Goal: Task Accomplishment & Management: Use online tool/utility

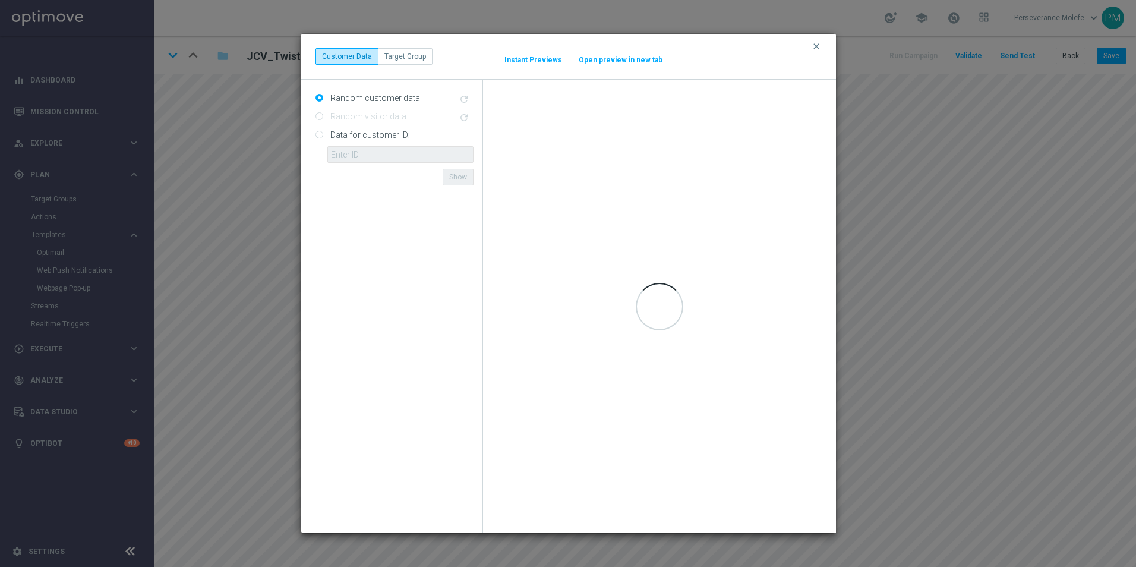
click at [622, 56] on button "Open preview in new tab" at bounding box center [620, 60] width 85 height 10
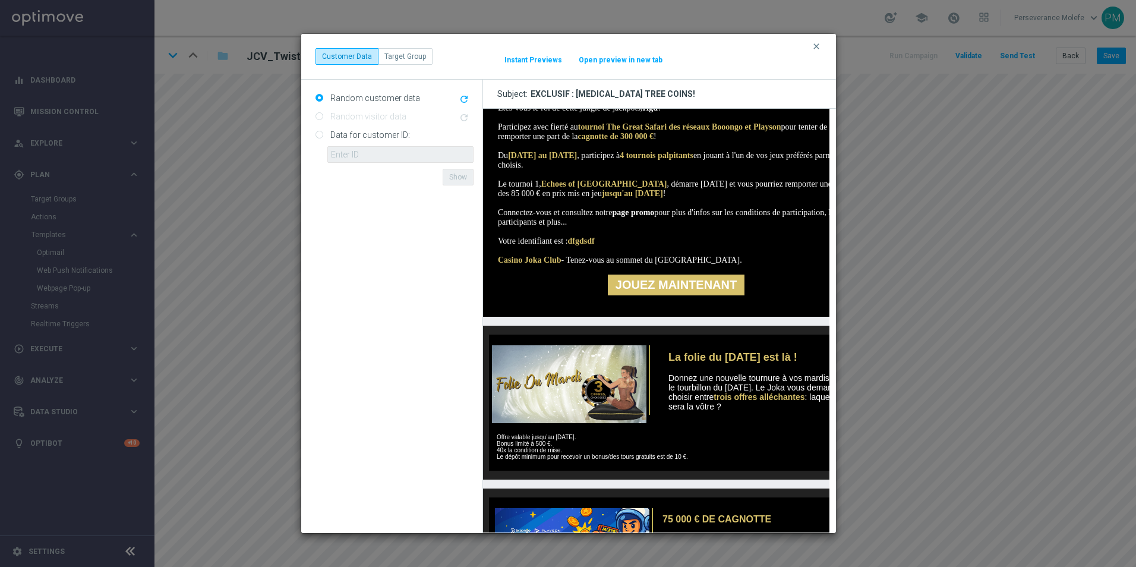
scroll to position [238, 0]
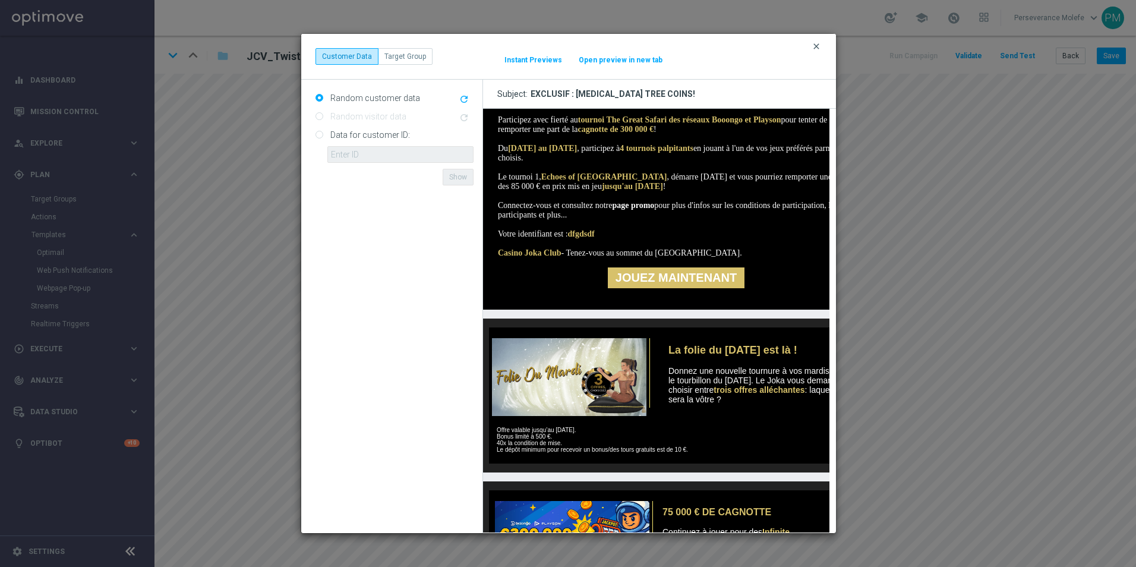
click at [818, 45] on icon "clear" at bounding box center [817, 47] width 10 height 10
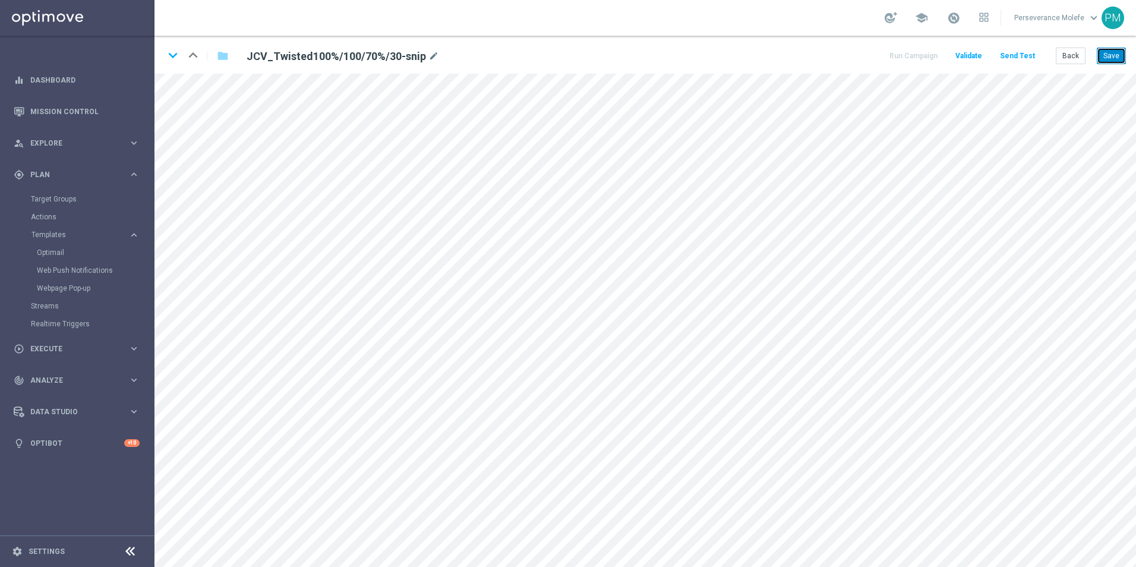
click at [1109, 53] on button "Save" at bounding box center [1111, 56] width 29 height 17
click at [1076, 53] on button "Back" at bounding box center [1071, 56] width 30 height 17
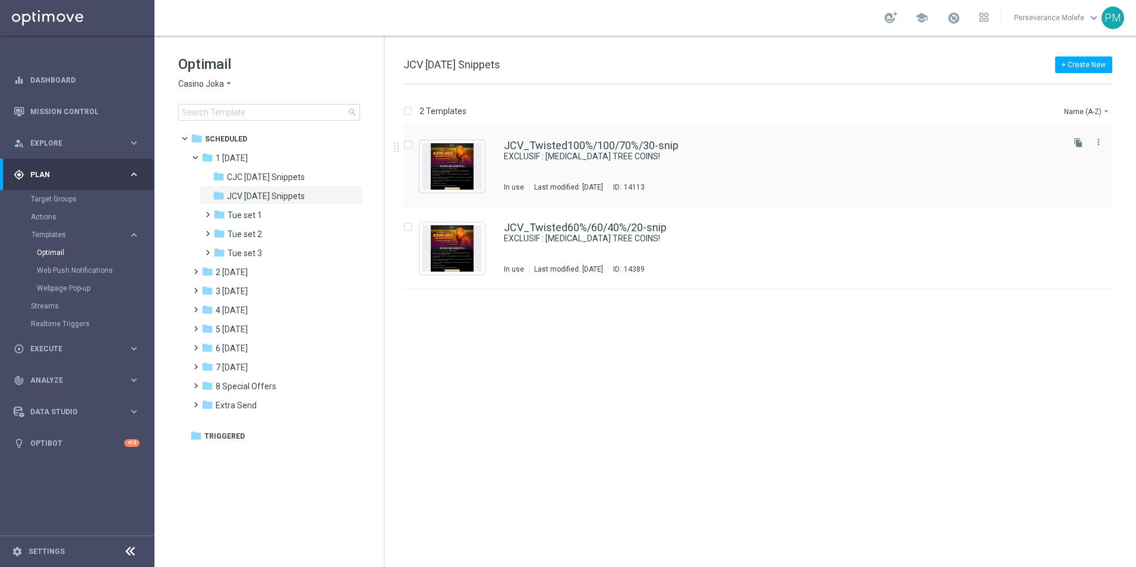
click at [595, 140] on div "JCV_Twisted100%/100/70%/30-snip EXCLUSIF : TAO TREE COINS! In use Last modified…" at bounding box center [758, 166] width 708 height 82
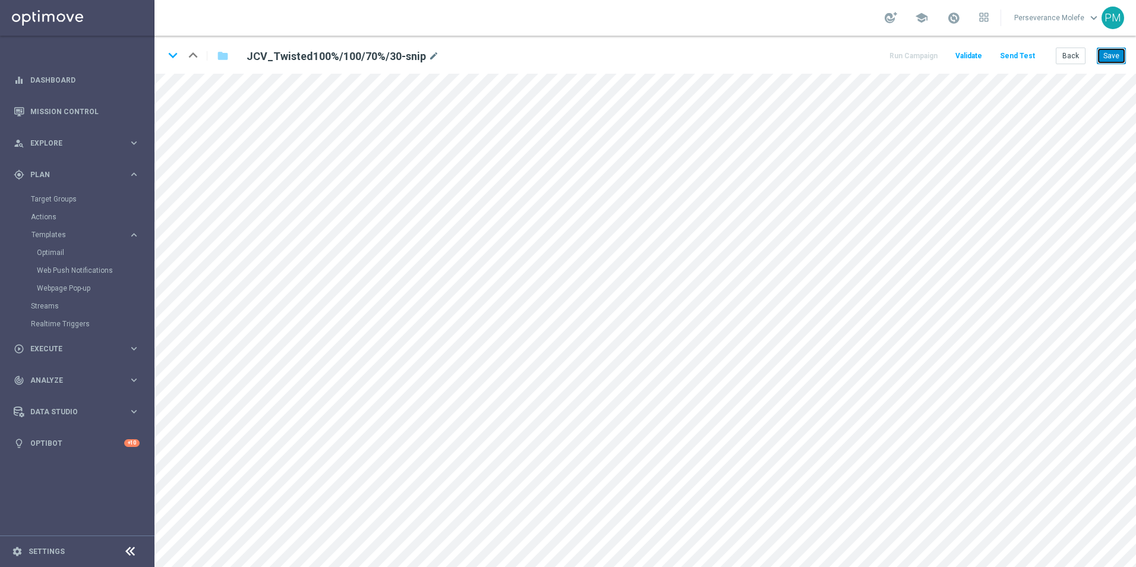
click at [1114, 63] on button "Save" at bounding box center [1111, 56] width 29 height 17
click at [1065, 44] on div "keyboard_arrow_down keyboard_arrow_up folder JCV_Twisted100%/100/70%/30-snip mo…" at bounding box center [646, 55] width 982 height 38
click at [1070, 62] on button "Back" at bounding box center [1071, 56] width 30 height 17
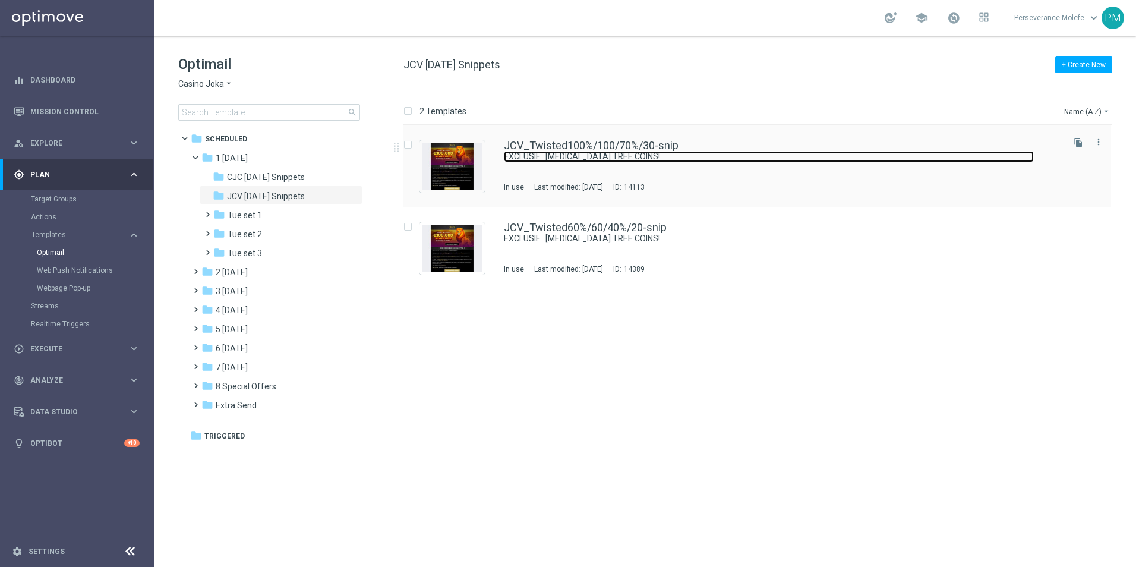
click at [544, 154] on link "EXCLUSIF : TAO TREE COINS!" at bounding box center [769, 156] width 530 height 11
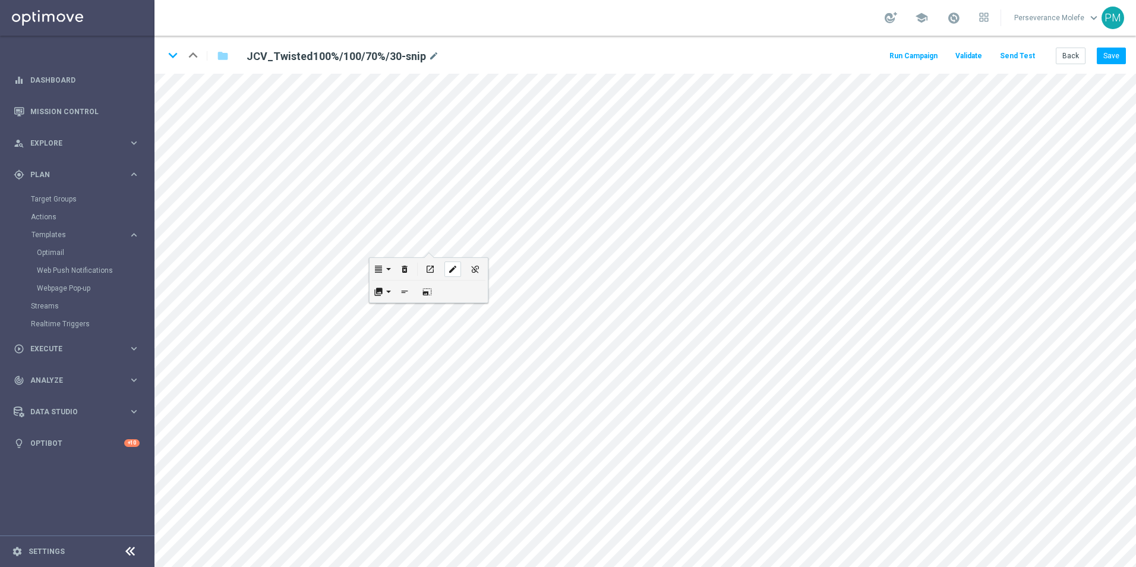
click at [444, 279] on button "edit" at bounding box center [453, 269] width 23 height 22
click at [516, 285] on icon "edit" at bounding box center [518, 284] width 9 height 10
type input "https://www.casinojokaclub.net/fr"
type input "JOUEZ MAINTENANT"
checkbox input "true"
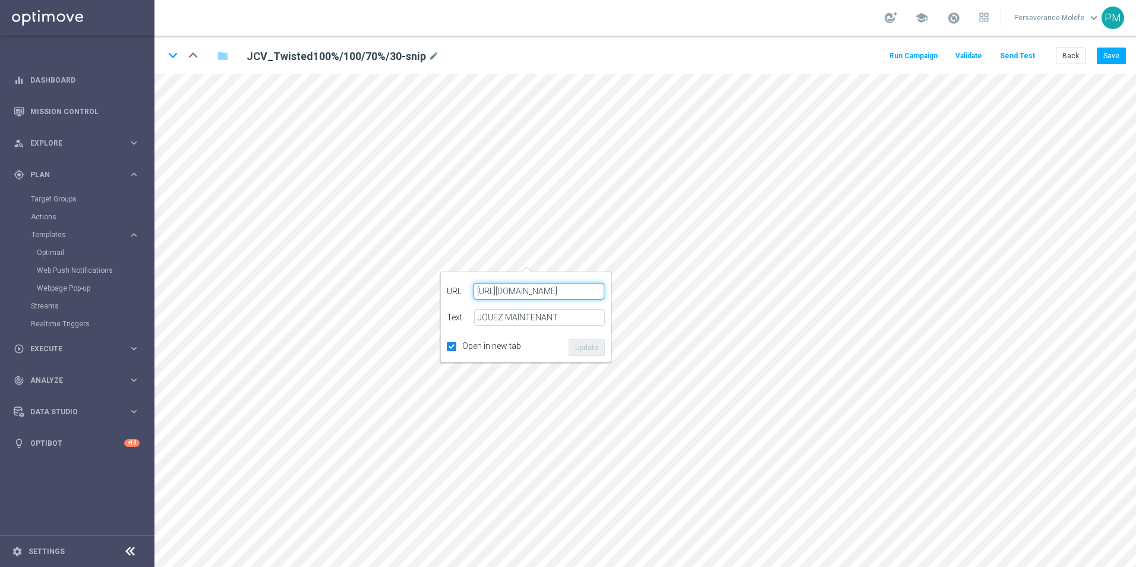
paste input "jokaclubvip.com/fr/login"
click at [594, 346] on button "Update" at bounding box center [587, 347] width 36 height 17
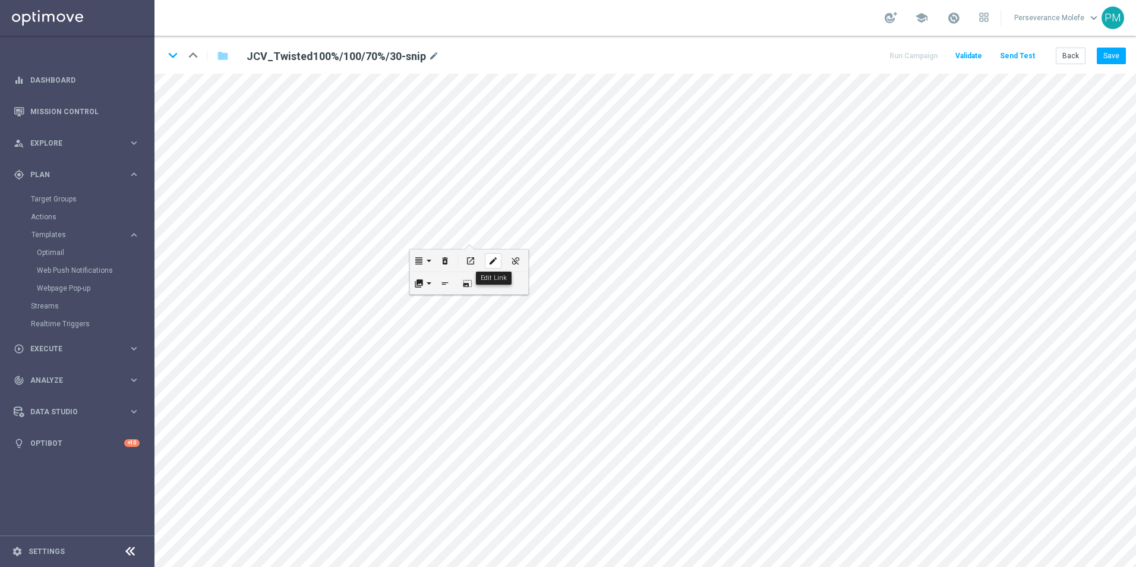
click at [489, 269] on button "edit" at bounding box center [493, 261] width 23 height 22
type input "https://www.casinojokaclub.net/fr"
checkbox input "true"
paste input "jokaclubvip.com/fr/login"
click at [509, 300] on button "Update" at bounding box center [515, 299] width 36 height 17
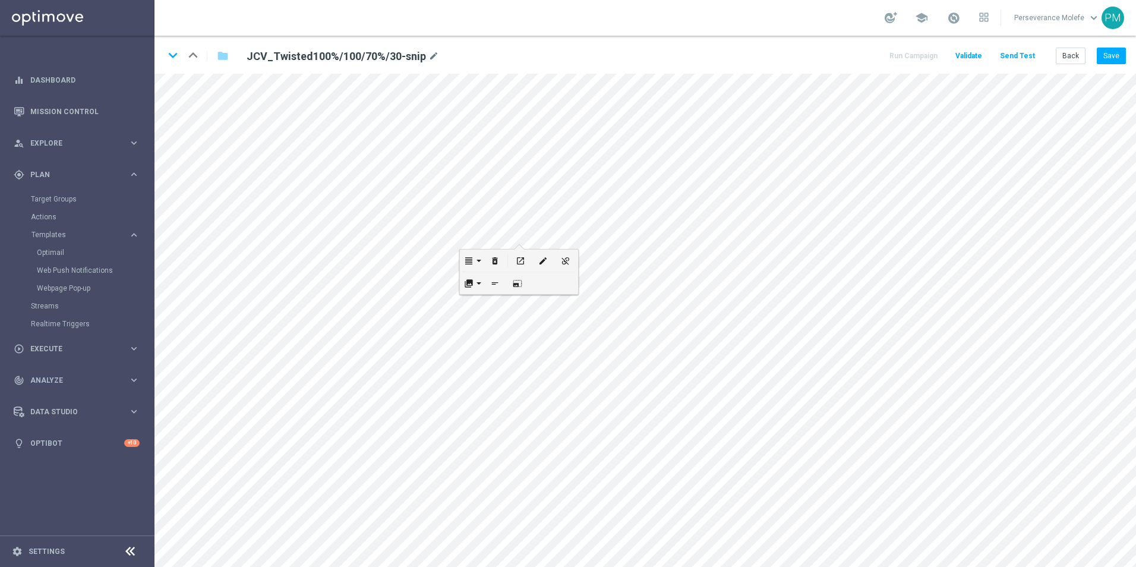
scroll to position [0, 0]
click at [522, 481] on div "edit" at bounding box center [516, 485] width 17 height 15
type input "https://www.casinojokaclub.net/fr/promotions"
type input "page promo"
checkbox input "true"
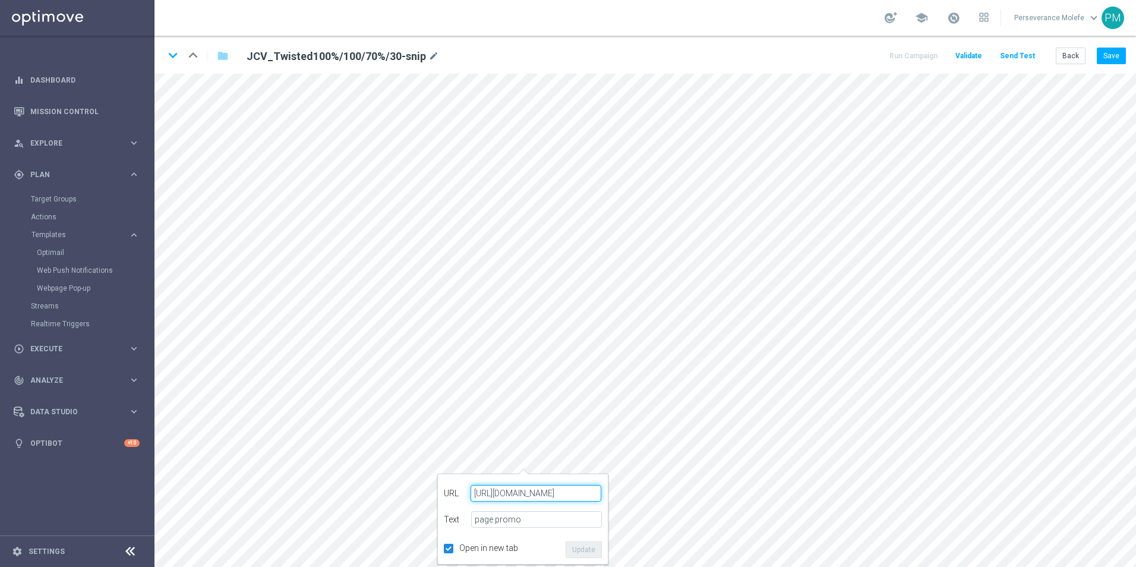
paste input "jokaclubvip.com/fr/login"
type input "https://www.jokaclubvip.com/fr/login"
click at [587, 543] on button "Update" at bounding box center [584, 549] width 36 height 17
click at [1110, 59] on button "Save" at bounding box center [1111, 56] width 29 height 17
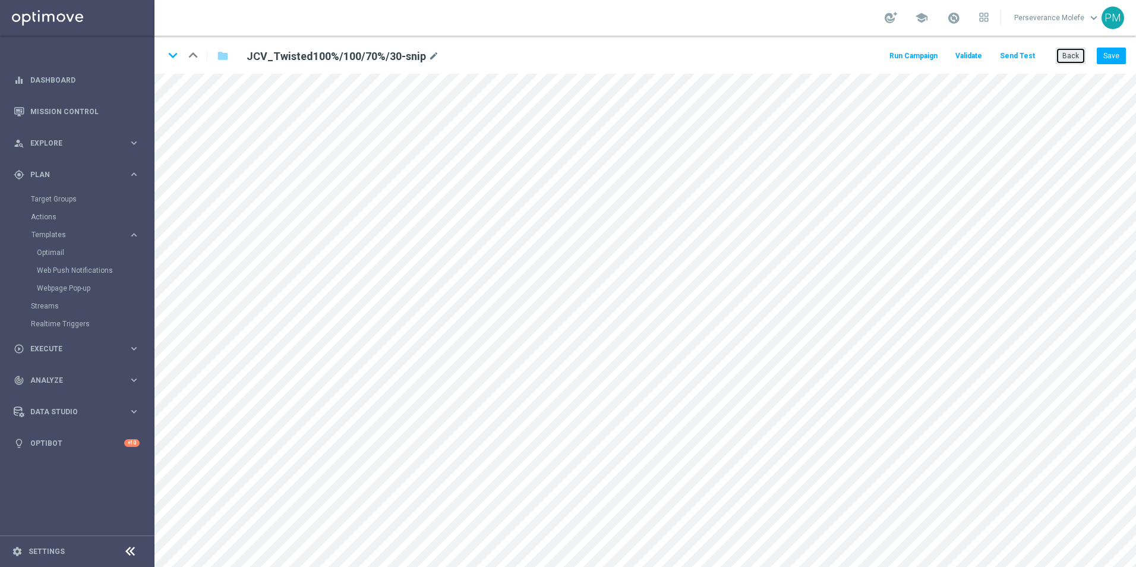
click at [1071, 58] on button "Back" at bounding box center [1071, 56] width 30 height 17
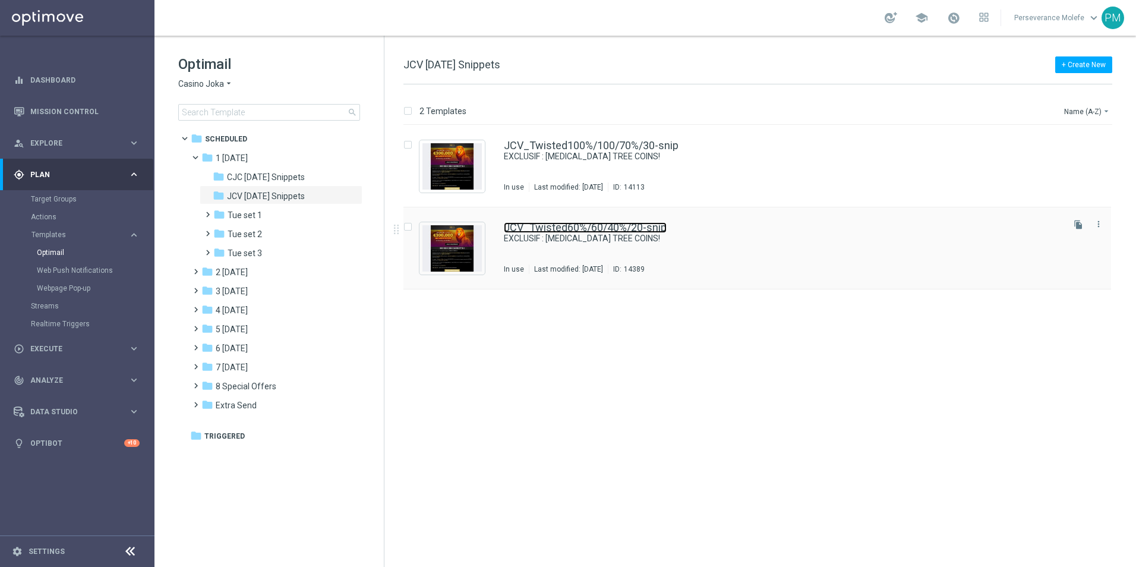
click at [579, 225] on link "JCV_Twisted60%/60/40%/20-snip" at bounding box center [585, 227] width 163 height 11
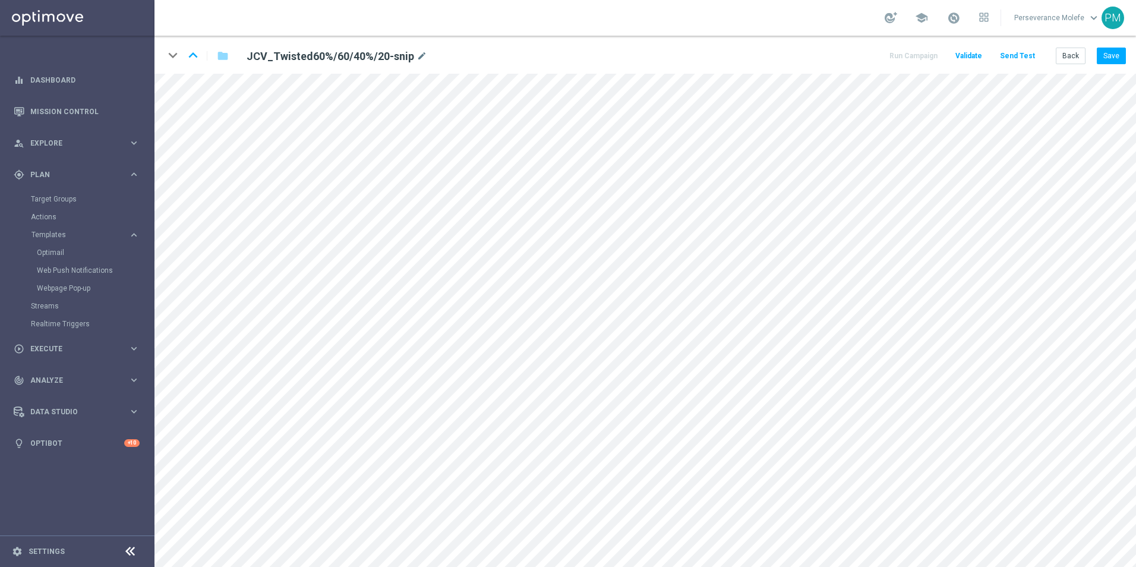
click at [1096, 60] on div "Back Save" at bounding box center [1091, 56] width 70 height 17
click at [1107, 60] on button "Save" at bounding box center [1111, 56] width 29 height 17
click at [1064, 64] on button "Back" at bounding box center [1071, 56] width 30 height 17
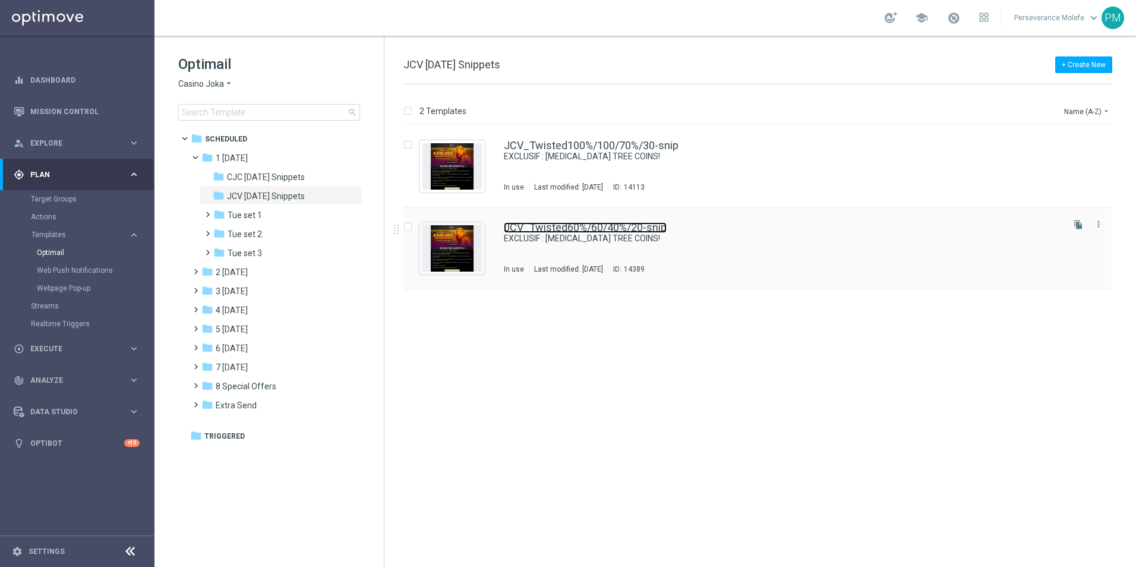
click at [546, 226] on link "JCV_Twisted60%/60/40%/20-snip" at bounding box center [585, 227] width 163 height 11
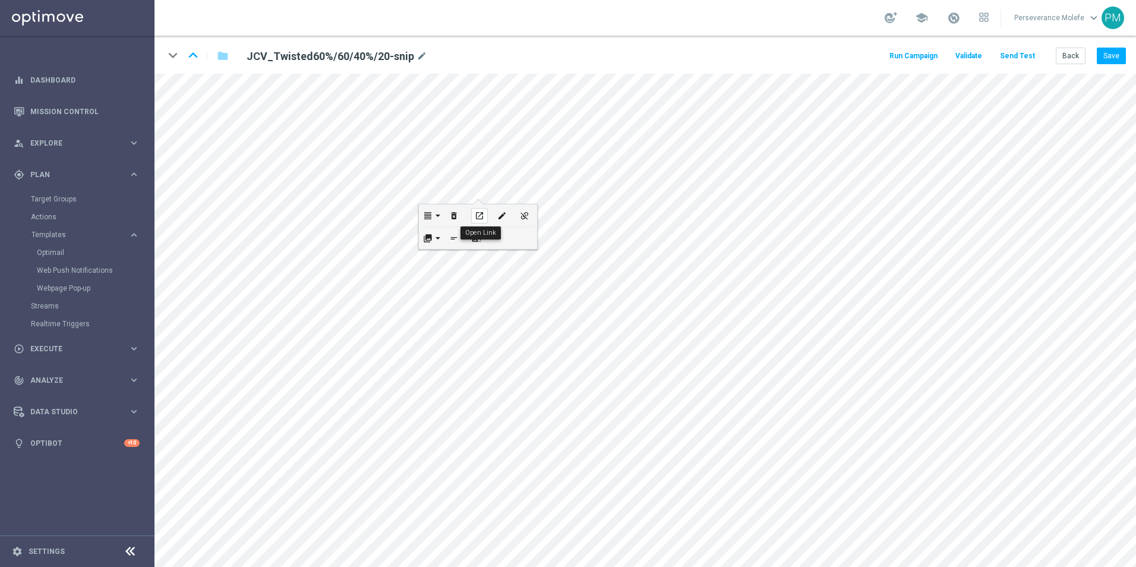
click at [486, 220] on div "open_in_new" at bounding box center [479, 215] width 17 height 15
click at [503, 388] on div "open_in_new" at bounding box center [496, 388] width 17 height 15
click at [496, 303] on icon "open_in_new" at bounding box center [493, 307] width 9 height 10
click at [1124, 56] on button "Save" at bounding box center [1111, 56] width 29 height 17
click at [1077, 49] on button "Back" at bounding box center [1071, 56] width 30 height 17
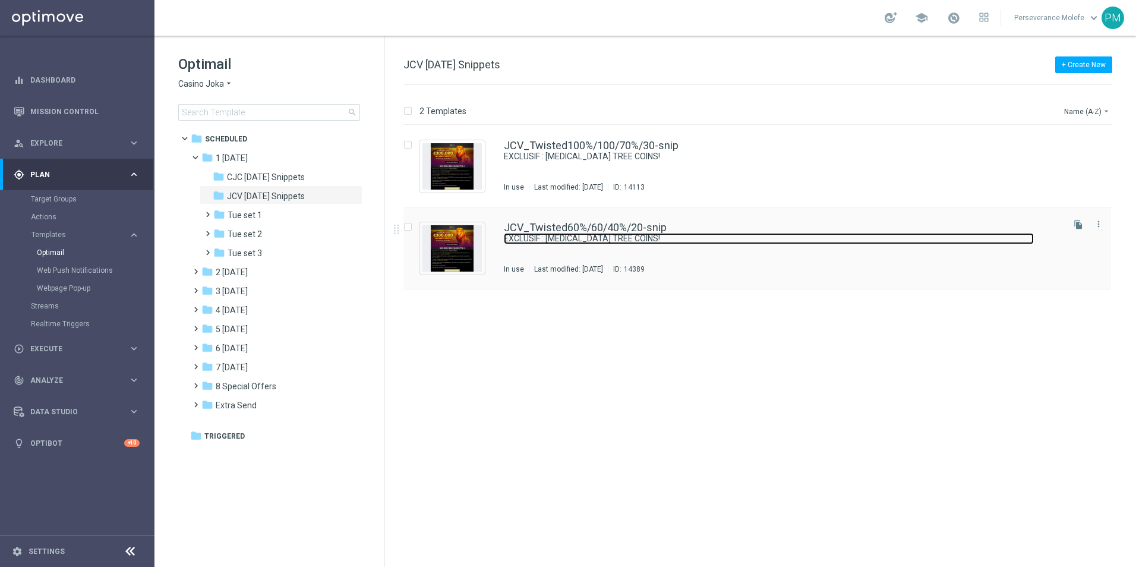
click at [537, 236] on link "EXCLUSIF : TAO TREE COINS!" at bounding box center [769, 238] width 530 height 11
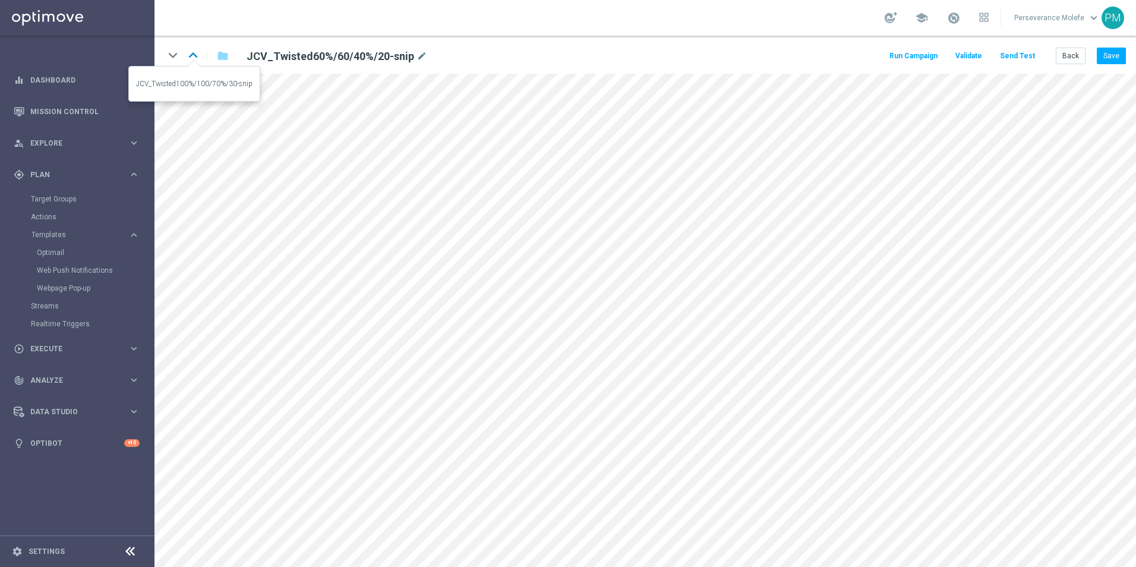
click at [192, 58] on icon "keyboard_arrow_up" at bounding box center [193, 55] width 18 height 18
click at [1121, 59] on button "Save" at bounding box center [1111, 56] width 29 height 17
click at [1117, 60] on button "Save" at bounding box center [1111, 56] width 29 height 17
click at [1073, 57] on button "Back" at bounding box center [1071, 56] width 30 height 17
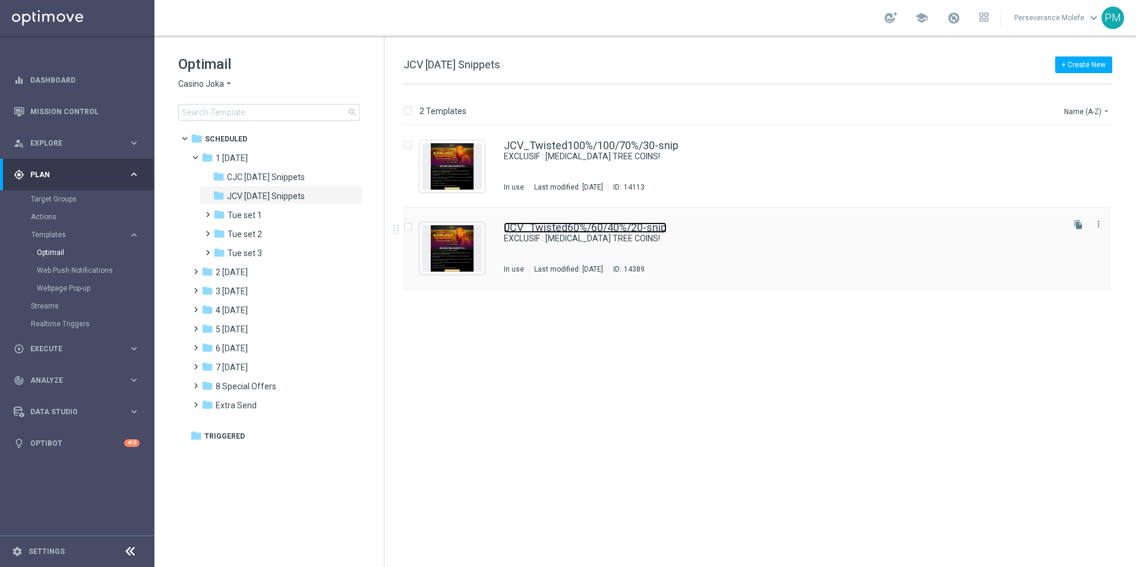
click at [572, 230] on link "JCV_Twisted60%/60/40%/20-snip" at bounding box center [585, 227] width 163 height 11
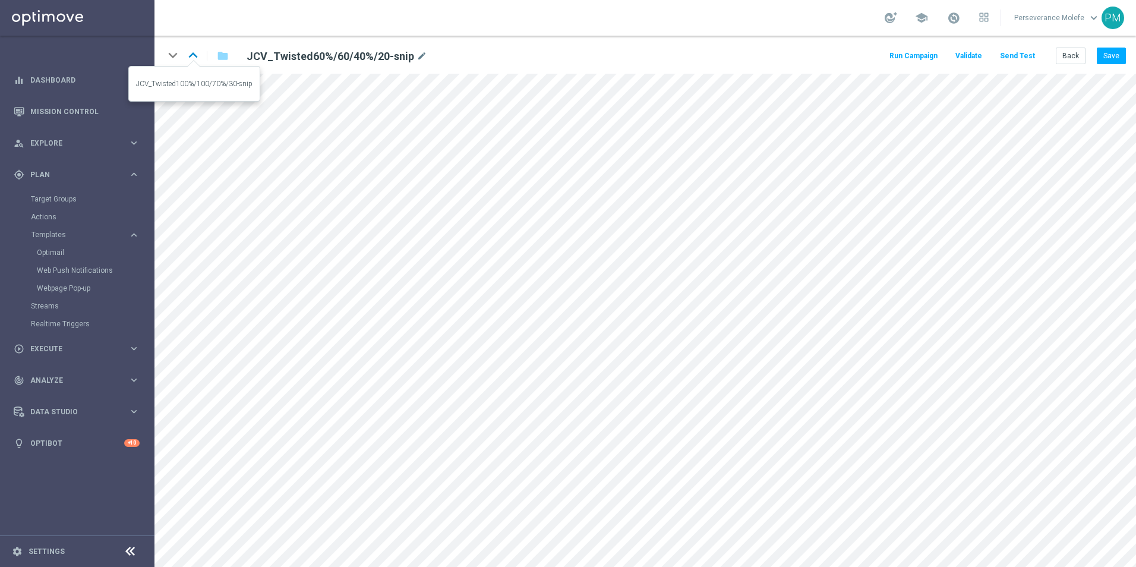
click at [194, 52] on icon "keyboard_arrow_up" at bounding box center [193, 55] width 18 height 18
click at [171, 53] on icon "keyboard_arrow_down" at bounding box center [173, 55] width 18 height 18
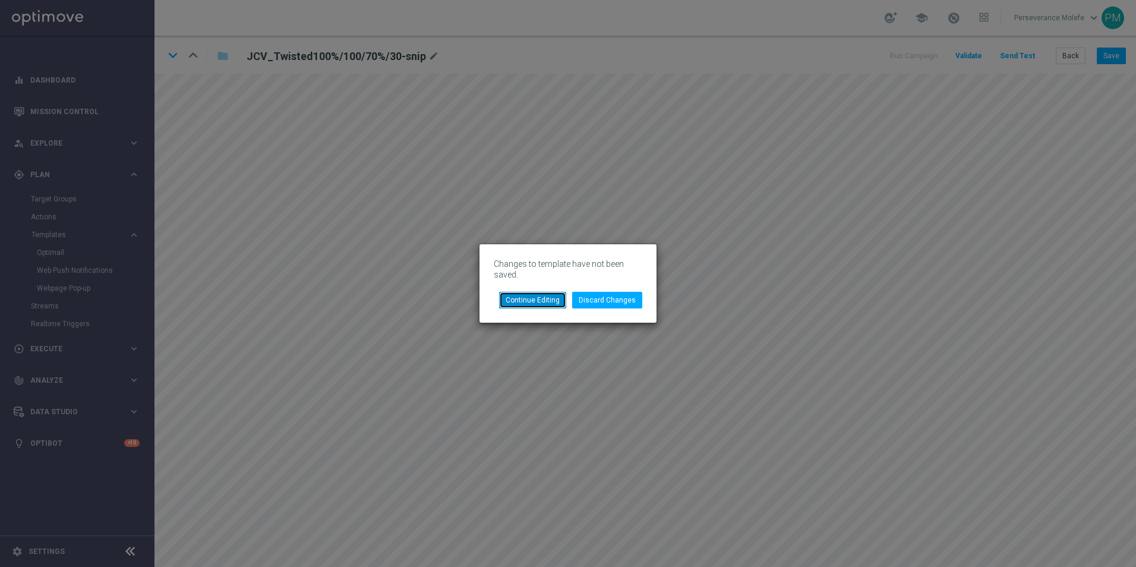
click at [553, 297] on button "Continue Editing" at bounding box center [532, 300] width 67 height 17
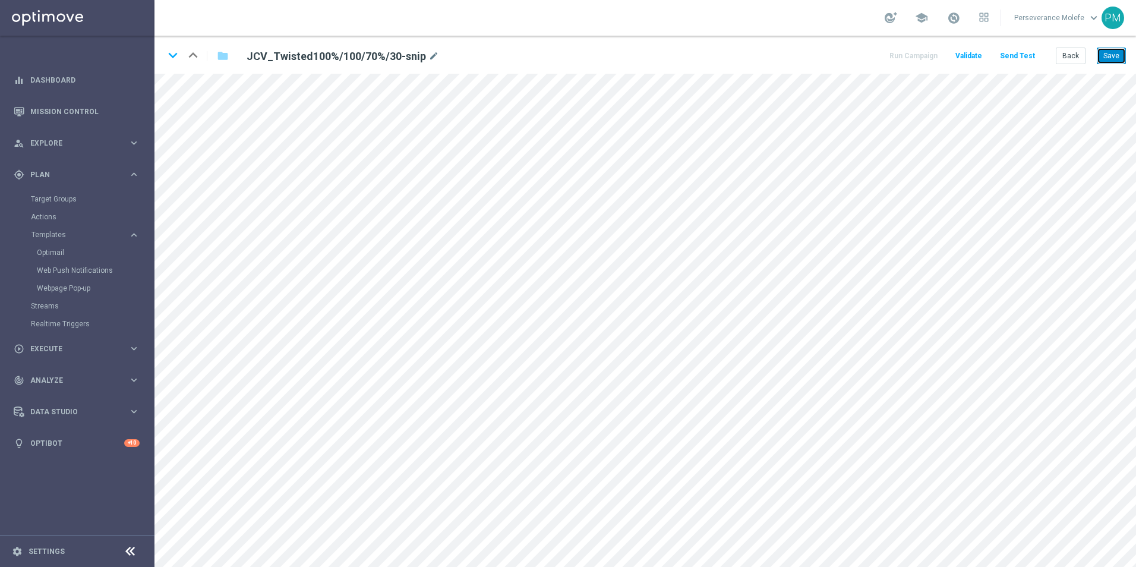
click at [1116, 57] on button "Save" at bounding box center [1111, 56] width 29 height 17
click at [171, 58] on icon "keyboard_arrow_down" at bounding box center [173, 55] width 18 height 18
click at [1108, 56] on button "Save" at bounding box center [1111, 56] width 29 height 17
click at [1105, 58] on button "Save" at bounding box center [1111, 56] width 29 height 17
click at [1079, 58] on button "Back" at bounding box center [1071, 56] width 30 height 17
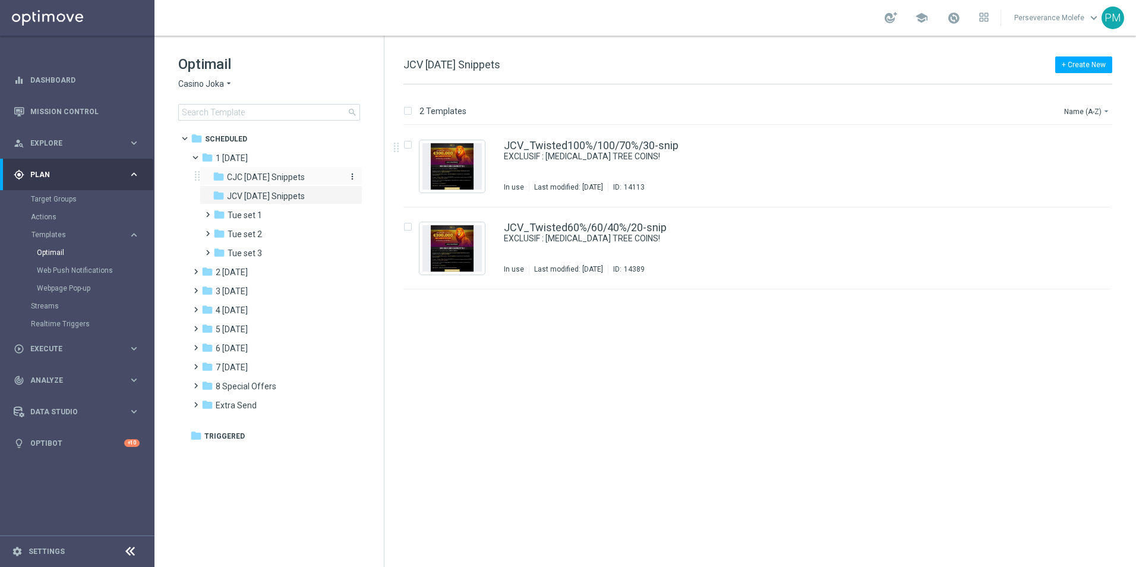
click at [294, 173] on span "CJC [DATE] Snippets" at bounding box center [266, 177] width 78 height 11
click at [614, 147] on link "CJC_Twisted100%/100/70%/30-snip" at bounding box center [591, 145] width 175 height 11
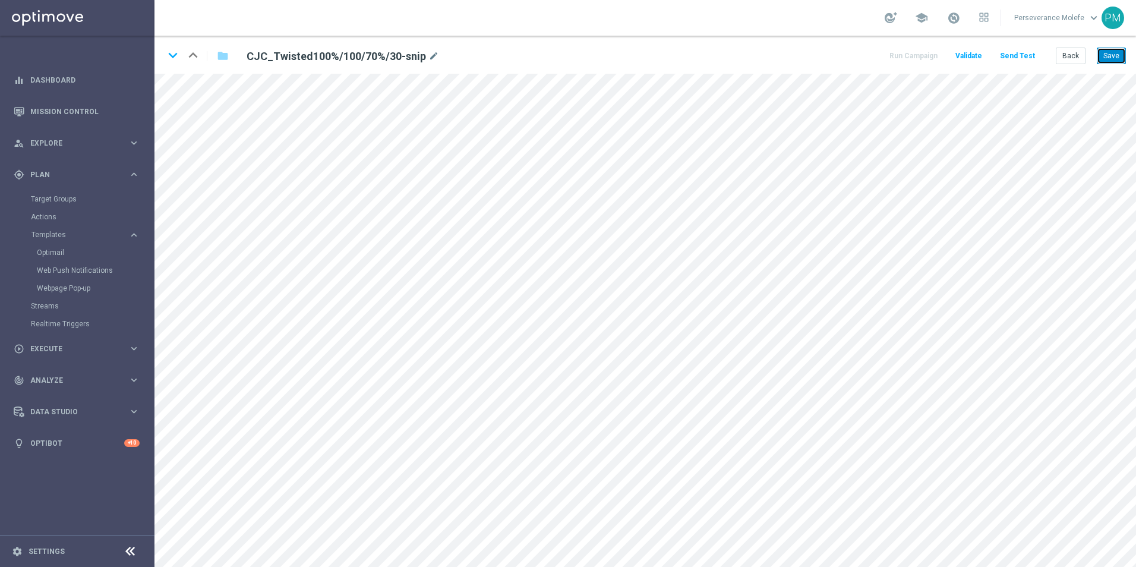
click at [1106, 51] on button "Save" at bounding box center [1111, 56] width 29 height 17
click at [1082, 55] on button "Back" at bounding box center [1071, 56] width 30 height 17
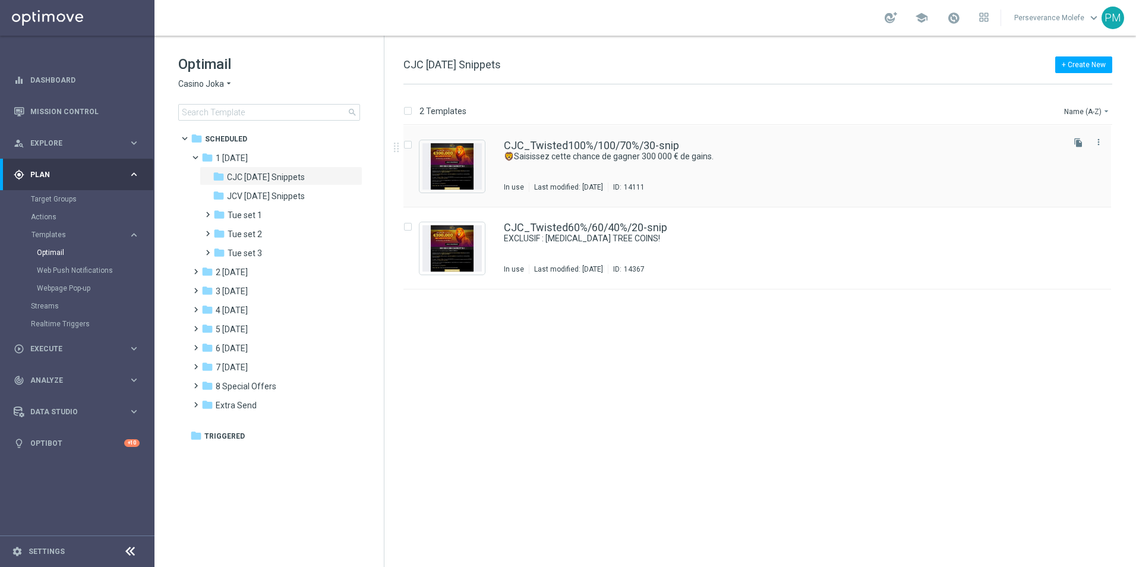
click at [547, 138] on div "CJC_Twisted100%/100/70%/30-snip 🦁Saisissez cette chance de gagner 300 000 € de …" at bounding box center [758, 166] width 708 height 82
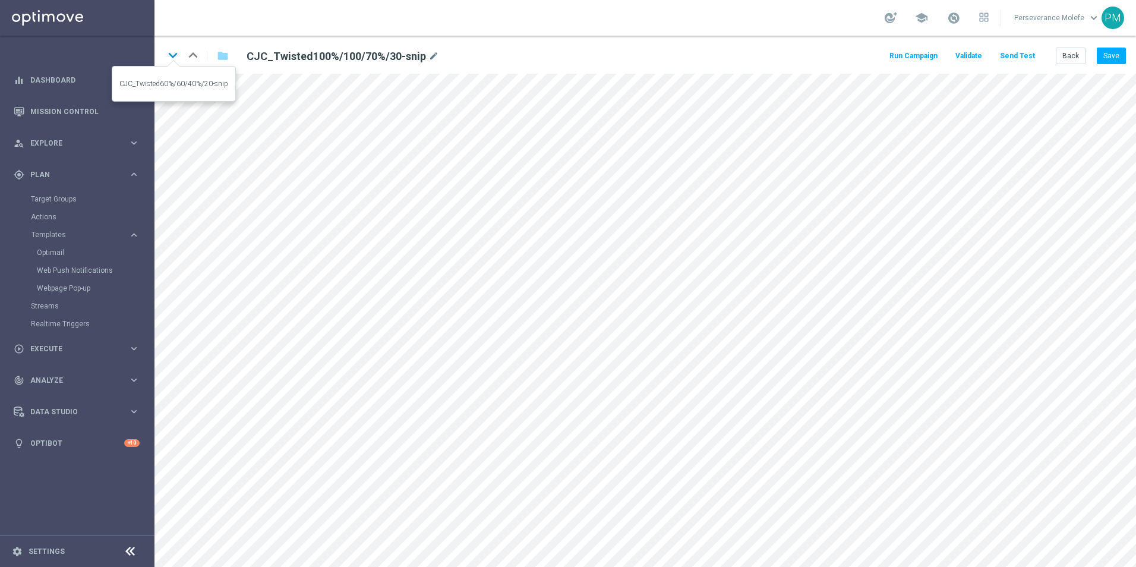
click at [176, 56] on icon "keyboard_arrow_down" at bounding box center [173, 55] width 18 height 18
click at [1103, 58] on button "Save" at bounding box center [1111, 56] width 29 height 17
click at [197, 57] on icon "keyboard_arrow_up" at bounding box center [193, 55] width 18 height 18
click at [177, 64] on icon "keyboard_arrow_down" at bounding box center [173, 55] width 18 height 18
click at [1068, 62] on button "Back" at bounding box center [1071, 56] width 30 height 17
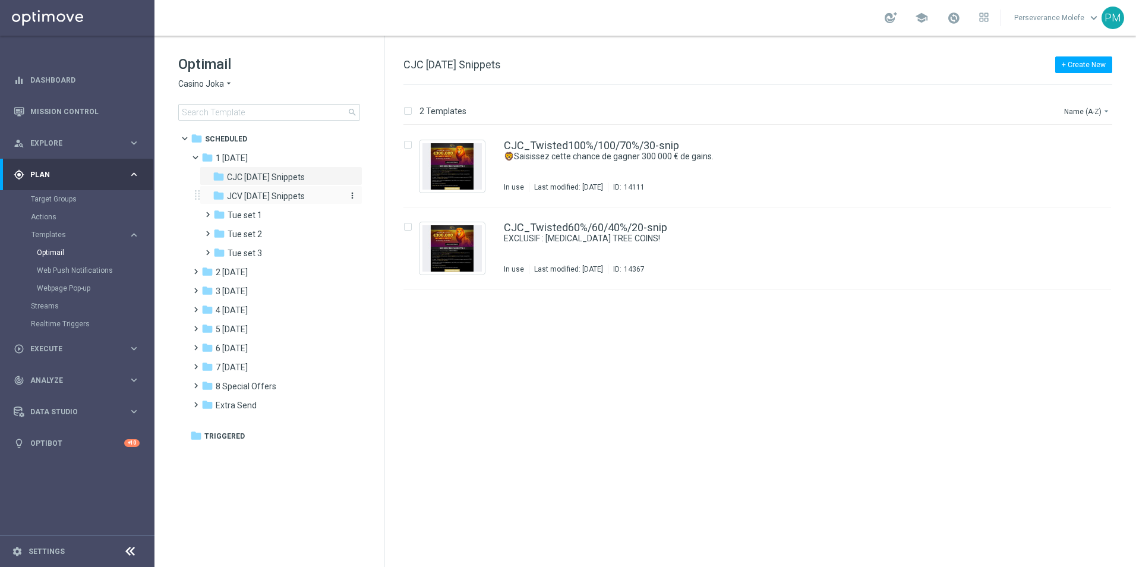
click at [283, 201] on div "folder JCV [DATE] Snippets" at bounding box center [276, 197] width 127 height 14
click at [529, 226] on link "JCV_Twisted60%/60/40%/20-snip" at bounding box center [585, 227] width 163 height 11
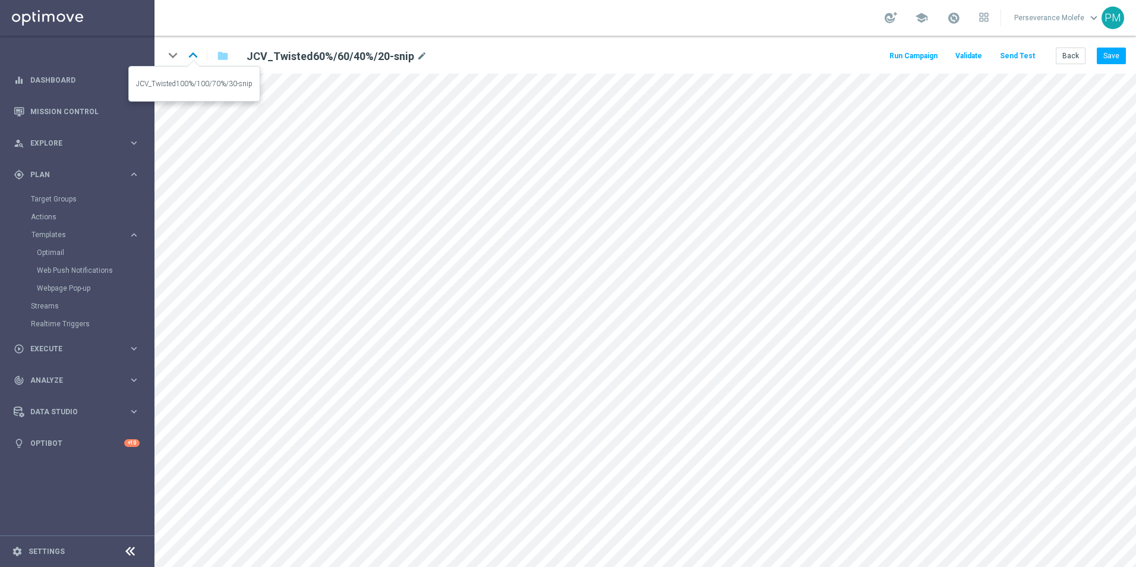
click at [198, 56] on icon "keyboard_arrow_up" at bounding box center [193, 55] width 18 height 18
click at [1121, 56] on button "Save" at bounding box center [1111, 56] width 29 height 17
click at [173, 57] on icon "keyboard_arrow_down" at bounding box center [173, 55] width 18 height 18
click at [1118, 62] on button "Save" at bounding box center [1111, 56] width 29 height 17
click at [1120, 58] on button "Save" at bounding box center [1111, 56] width 29 height 17
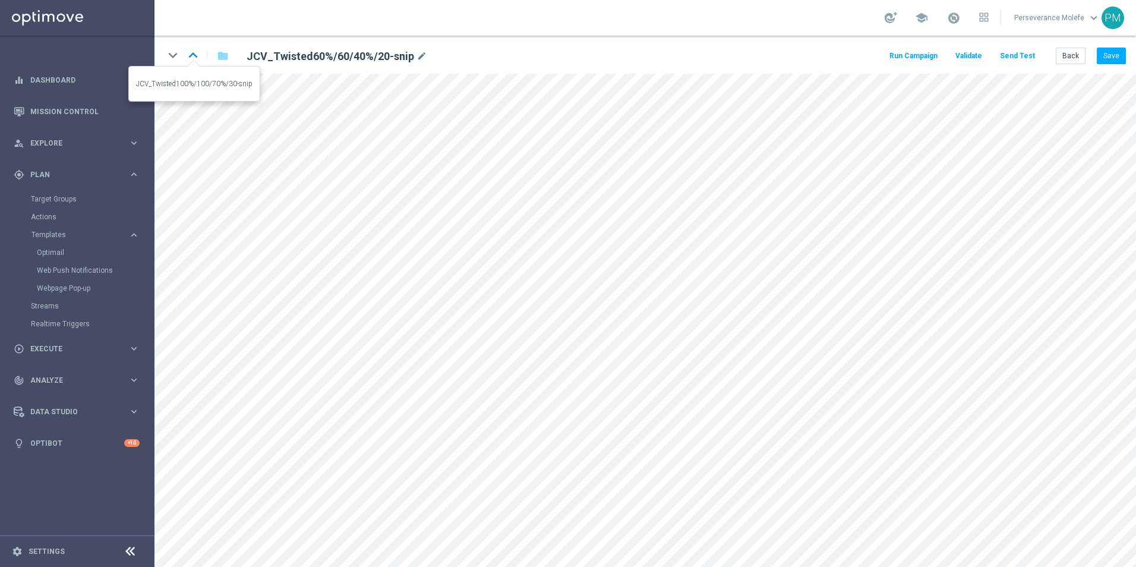
click at [185, 55] on icon "keyboard_arrow_up" at bounding box center [193, 55] width 18 height 18
click at [1062, 65] on div "keyboard_arrow_down keyboard_arrow_up folder JCV_Twisted100%/100/70%/30-snip mo…" at bounding box center [646, 55] width 982 height 38
click at [1071, 60] on button "Back" at bounding box center [1071, 56] width 30 height 17
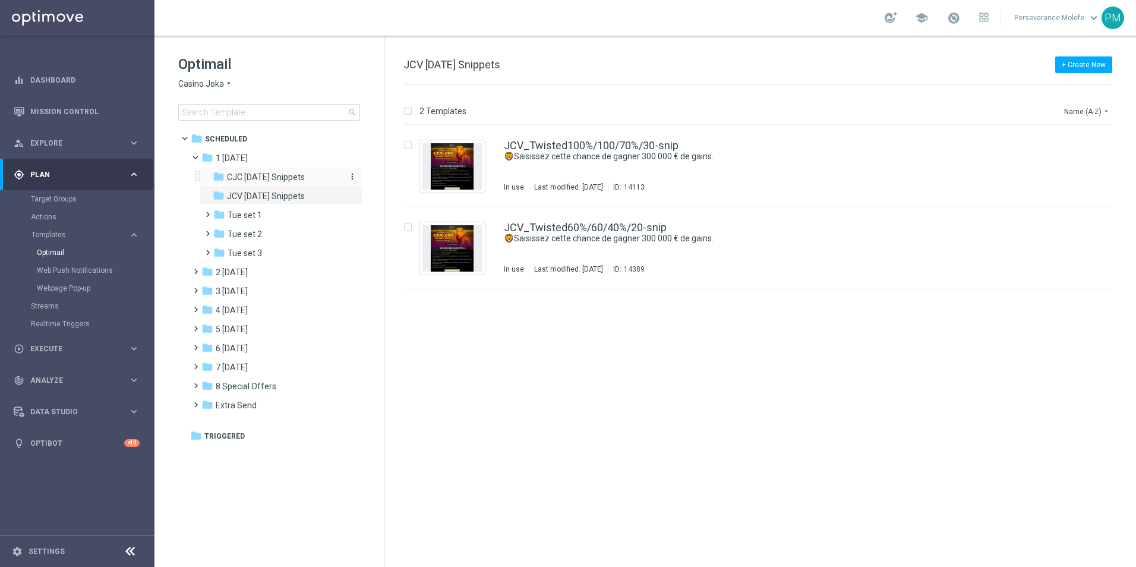
click at [281, 179] on span "CJC [DATE] Snippets" at bounding box center [266, 177] width 78 height 11
click at [570, 222] on div "CJC_Twisted60%/60/40%/20-snip EXCLUSIF : TAO TREE COINS! Not Used Last modified…" at bounding box center [758, 248] width 708 height 82
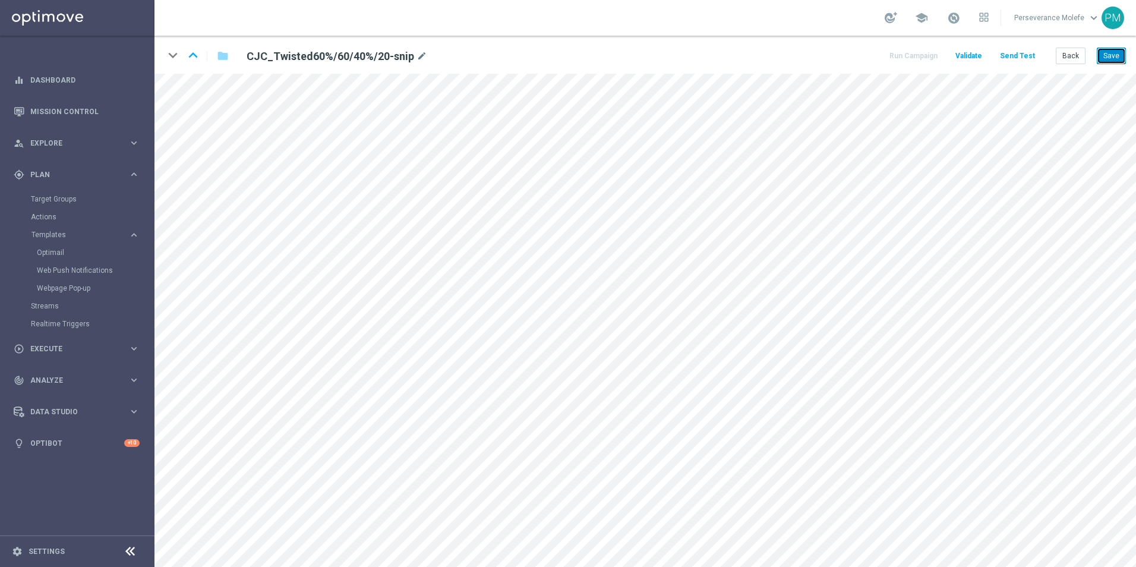
click at [1121, 50] on button "Save" at bounding box center [1111, 56] width 29 height 17
click at [60, 253] on link "Optimail" at bounding box center [80, 253] width 87 height 10
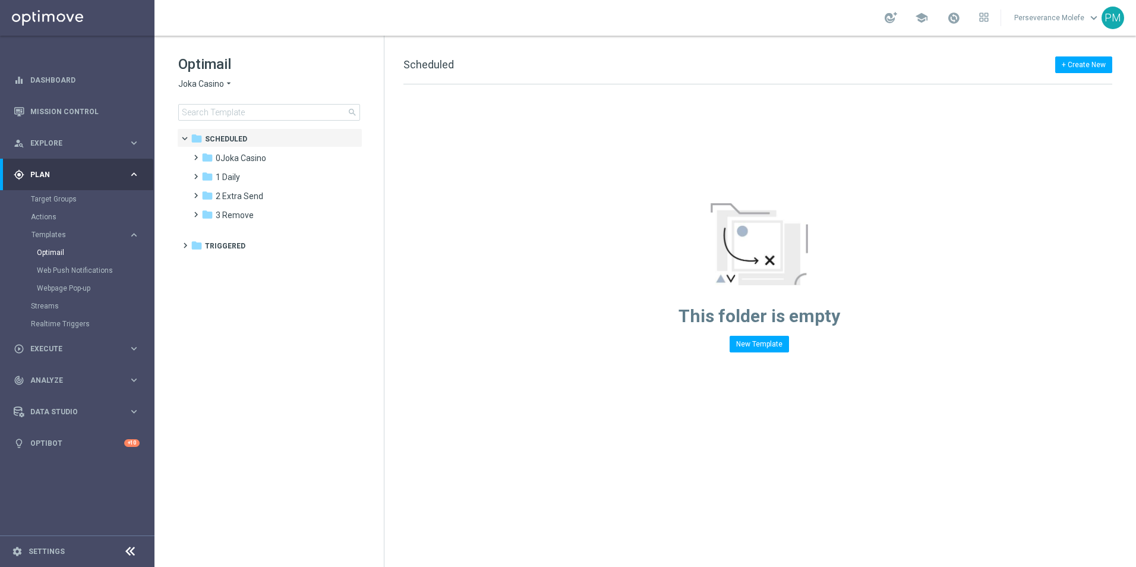
click at [198, 84] on span "Joka Casino" at bounding box center [201, 83] width 46 height 11
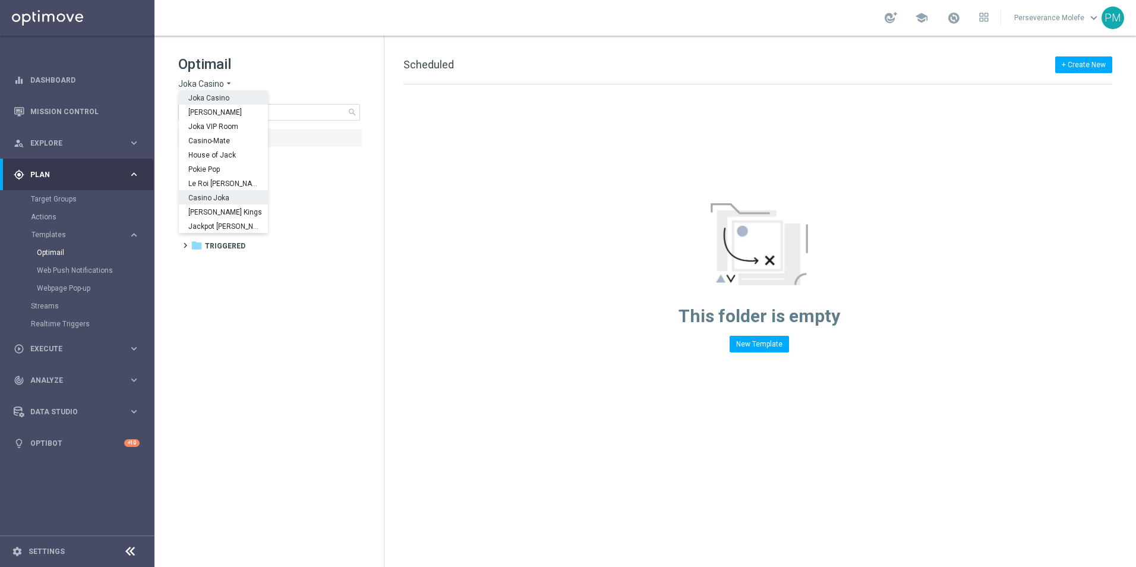
click at [0, 0] on span "Le Roi [PERSON_NAME]" at bounding box center [0, 0] width 0 height 0
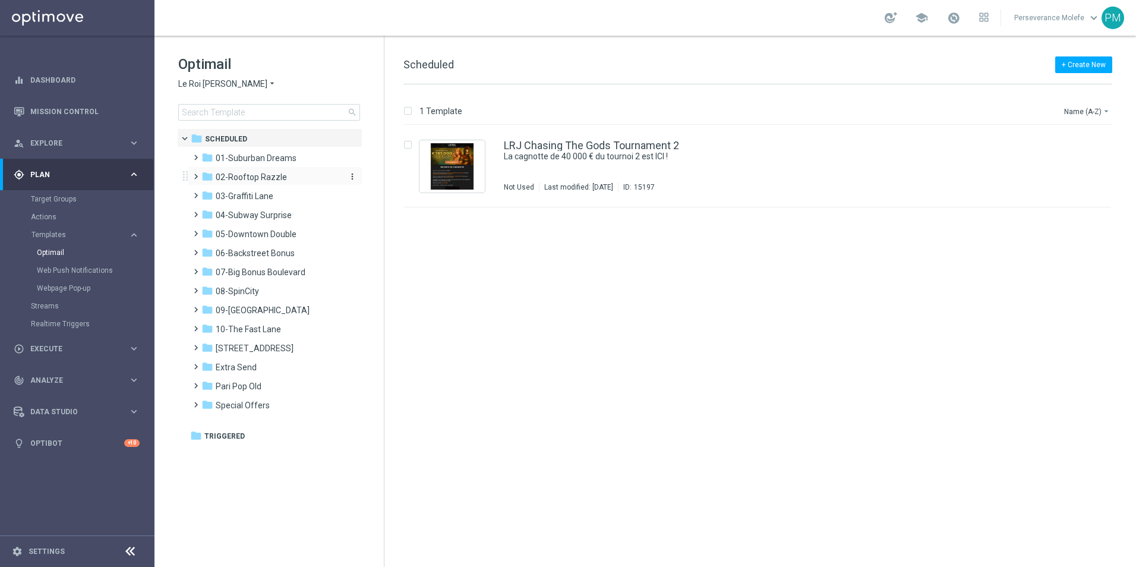
click at [251, 180] on span "02-Rooftop Razzle" at bounding box center [251, 177] width 71 height 11
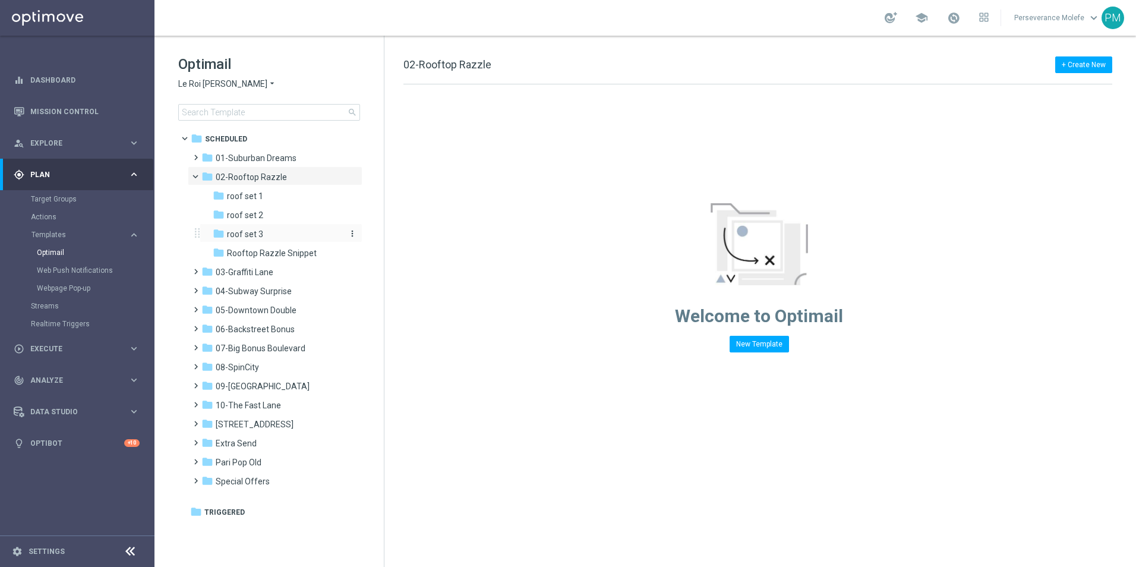
click at [266, 237] on div "folder roof set 3" at bounding box center [276, 235] width 127 height 14
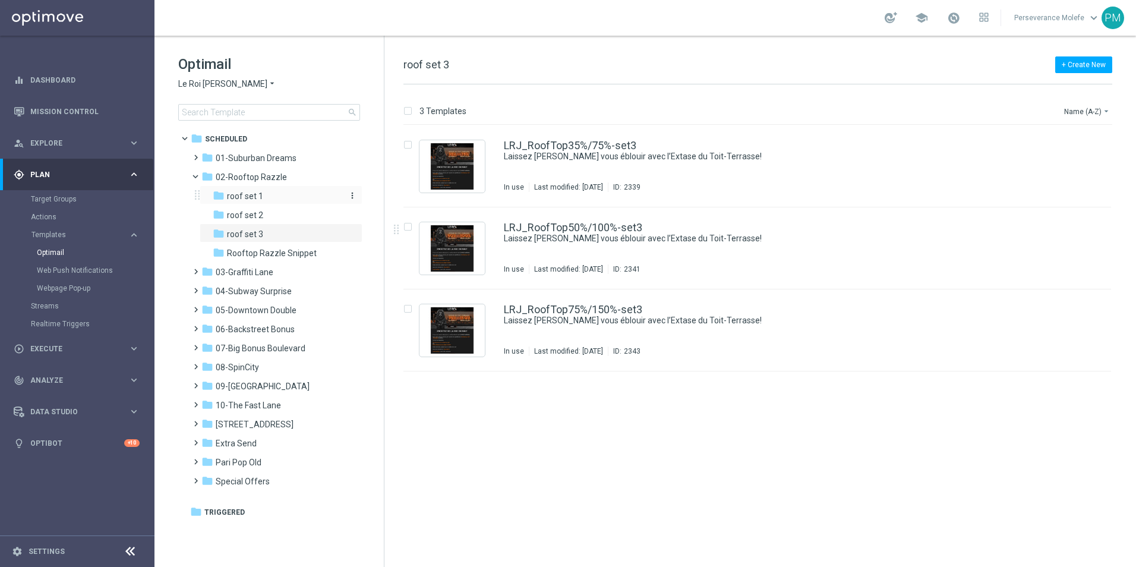
click at [270, 202] on div "folder roof set 1" at bounding box center [276, 197] width 127 height 14
click at [277, 251] on span "Rooftop Razzle Snippet" at bounding box center [272, 253] width 90 height 11
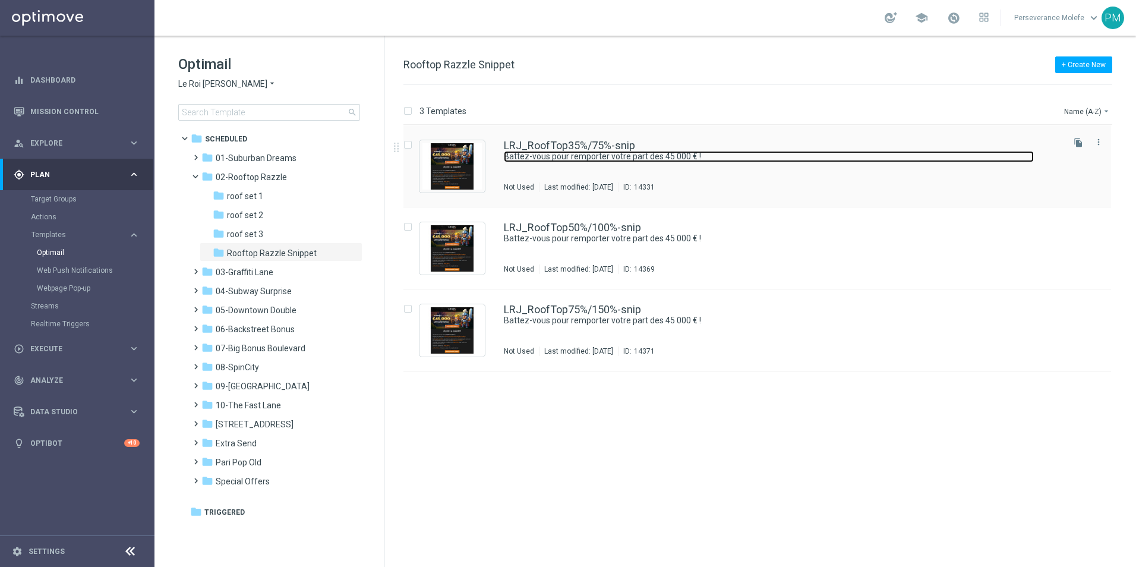
click at [570, 151] on link "Battez-vous pour remporter votre part des 45 000 € !" at bounding box center [769, 156] width 530 height 11
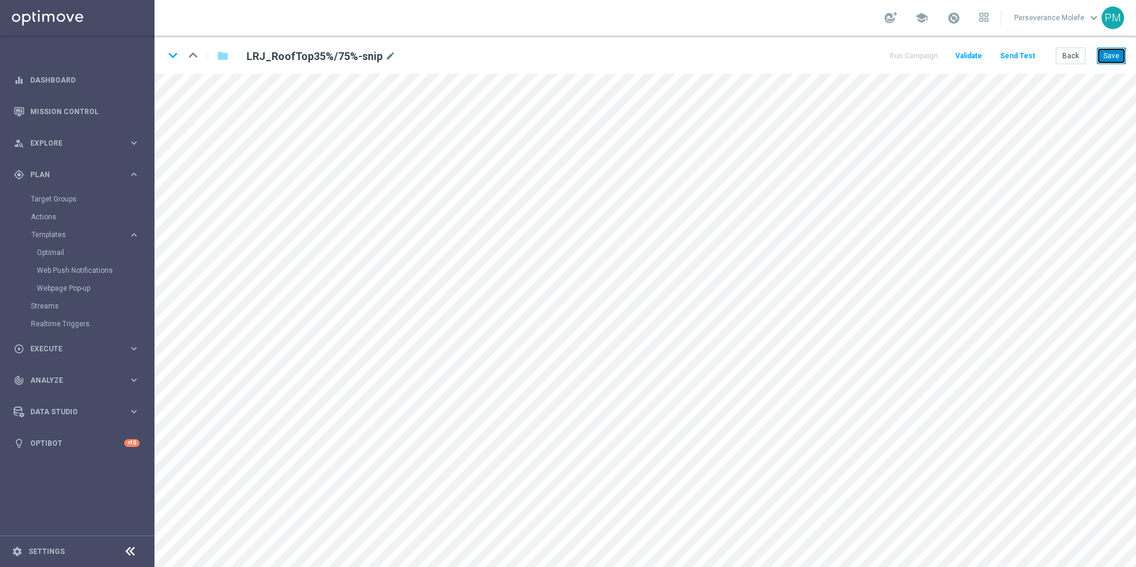
click at [1115, 50] on button "Save" at bounding box center [1111, 56] width 29 height 17
click at [178, 57] on icon "keyboard_arrow_down" at bounding box center [173, 55] width 18 height 18
click at [1107, 58] on button "Save" at bounding box center [1111, 56] width 29 height 17
click at [177, 62] on icon "keyboard_arrow_down" at bounding box center [173, 55] width 18 height 18
click at [1117, 55] on button "Save" at bounding box center [1111, 56] width 29 height 17
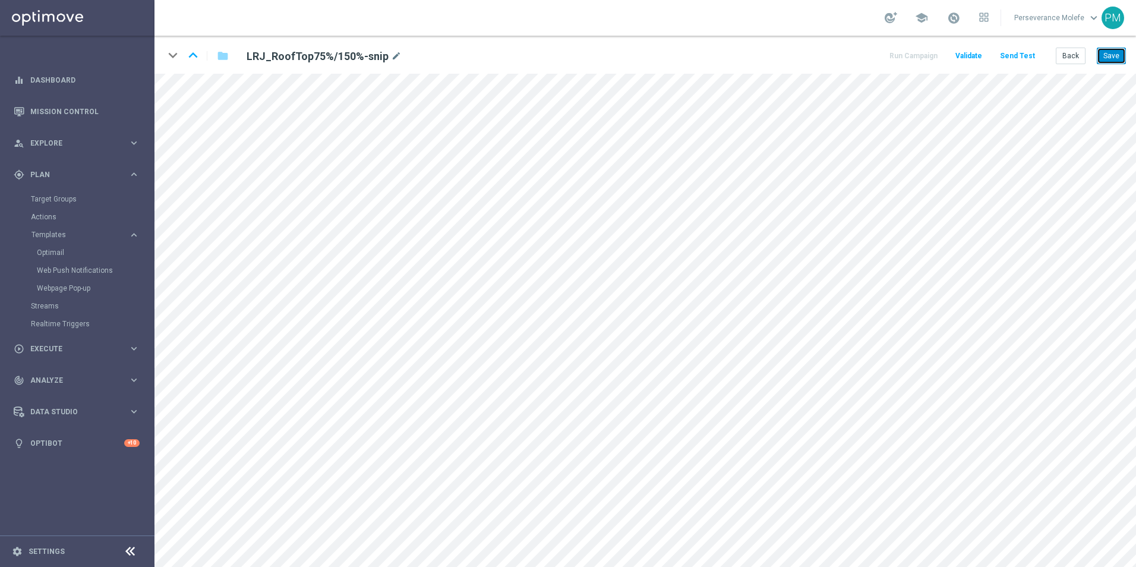
click at [1101, 57] on button "Save" at bounding box center [1111, 56] width 29 height 17
click at [194, 58] on icon "keyboard_arrow_up" at bounding box center [193, 55] width 18 height 18
click at [1118, 58] on button "Save" at bounding box center [1111, 56] width 29 height 17
click at [191, 58] on icon "keyboard_arrow_up" at bounding box center [193, 55] width 18 height 18
click at [1109, 62] on button "Save" at bounding box center [1111, 56] width 29 height 17
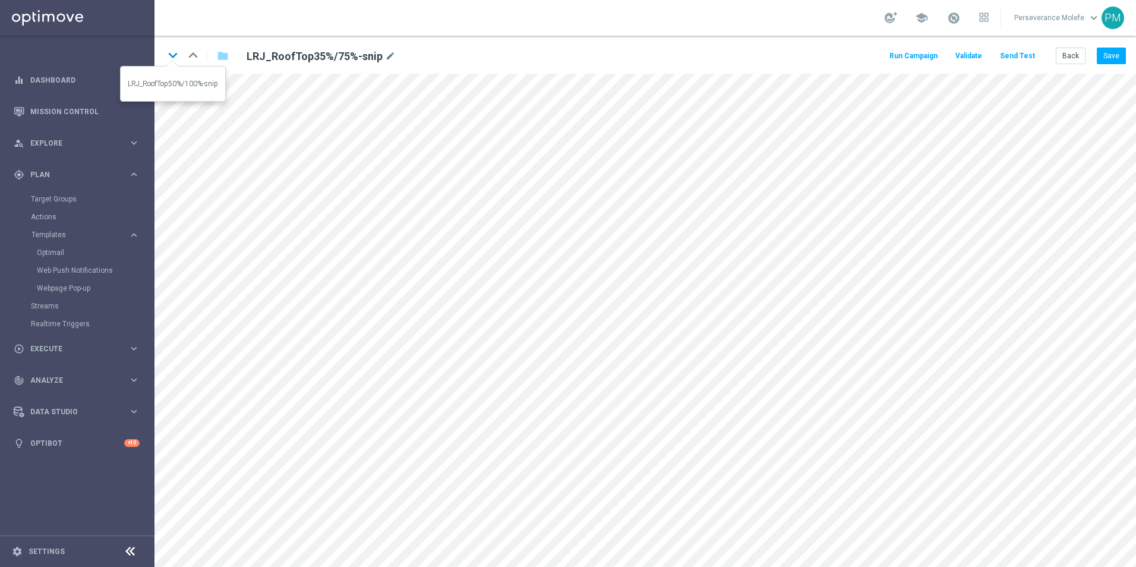
click at [167, 55] on icon "keyboard_arrow_down" at bounding box center [173, 55] width 18 height 18
click at [1118, 57] on button "Save" at bounding box center [1111, 56] width 29 height 17
click at [194, 55] on icon "keyboard_arrow_up" at bounding box center [193, 55] width 18 height 18
click at [1109, 51] on button "Save" at bounding box center [1111, 56] width 29 height 17
click at [1107, 49] on div "keyboard_arrow_down keyboard_arrow_up folder LRJ_RoofTop35%/75%-snip mode_edit …" at bounding box center [646, 55] width 982 height 38
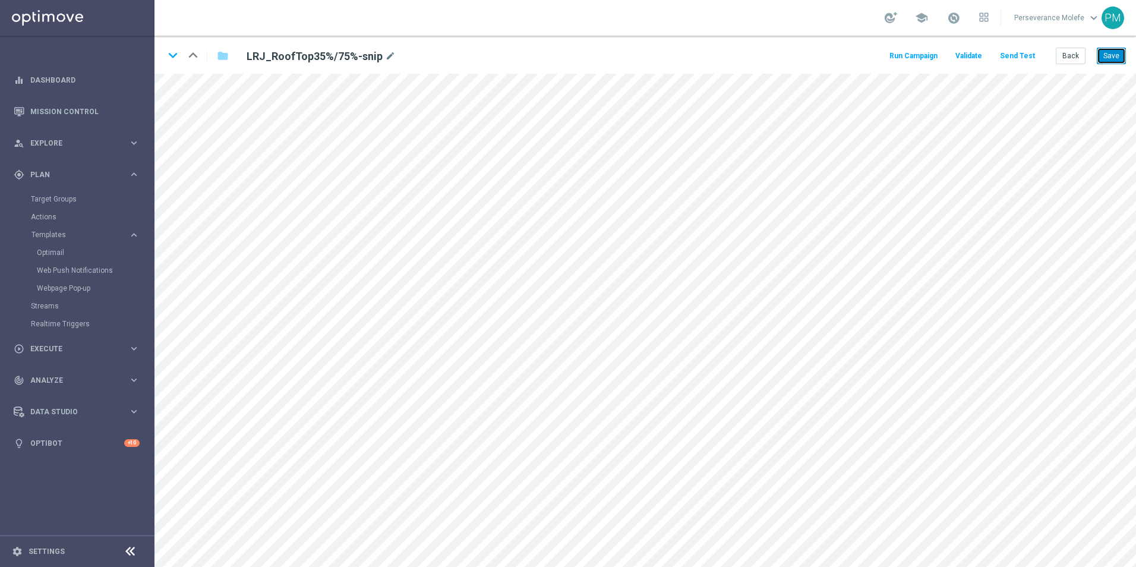
click at [1111, 51] on button "Save" at bounding box center [1111, 56] width 29 height 17
click at [169, 61] on icon "keyboard_arrow_down" at bounding box center [173, 55] width 18 height 18
click at [176, 56] on icon "keyboard_arrow_down" at bounding box center [173, 55] width 18 height 18
click at [1115, 58] on button "Save" at bounding box center [1111, 56] width 29 height 17
click at [1109, 54] on button "Save" at bounding box center [1111, 56] width 29 height 17
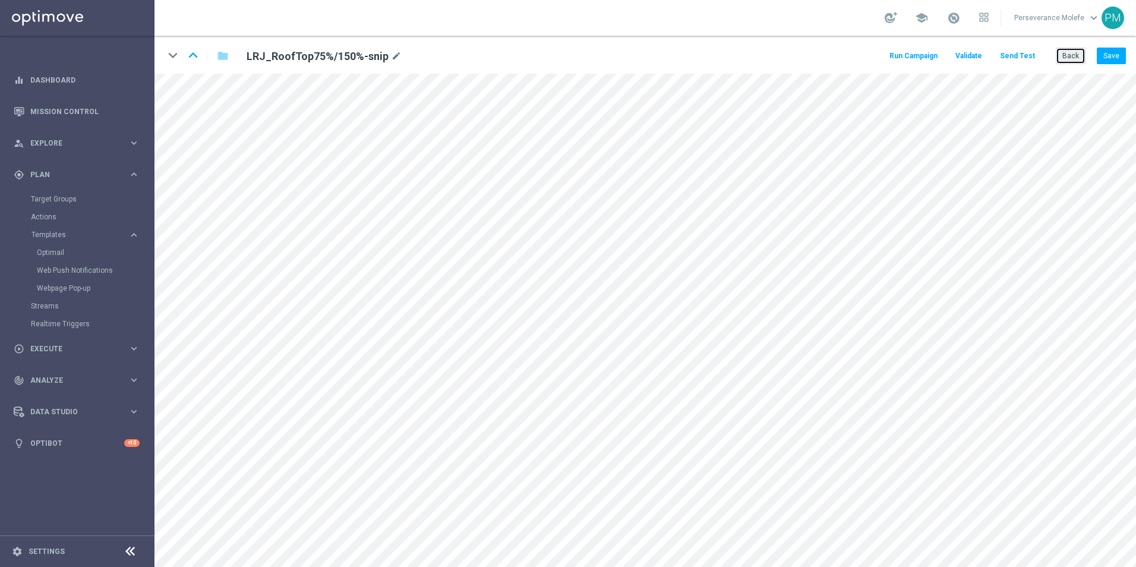
click at [1072, 56] on button "Back" at bounding box center [1071, 56] width 30 height 17
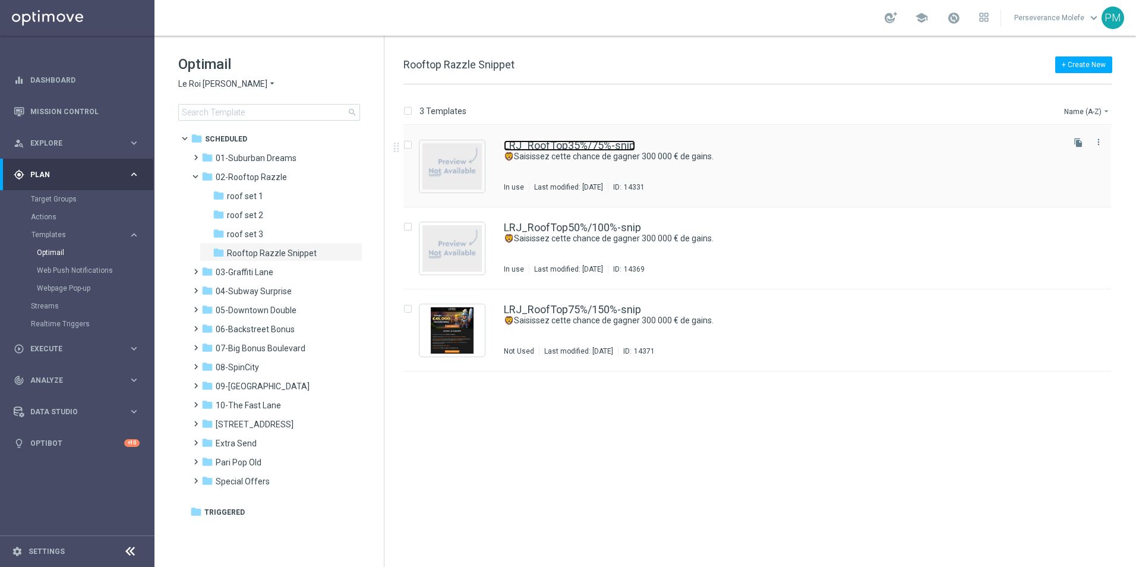
click at [584, 147] on link "LRJ_RoofTop35%/75%-snip" at bounding box center [569, 145] width 131 height 11
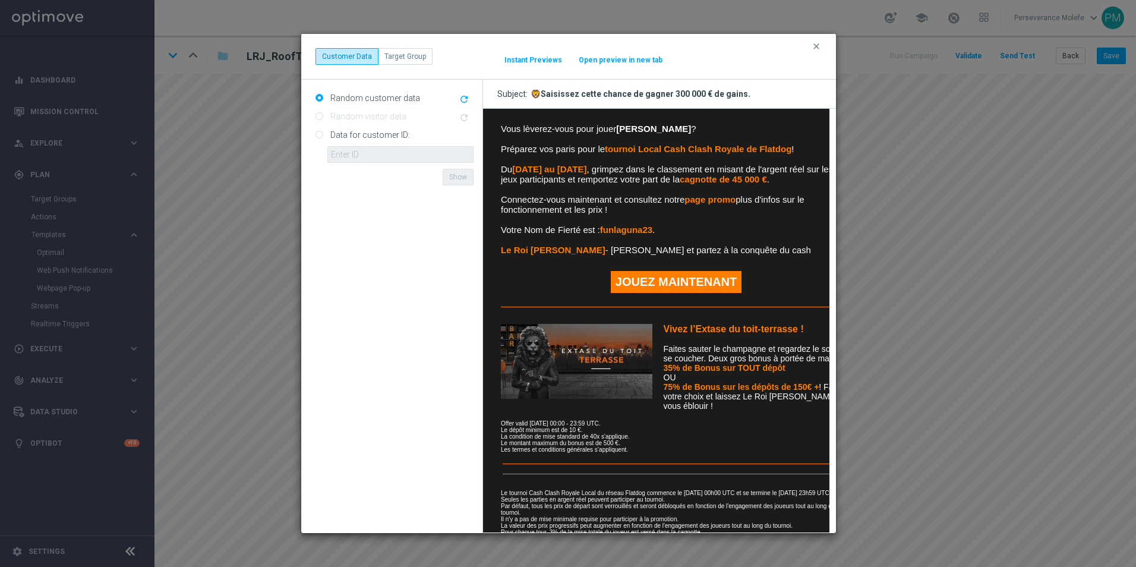
scroll to position [187, 0]
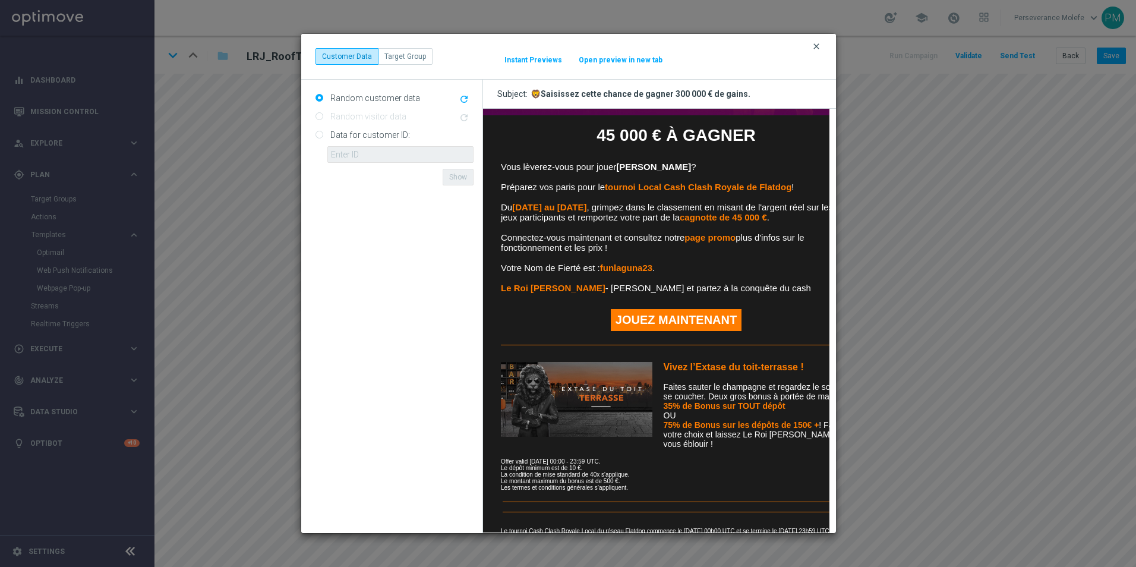
click at [816, 46] on icon "clear" at bounding box center [817, 47] width 10 height 10
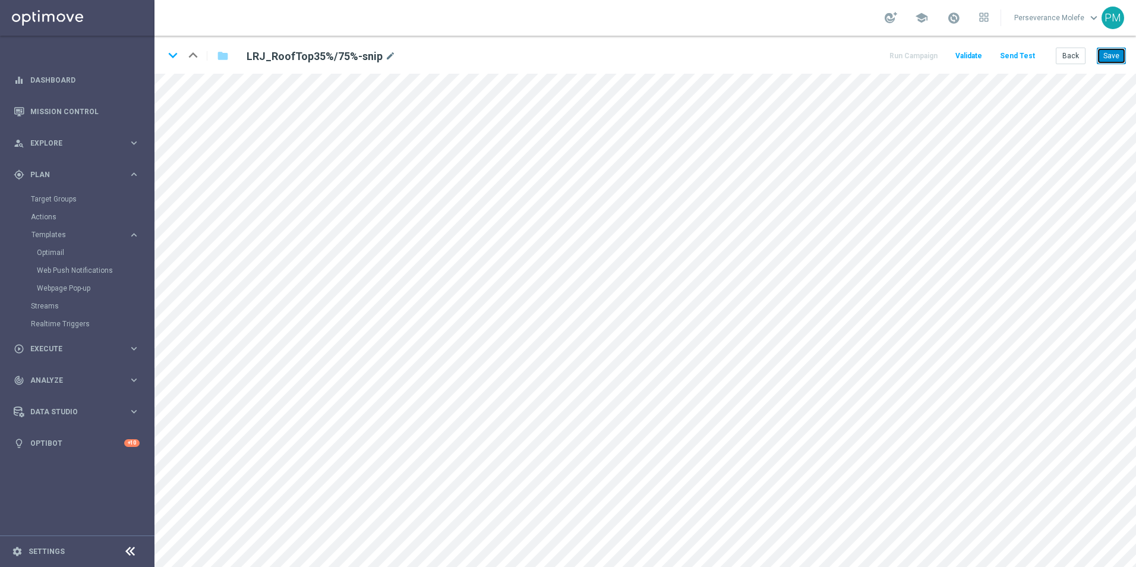
click at [1111, 64] on button "Save" at bounding box center [1111, 56] width 29 height 17
click at [1076, 64] on button "Back" at bounding box center [1071, 56] width 30 height 17
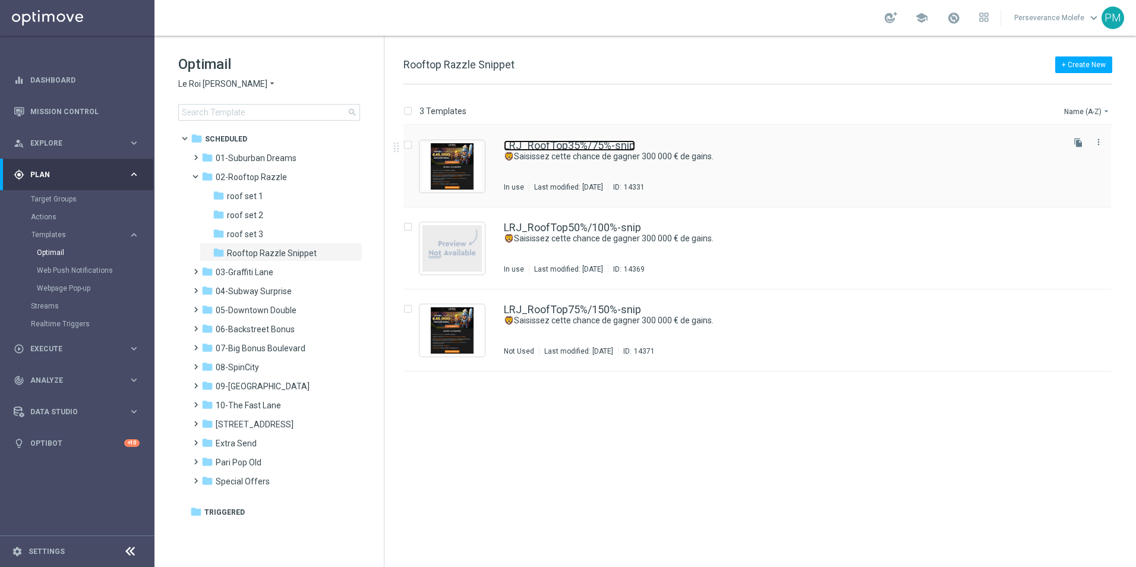
click at [524, 144] on link "LRJ_RoofTop35%/75%-snip" at bounding box center [569, 145] width 131 height 11
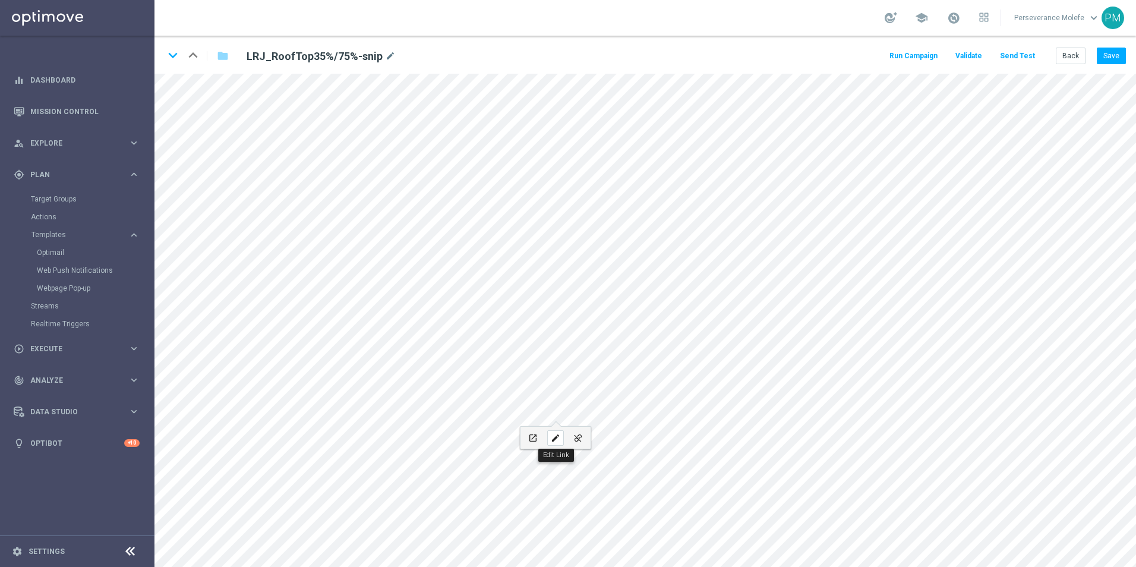
click at [557, 438] on icon "edit" at bounding box center [555, 438] width 9 height 10
click at [1119, 59] on button "Save" at bounding box center [1111, 56] width 29 height 17
click at [172, 60] on icon "keyboard_arrow_down" at bounding box center [173, 55] width 18 height 18
click at [1115, 50] on button "Save" at bounding box center [1111, 56] width 29 height 17
click at [1075, 52] on button "Back" at bounding box center [1071, 56] width 30 height 17
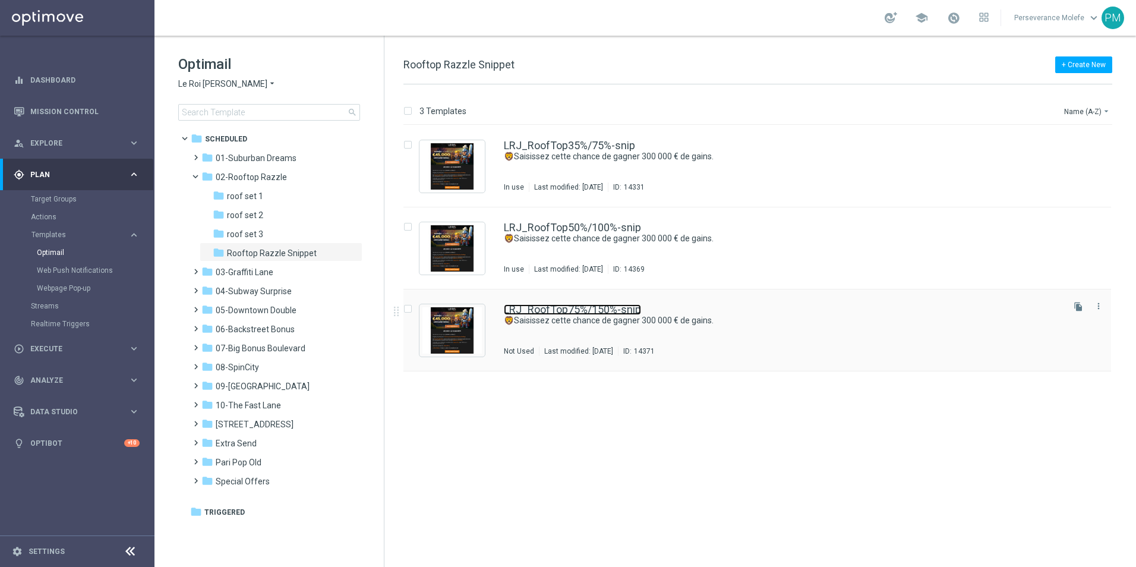
click at [572, 309] on link "LRJ_RoofTop75%/150%-snip" at bounding box center [572, 309] width 137 height 11
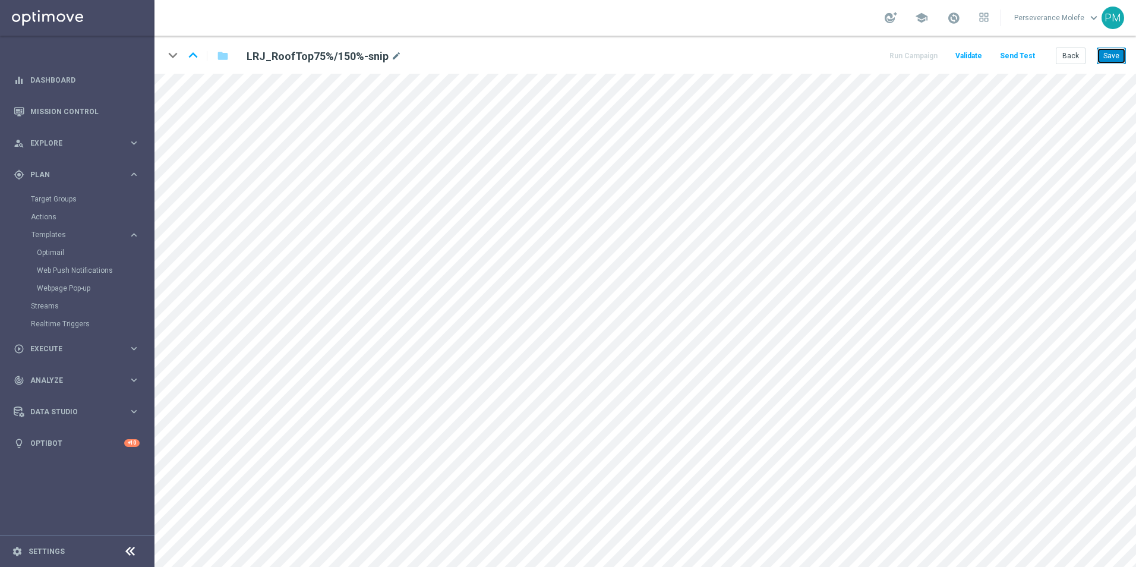
click at [1109, 55] on button "Save" at bounding box center [1111, 56] width 29 height 17
click at [198, 59] on icon "keyboard_arrow_up" at bounding box center [193, 55] width 18 height 18
click at [200, 51] on icon "keyboard_arrow_up" at bounding box center [193, 55] width 18 height 18
click at [171, 55] on icon "keyboard_arrow_down" at bounding box center [173, 55] width 18 height 18
click at [1114, 55] on button "Save" at bounding box center [1111, 56] width 29 height 17
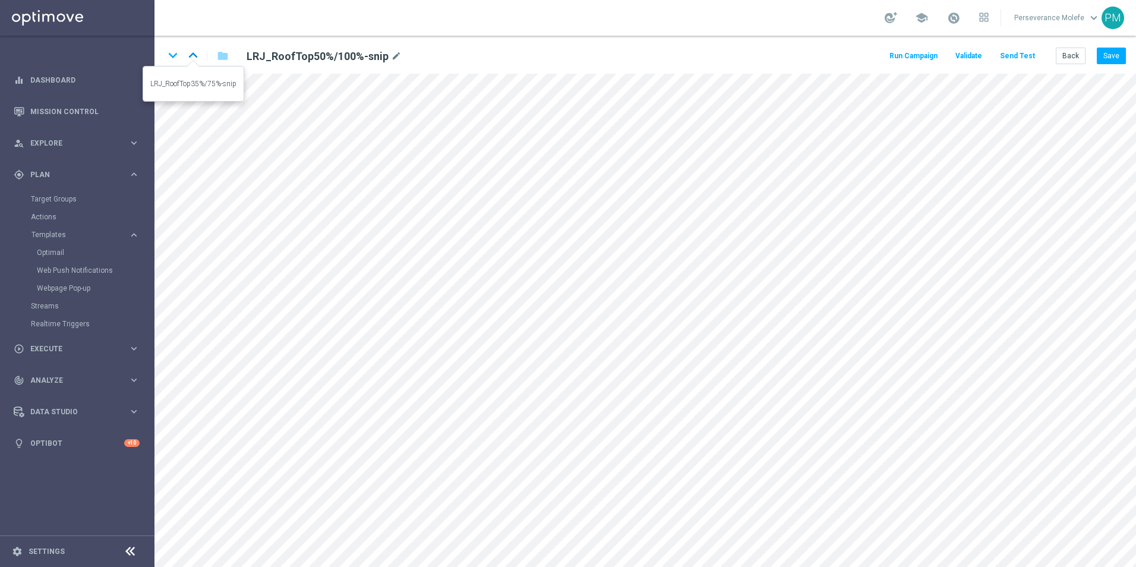
click at [190, 62] on icon "keyboard_arrow_up" at bounding box center [193, 55] width 18 height 18
click at [1110, 51] on button "Save" at bounding box center [1111, 56] width 29 height 17
click at [171, 59] on icon "keyboard_arrow_down" at bounding box center [173, 55] width 18 height 18
click at [175, 60] on icon "keyboard_arrow_down" at bounding box center [173, 55] width 18 height 18
click at [1117, 54] on button "Save" at bounding box center [1111, 56] width 29 height 17
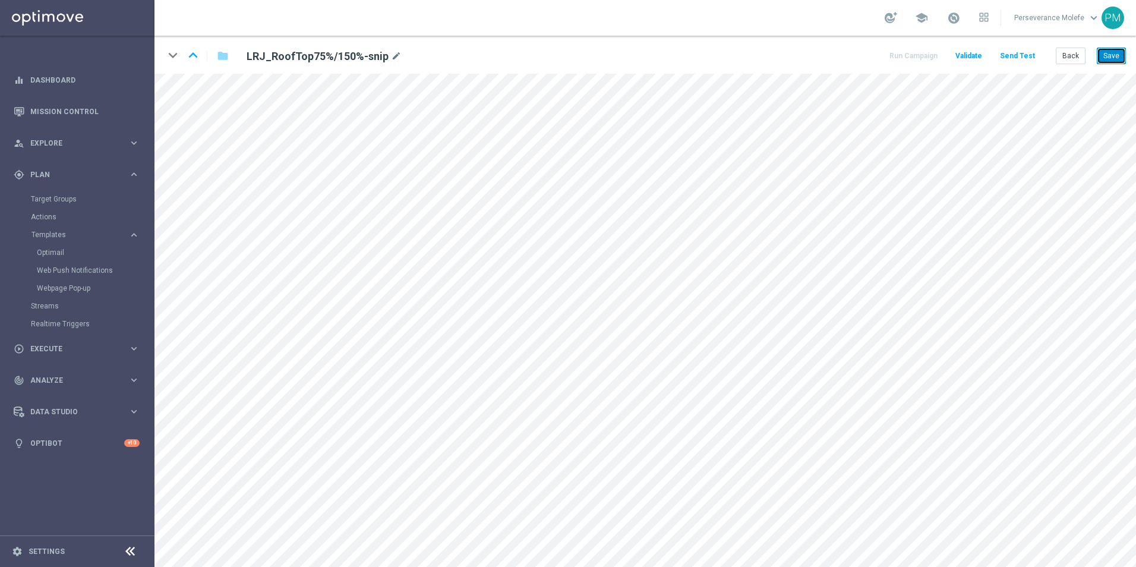
click at [1112, 55] on button "Save" at bounding box center [1111, 56] width 29 height 17
click at [1107, 59] on button "Save" at bounding box center [1111, 56] width 29 height 17
click at [192, 53] on icon "keyboard_arrow_up" at bounding box center [193, 55] width 18 height 18
click at [1118, 62] on button "Save" at bounding box center [1111, 56] width 29 height 17
click at [1104, 81] on div "keyboard_arrow_down keyboard_arrow_up folder LRJ_RoofTop50%/100%-snip mode_edit…" at bounding box center [646, 301] width 982 height 531
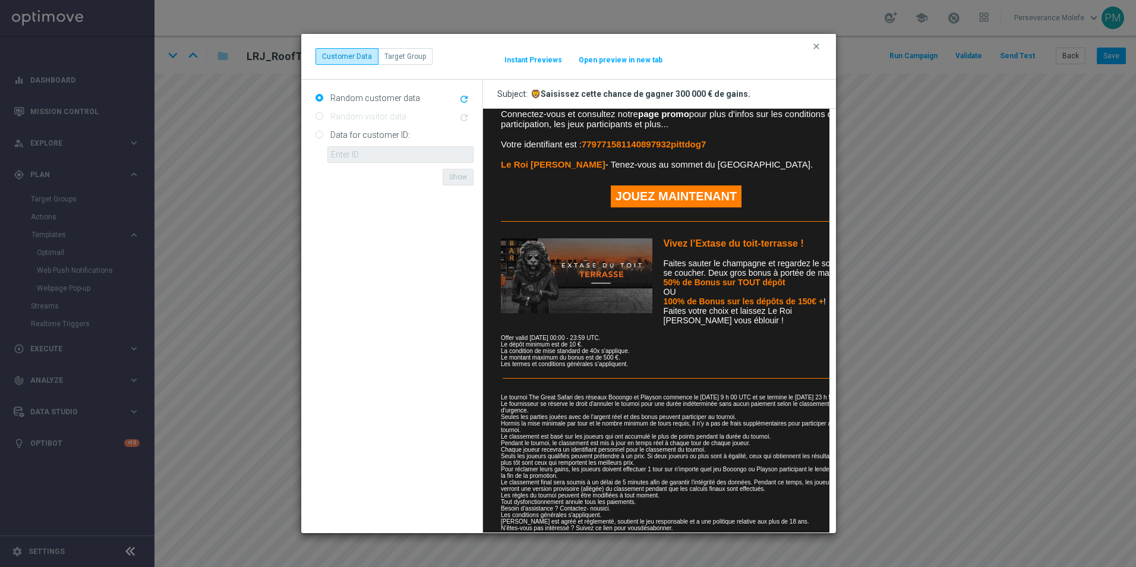
scroll to position [408, 0]
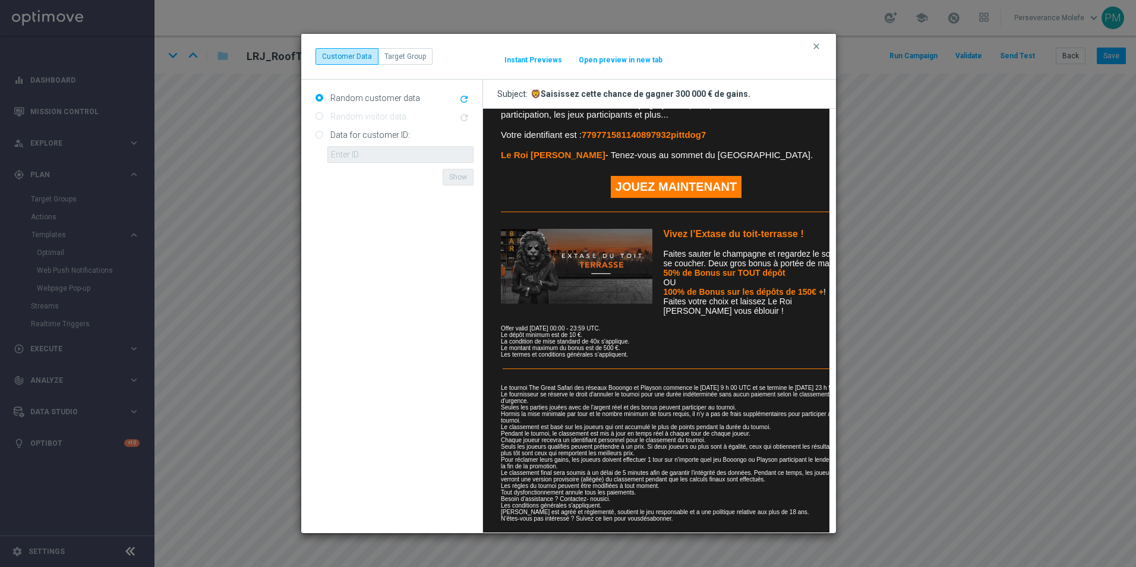
drag, startPoint x: 812, startPoint y: 48, endPoint x: 822, endPoint y: 48, distance: 9.5
click at [812, 48] on icon "clear" at bounding box center [817, 47] width 10 height 10
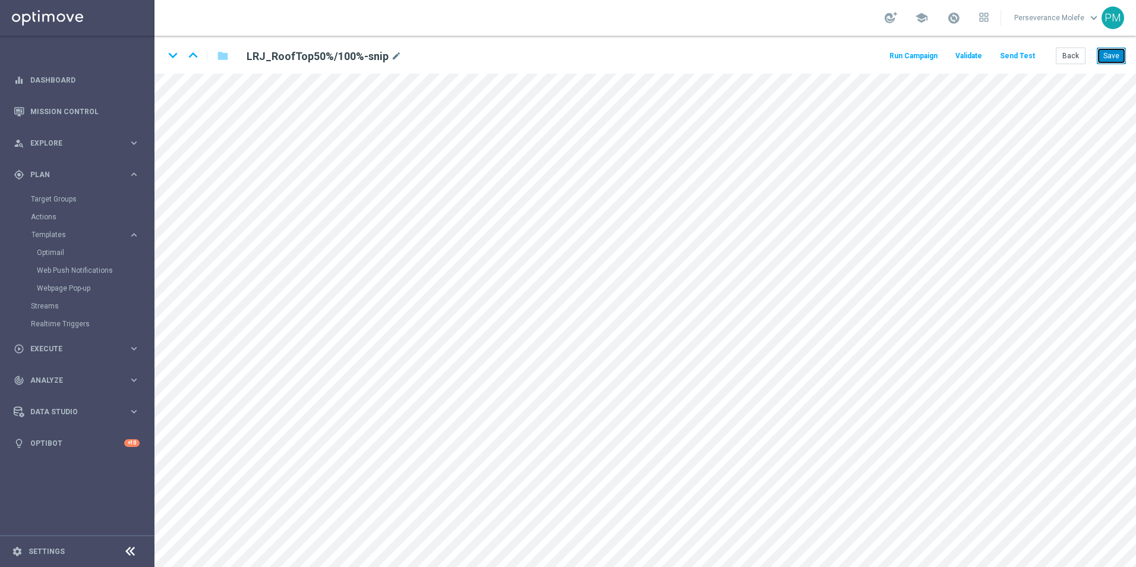
click at [1105, 64] on button "Save" at bounding box center [1111, 56] width 29 height 17
click at [195, 53] on icon "keyboard_arrow_up" at bounding box center [193, 55] width 18 height 18
click at [176, 59] on icon "keyboard_arrow_down" at bounding box center [173, 55] width 18 height 18
click at [174, 58] on icon "keyboard_arrow_down" at bounding box center [173, 55] width 18 height 18
click at [193, 59] on icon "keyboard_arrow_up" at bounding box center [193, 55] width 18 height 18
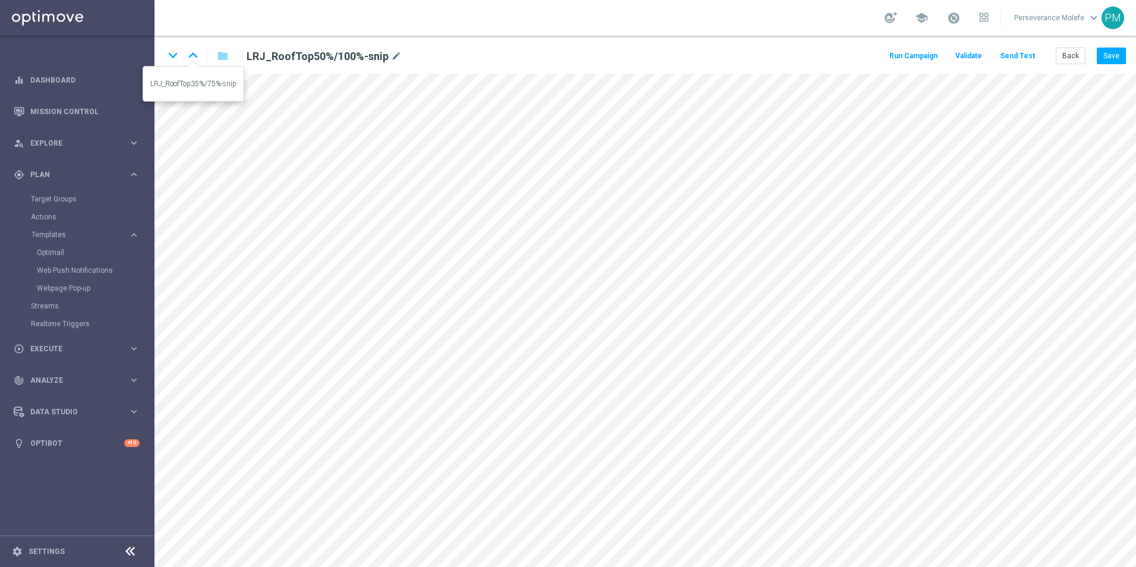
click at [193, 59] on icon "keyboard_arrow_up" at bounding box center [193, 55] width 18 height 18
click at [166, 55] on icon "keyboard_arrow_down" at bounding box center [173, 55] width 18 height 18
click at [190, 58] on icon "keyboard_arrow_up" at bounding box center [193, 55] width 18 height 18
click at [169, 55] on icon "keyboard_arrow_down" at bounding box center [173, 55] width 18 height 18
click at [170, 56] on icon "keyboard_arrow_down" at bounding box center [173, 55] width 18 height 18
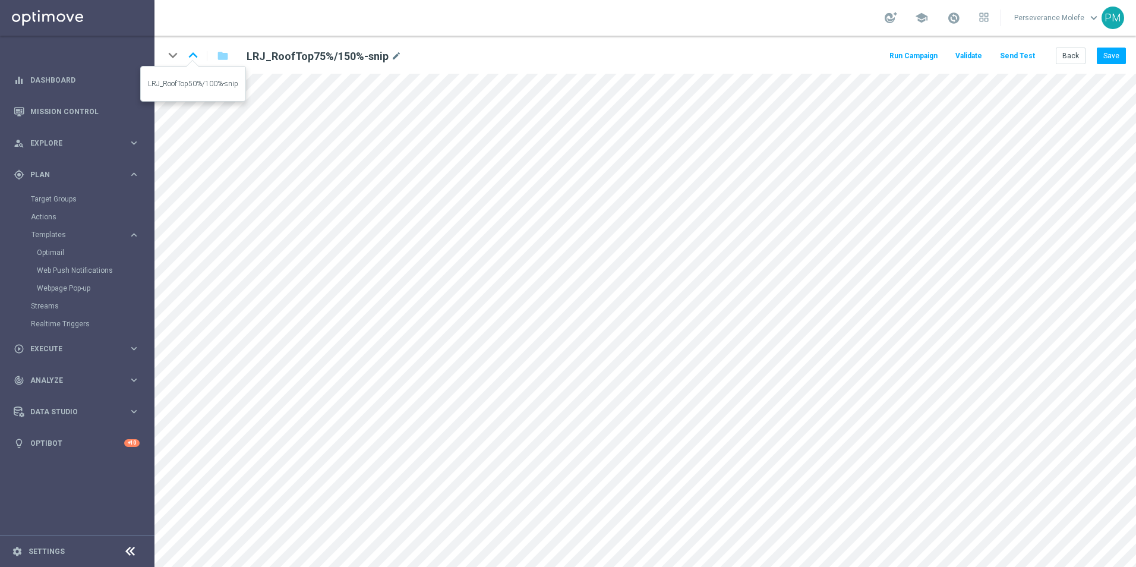
click at [196, 63] on icon "keyboard_arrow_up" at bounding box center [193, 55] width 18 height 18
click at [187, 52] on icon "keyboard_arrow_up" at bounding box center [193, 55] width 18 height 18
click at [1066, 62] on button "Back" at bounding box center [1071, 56] width 30 height 17
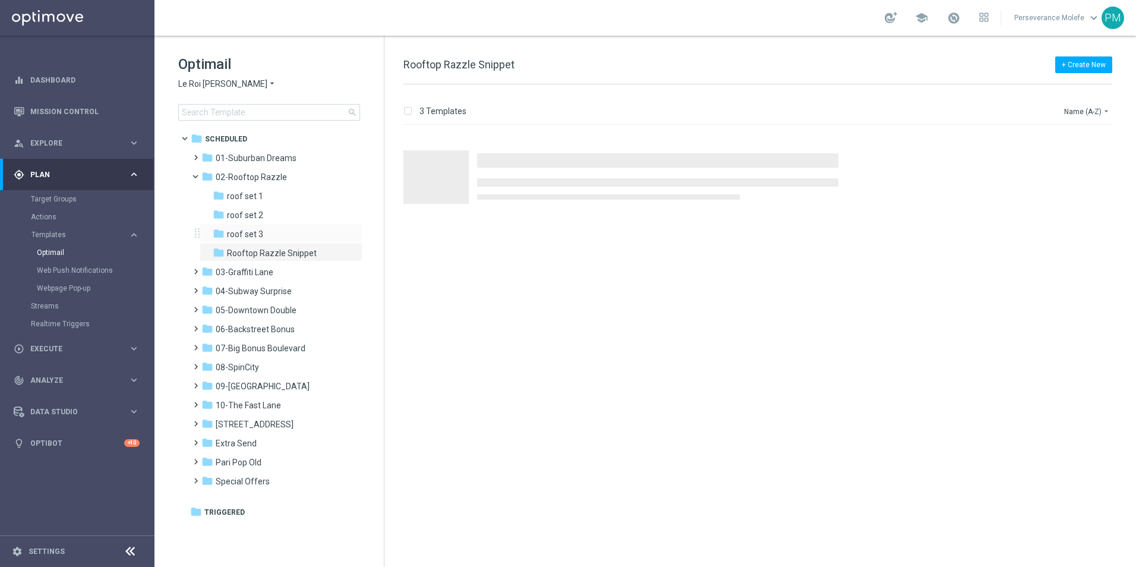
click at [260, 227] on div "folder roof set 3 more_vert" at bounding box center [281, 232] width 163 height 19
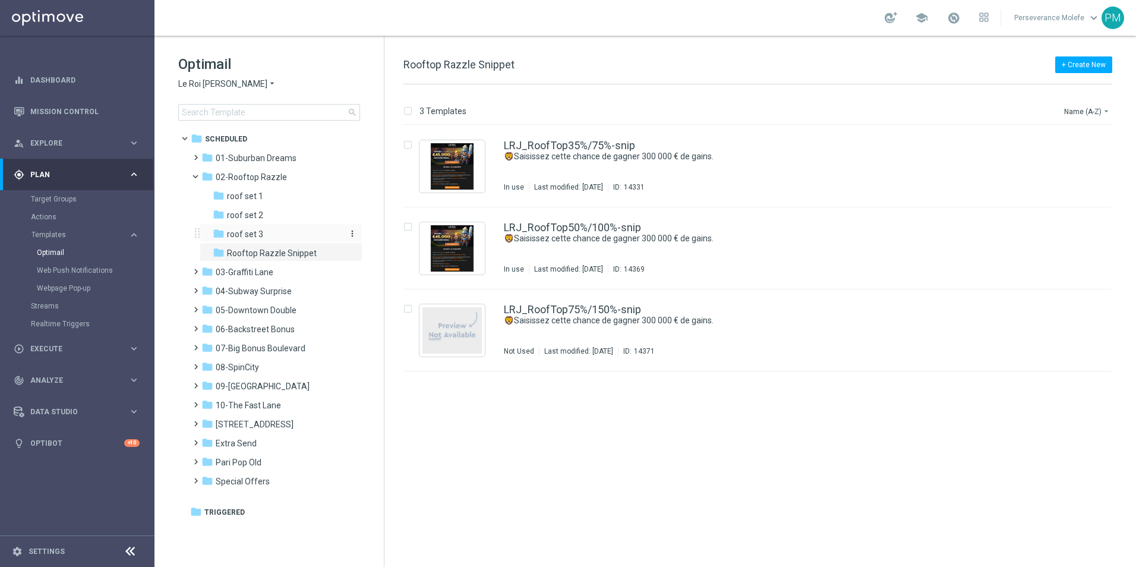
click at [270, 230] on div "folder roof set 3" at bounding box center [276, 235] width 127 height 14
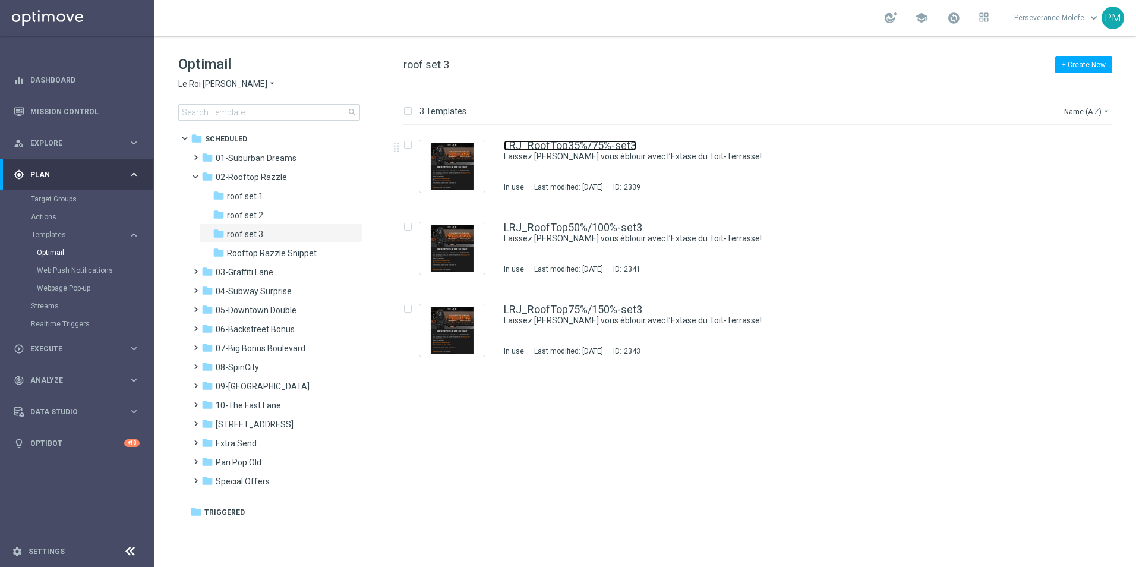
click at [547, 143] on link "LRJ_RoofTop35%/75%-set3" at bounding box center [570, 145] width 133 height 11
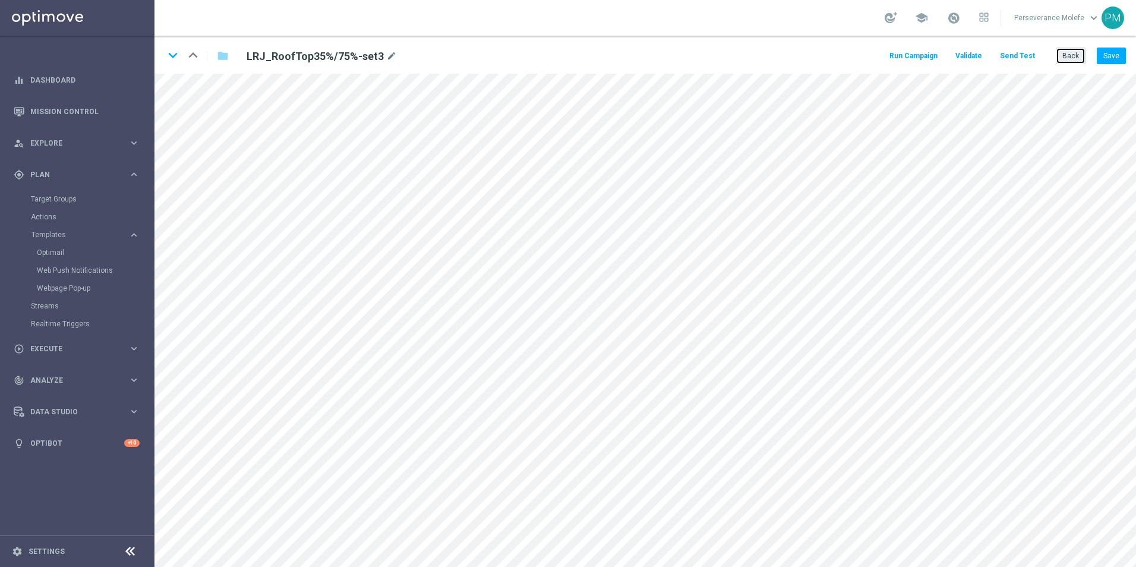
click at [1066, 64] on button "Back" at bounding box center [1071, 56] width 30 height 17
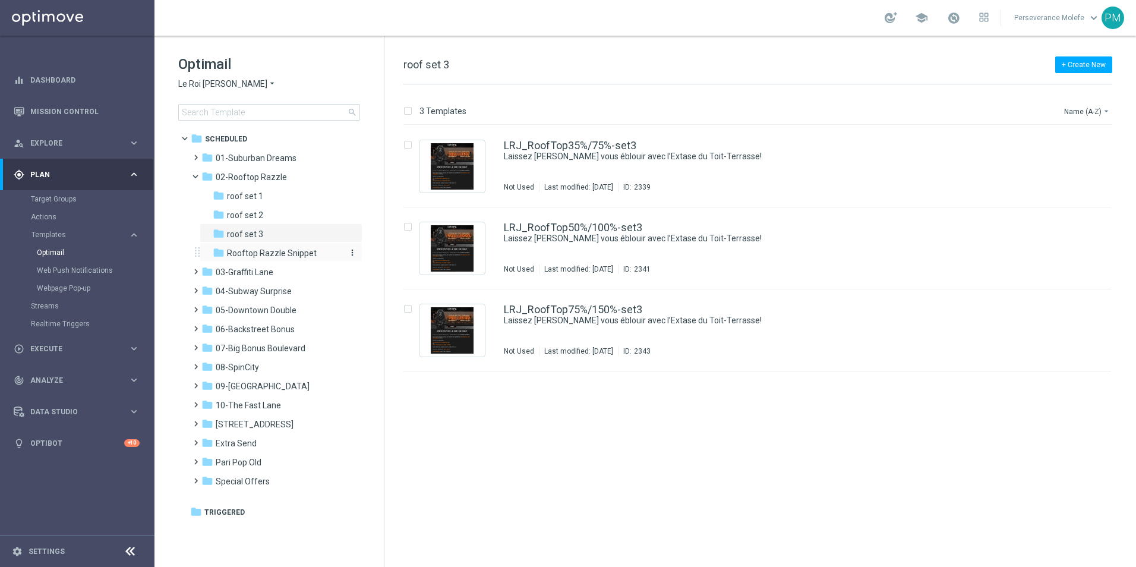
click at [293, 251] on span "Rooftop Razzle Snippet" at bounding box center [272, 253] width 90 height 11
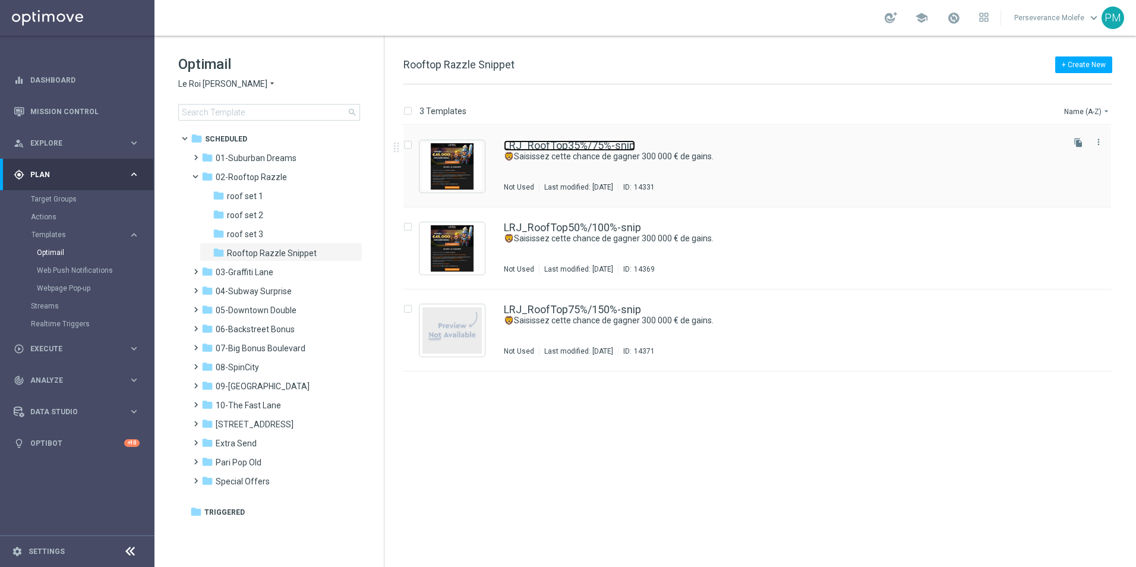
click at [570, 149] on link "LRJ_RoofTop35%/75%-snip" at bounding box center [569, 145] width 131 height 11
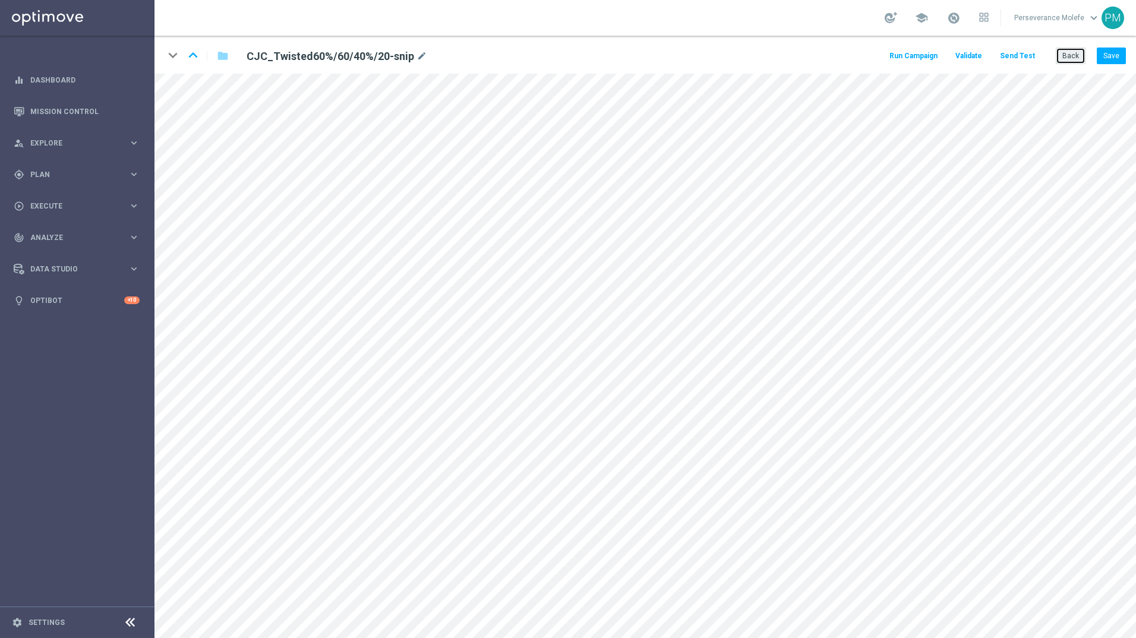
click at [1083, 59] on button "Back" at bounding box center [1071, 56] width 30 height 17
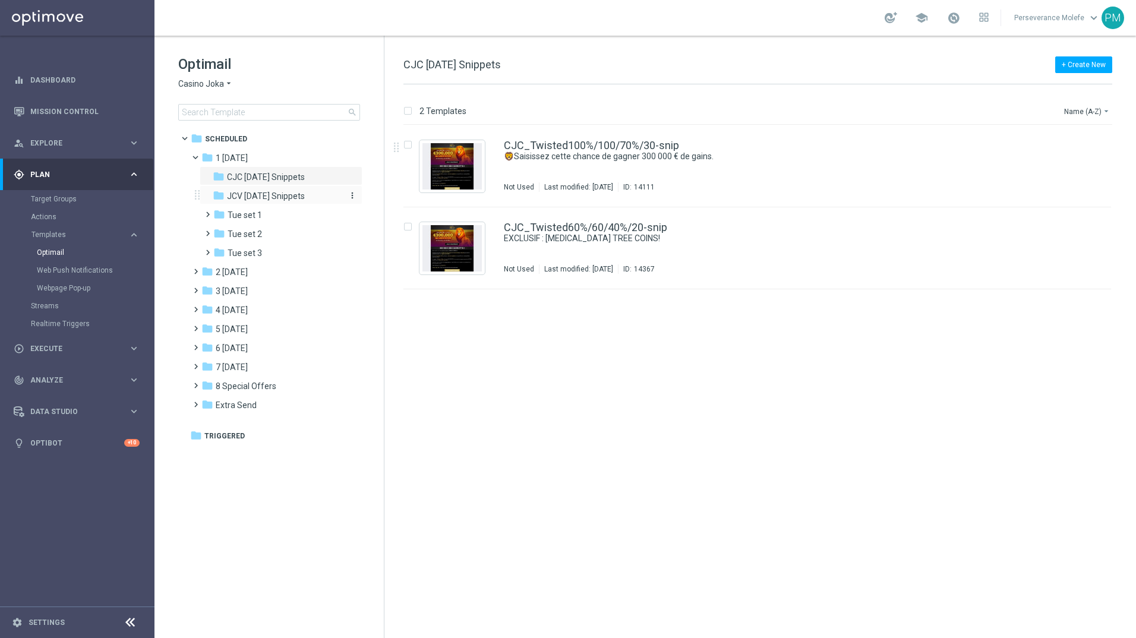
click at [305, 194] on span "JCV [DATE] Snippets" at bounding box center [266, 196] width 78 height 11
click at [300, 172] on span "CJC [DATE] Snippets" at bounding box center [266, 177] width 78 height 11
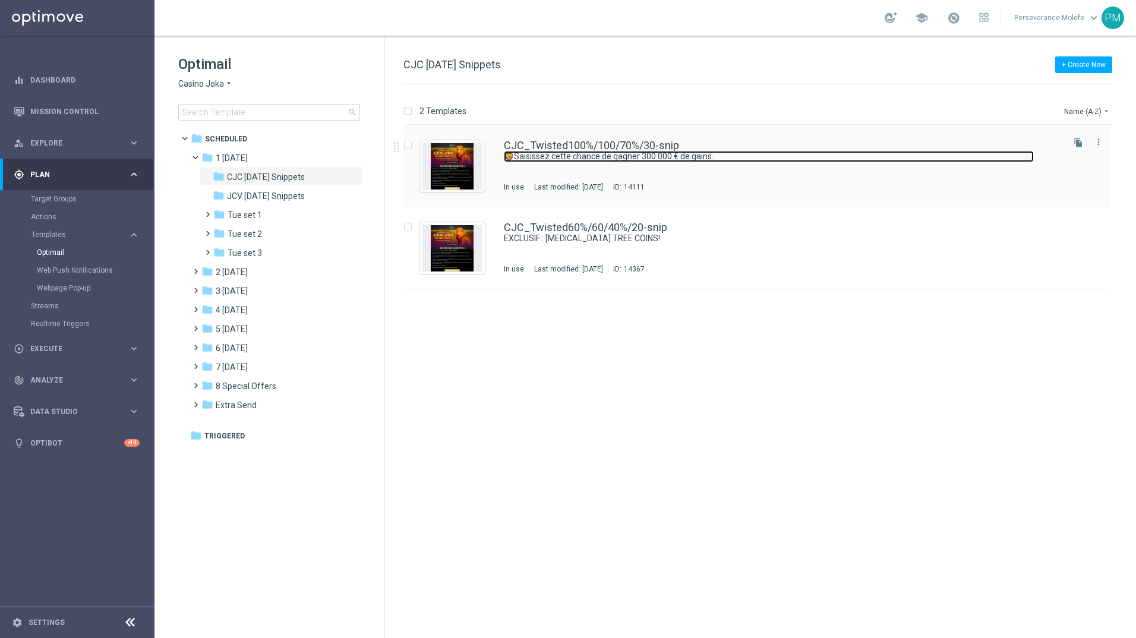
click at [613, 152] on link "🦁Saisissez cette chance de gagner 300 000 € de gains." at bounding box center [769, 156] width 530 height 11
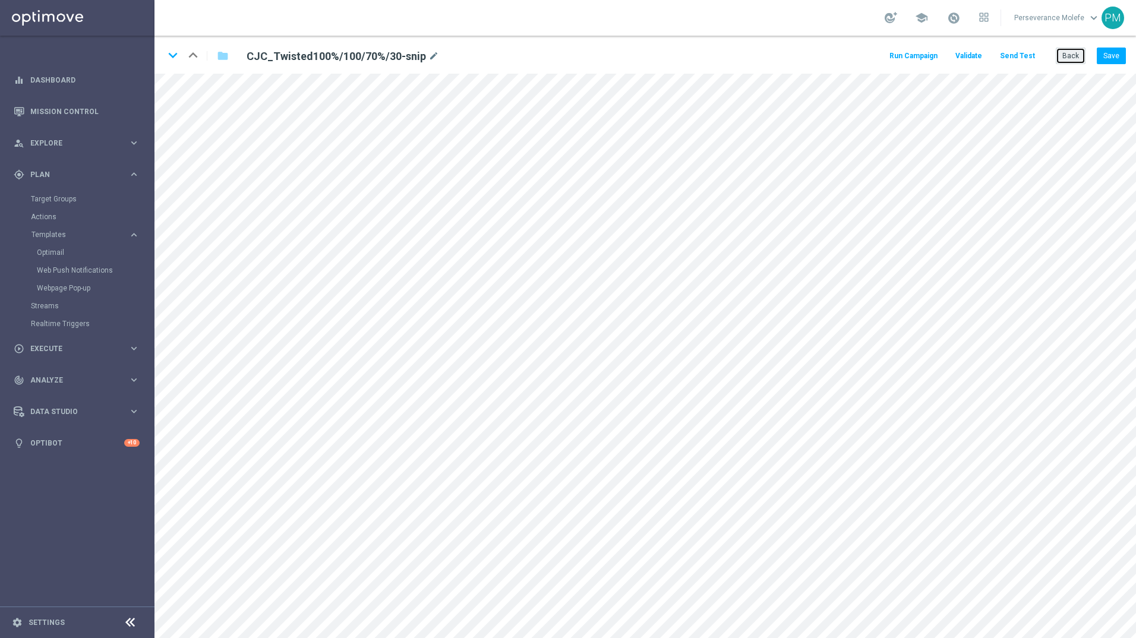
click at [1077, 53] on button "Back" at bounding box center [1071, 56] width 30 height 17
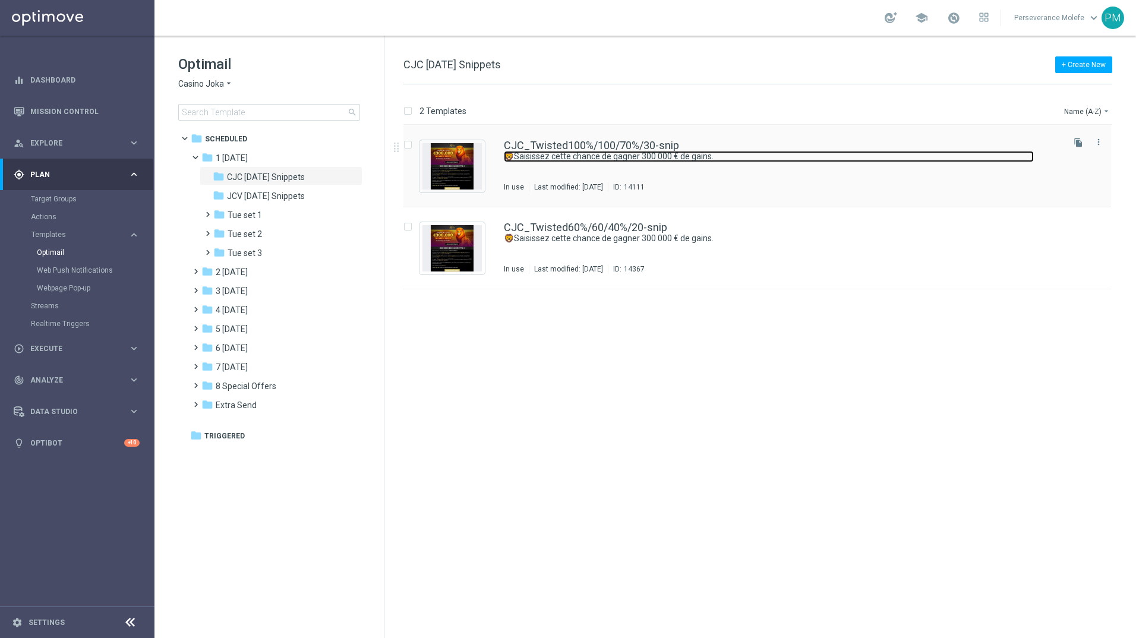
click at [576, 153] on link "🦁Saisissez cette chance de gagner 300 000 € de gains." at bounding box center [769, 156] width 530 height 11
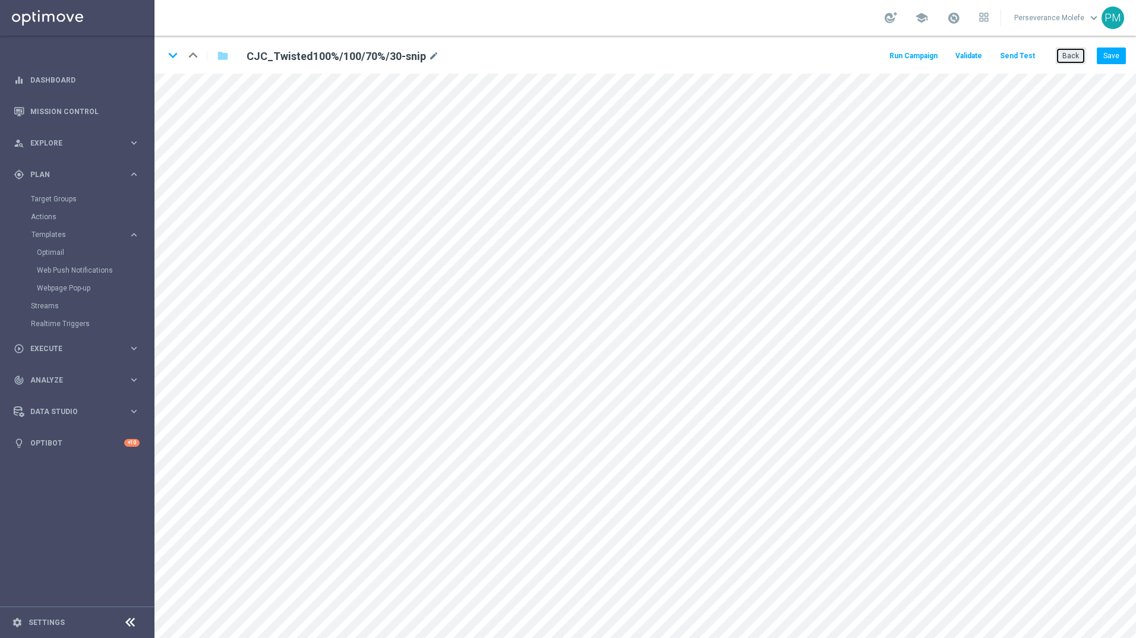
click at [1081, 52] on button "Back" at bounding box center [1071, 56] width 30 height 17
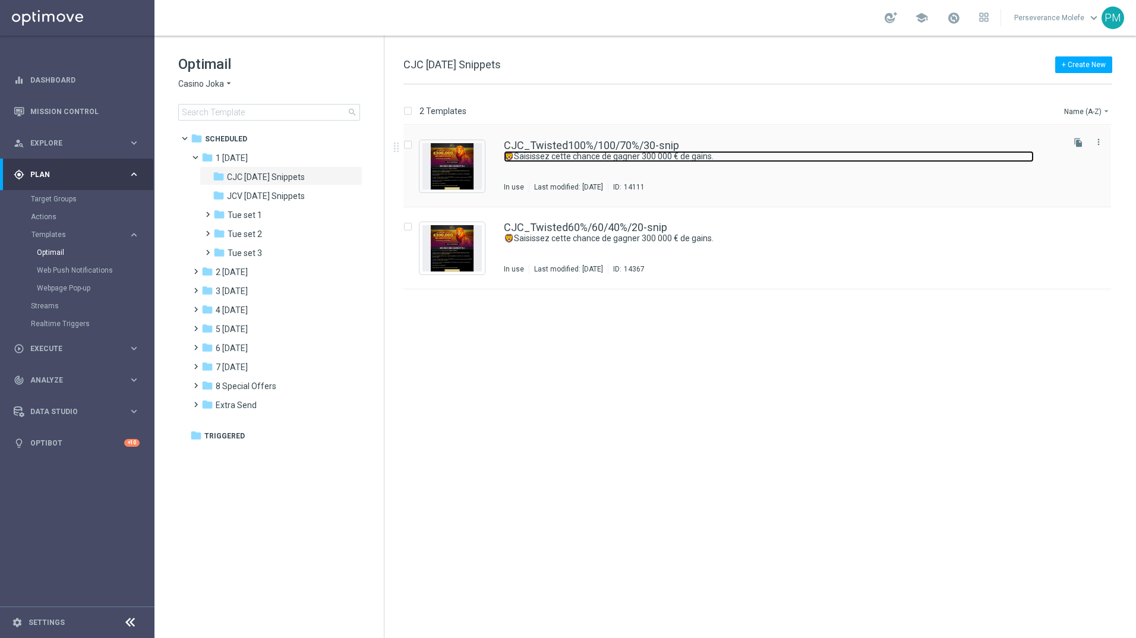
click at [652, 153] on link "🦁Saisissez cette chance de gagner 300 000 € de gains." at bounding box center [769, 156] width 530 height 11
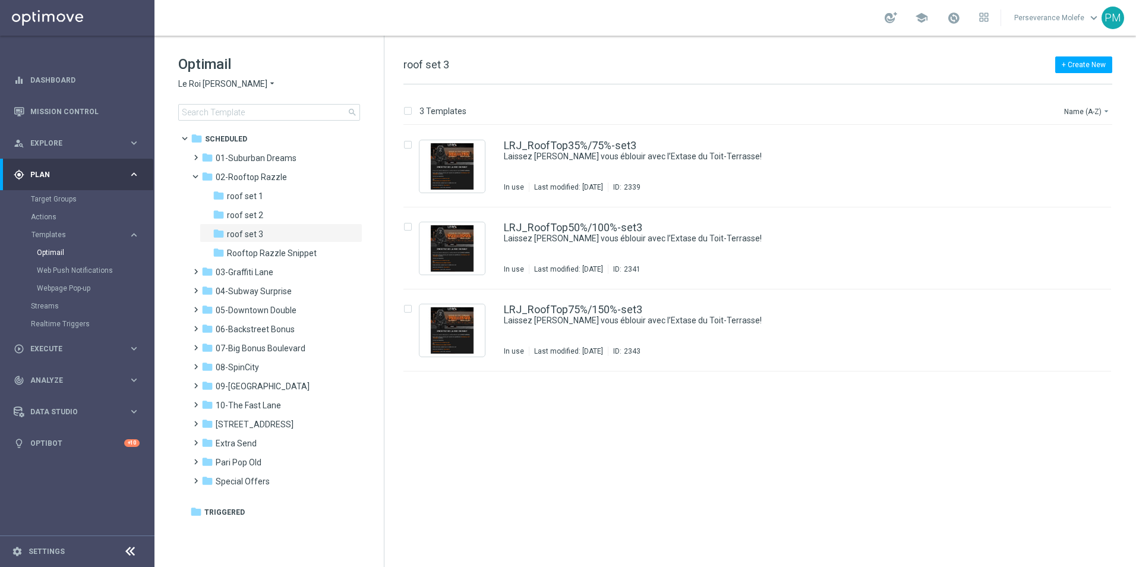
click at [207, 84] on span "Le Roi Johnny" at bounding box center [222, 83] width 89 height 11
click at [0, 0] on span "King Johnnie" at bounding box center [0, 0] width 0 height 0
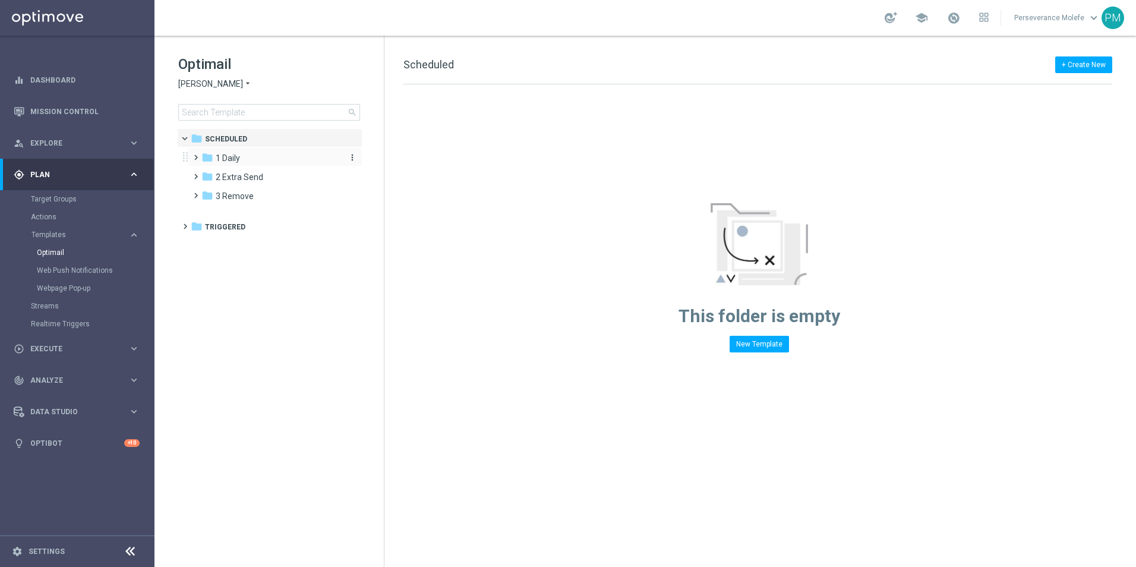
click at [248, 162] on div "folder 1 Daily" at bounding box center [269, 159] width 137 height 14
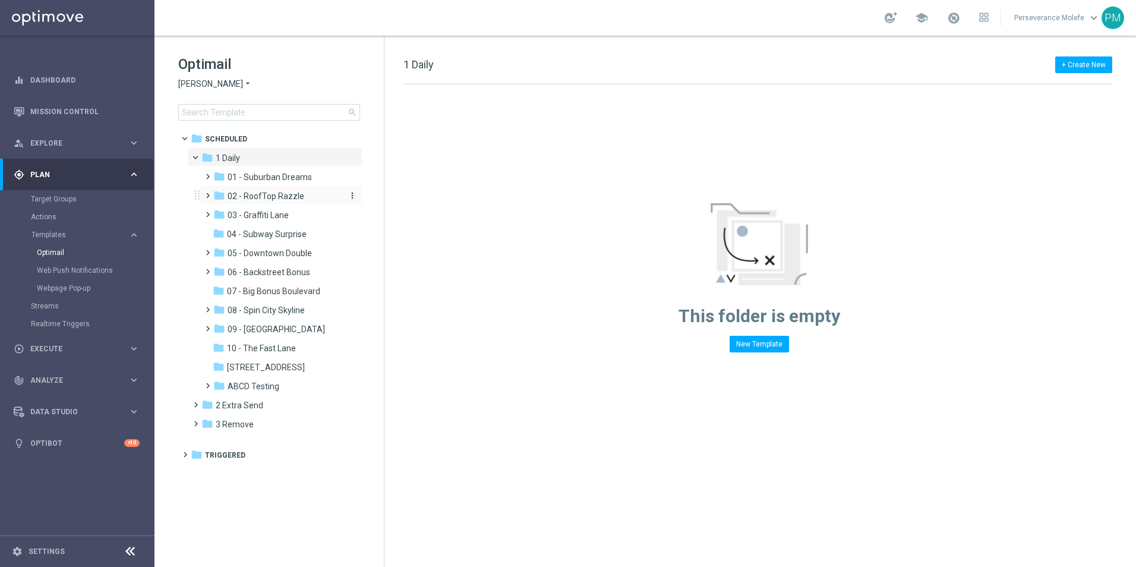
click at [259, 190] on div "folder 02 - RoofTop Razzle" at bounding box center [276, 197] width 127 height 14
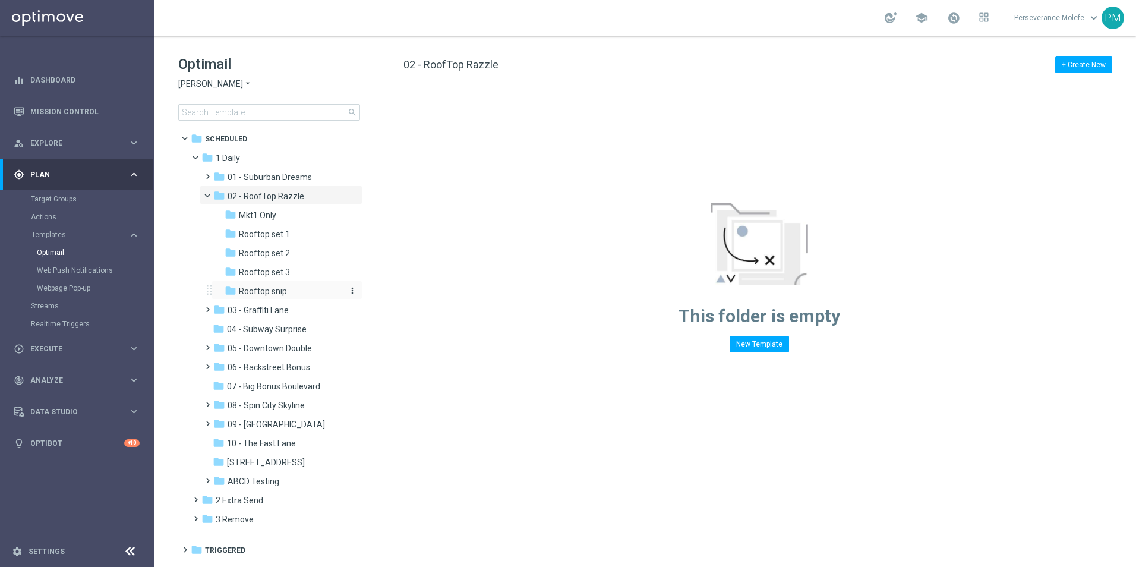
click at [293, 285] on div "folder Rooftop snip" at bounding box center [283, 292] width 117 height 14
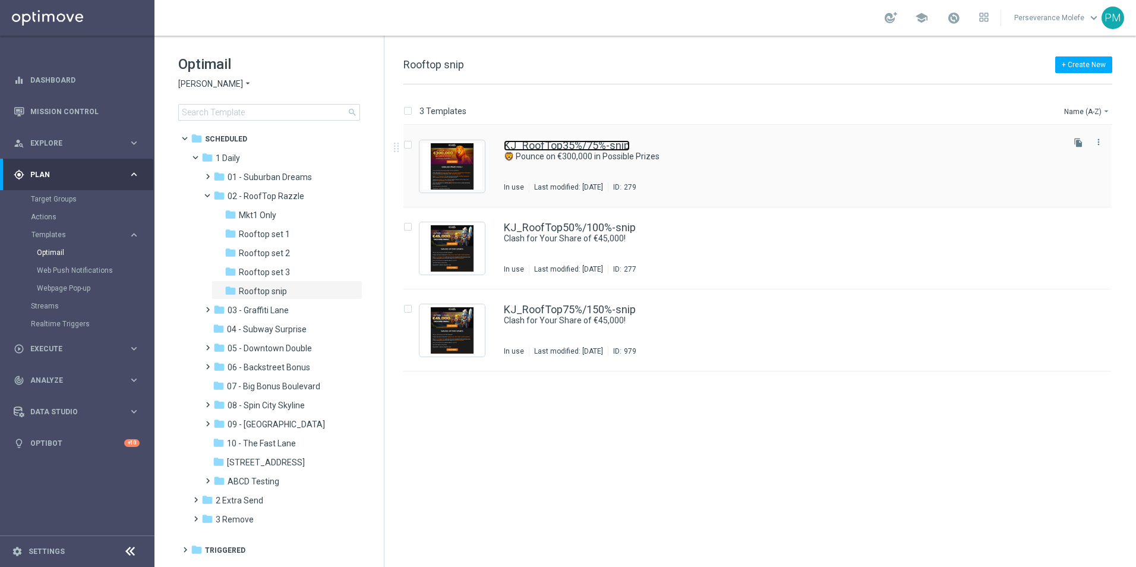
click at [553, 140] on link "KJ_RoofTop35%/75%-snip" at bounding box center [567, 145] width 126 height 11
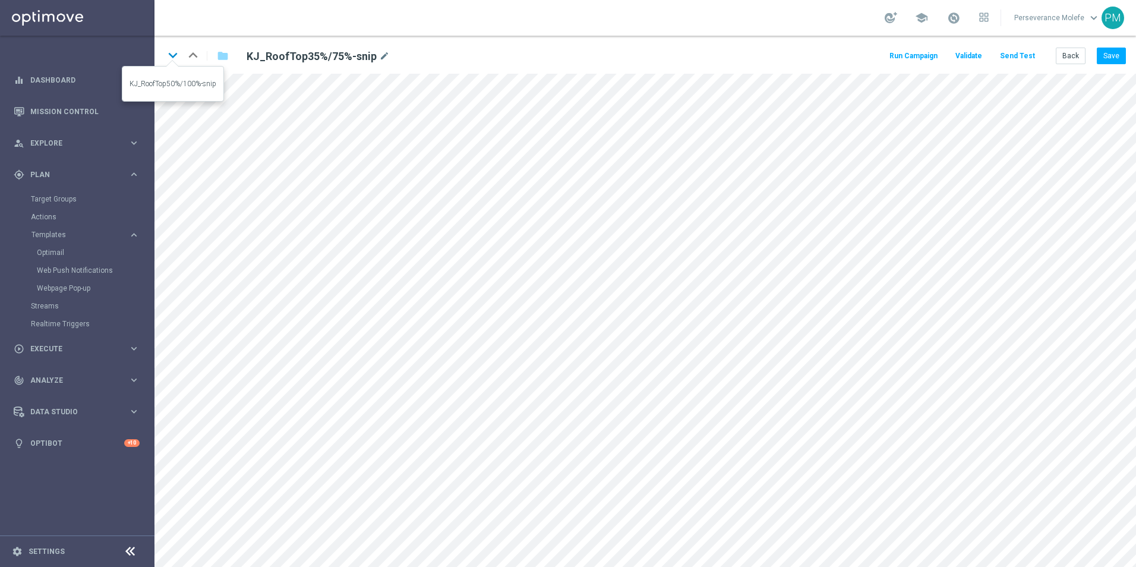
click at [175, 57] on icon "keyboard_arrow_down" at bounding box center [173, 55] width 18 height 18
click at [197, 52] on icon "keyboard_arrow_up" at bounding box center [193, 55] width 18 height 18
click at [1080, 54] on button "Back" at bounding box center [1071, 56] width 30 height 17
click at [175, 56] on icon "keyboard_arrow_down" at bounding box center [173, 55] width 18 height 18
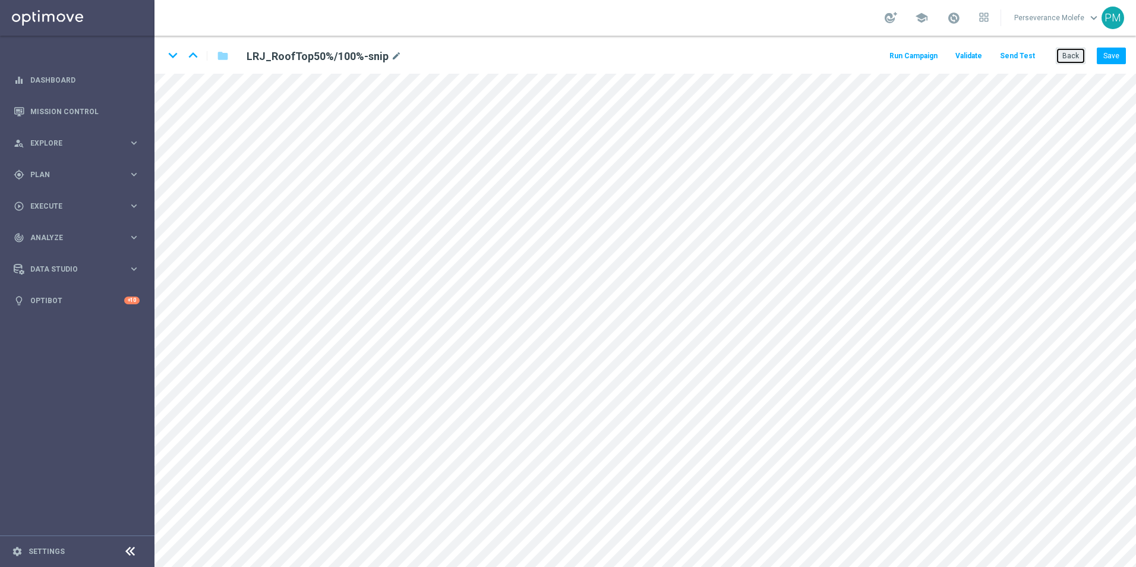
click at [1068, 59] on button "Back" at bounding box center [1071, 56] width 30 height 17
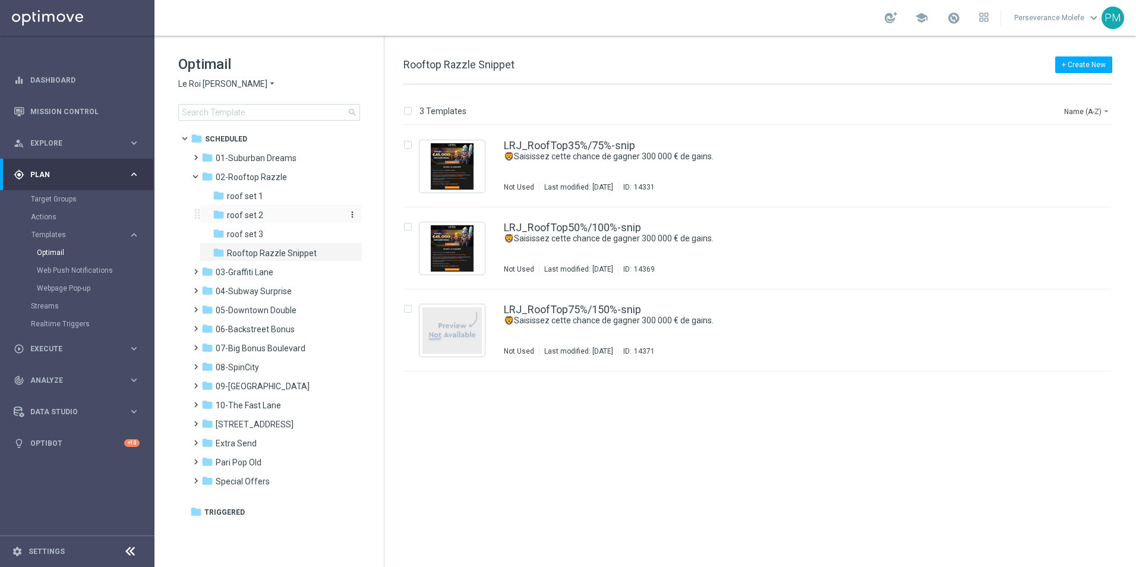
click at [261, 211] on span "roof set 2" at bounding box center [245, 215] width 36 height 11
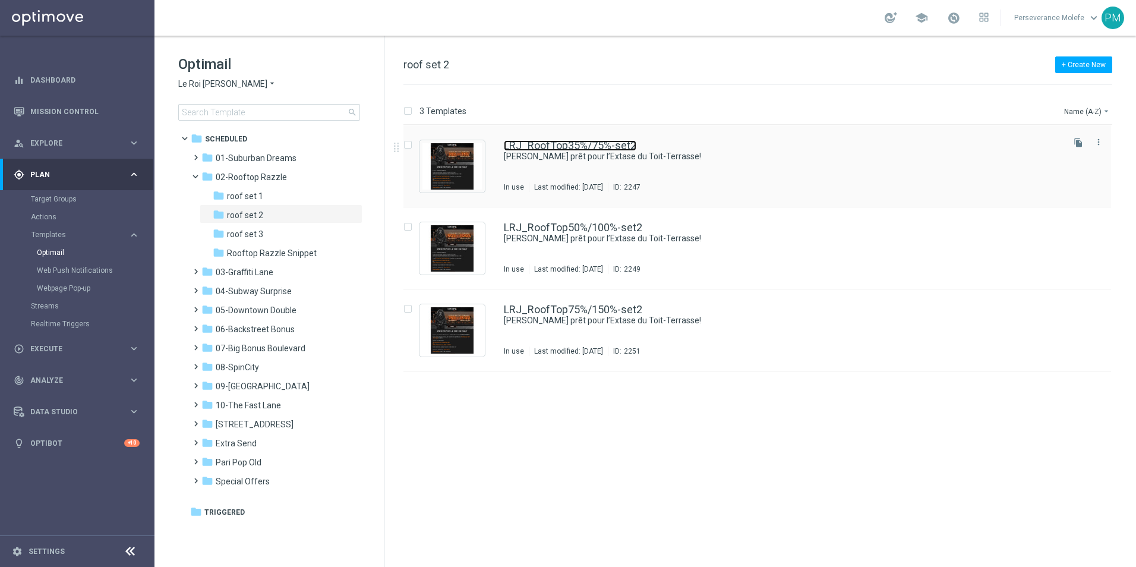
click at [541, 142] on link "LRJ_RoofTop35%/75%-set2" at bounding box center [570, 145] width 133 height 11
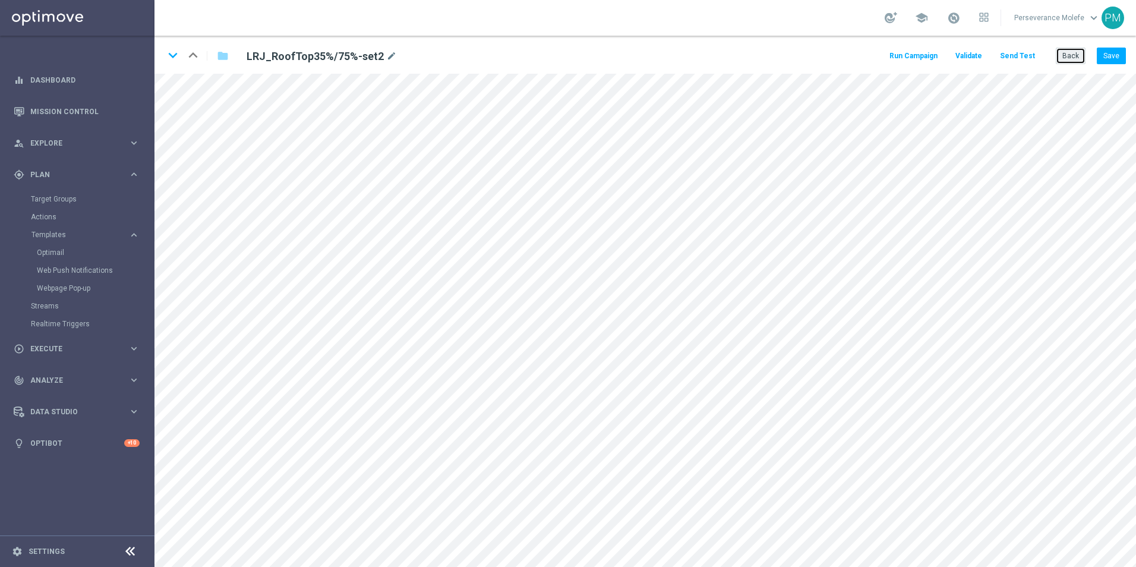
click at [1063, 54] on button "Back" at bounding box center [1071, 56] width 30 height 17
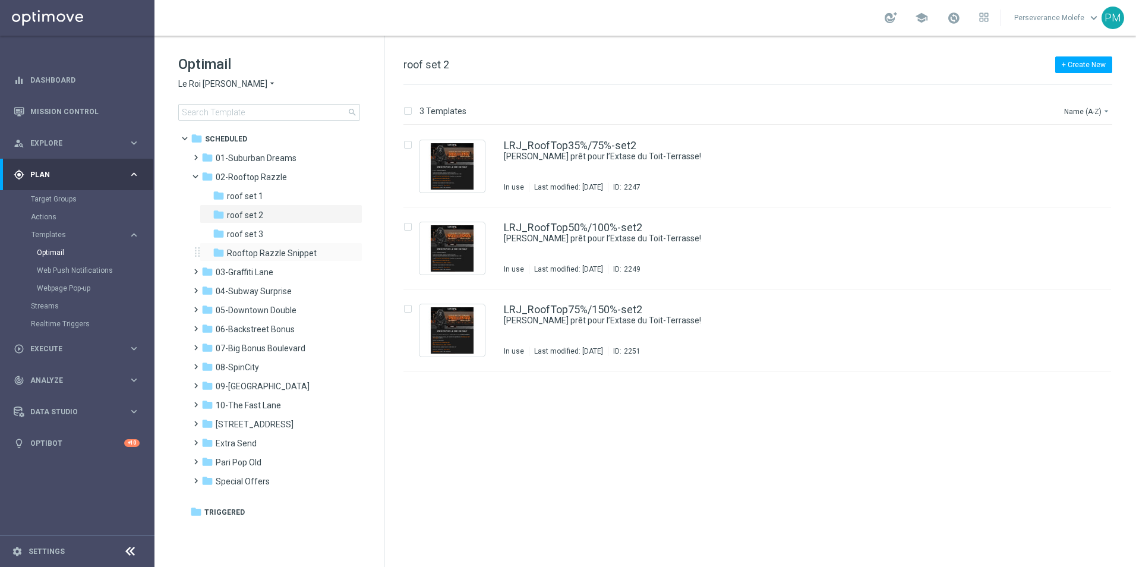
click at [281, 260] on div "folder Rooftop Razzle Snippet more_vert" at bounding box center [281, 251] width 163 height 19
click at [292, 259] on div "folder Rooftop Razzle Snippet" at bounding box center [276, 254] width 127 height 14
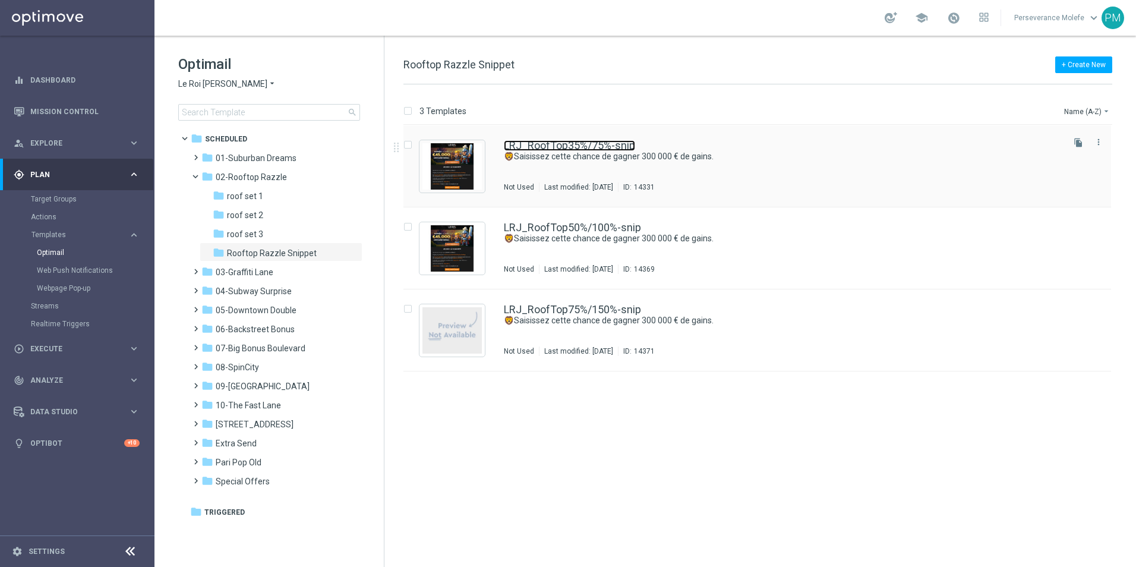
click at [528, 147] on link "LRJ_RoofTop35%/75%-snip" at bounding box center [569, 145] width 131 height 11
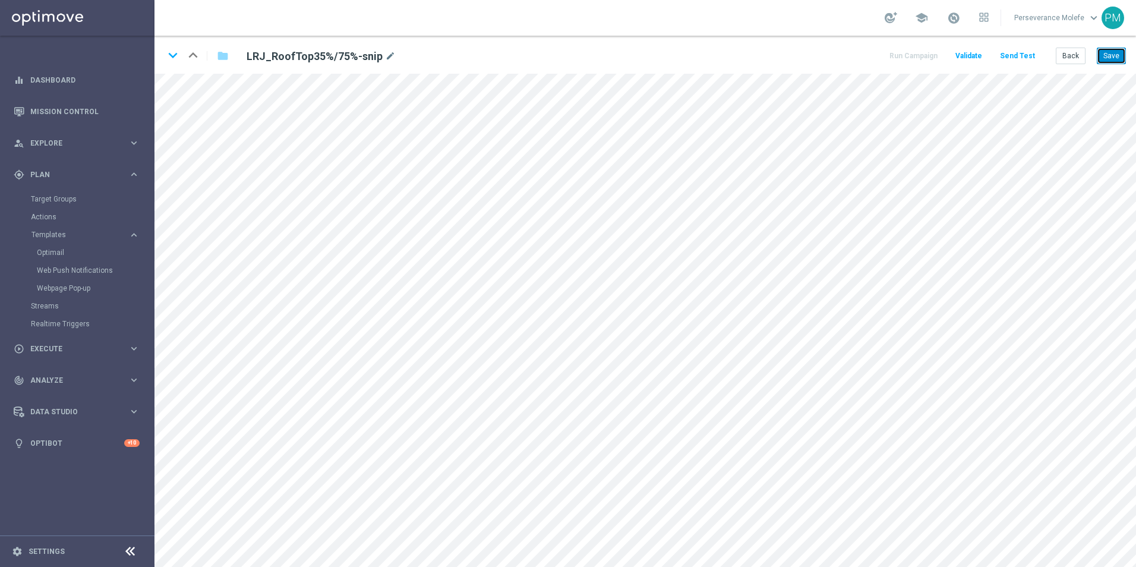
click at [1121, 58] on button "Save" at bounding box center [1111, 56] width 29 height 17
click at [1068, 62] on button "Back" at bounding box center [1071, 56] width 30 height 17
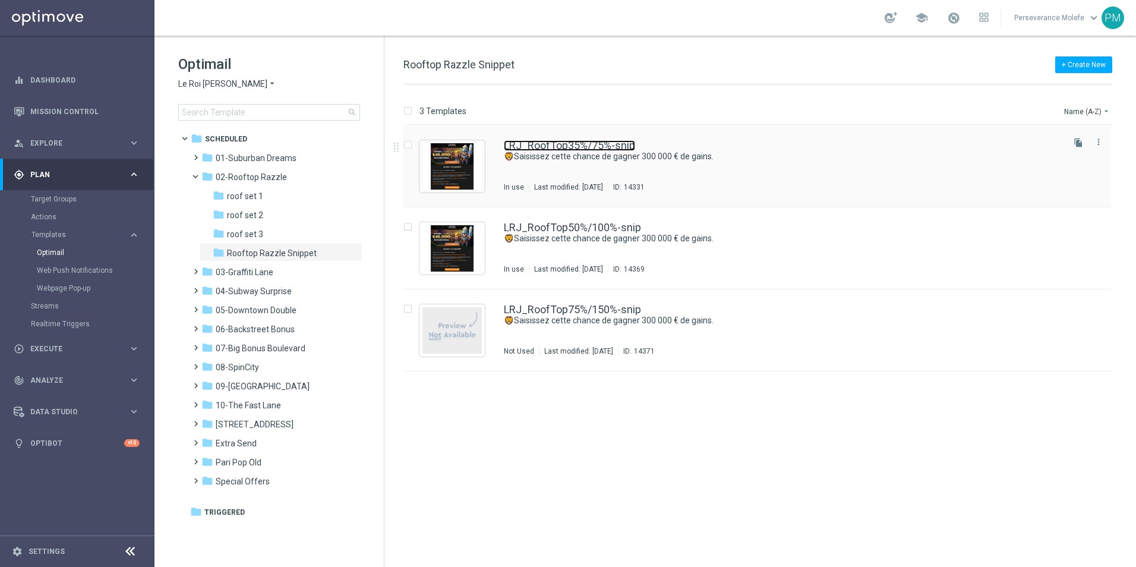
click at [561, 148] on link "LRJ_RoofTop35%/75%-snip" at bounding box center [569, 145] width 131 height 11
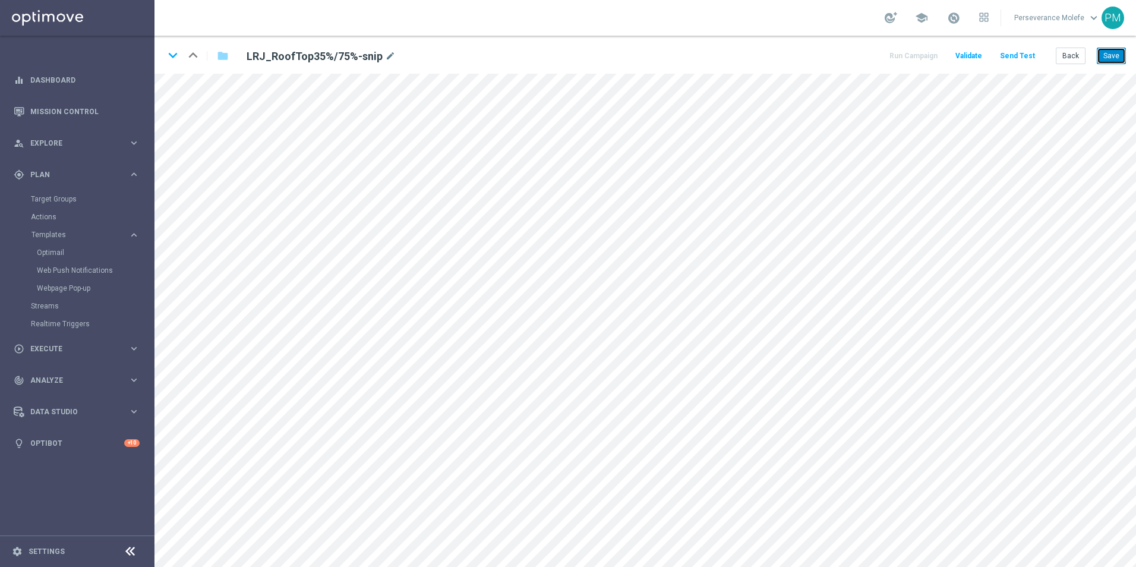
click at [1114, 60] on button "Save" at bounding box center [1111, 56] width 29 height 17
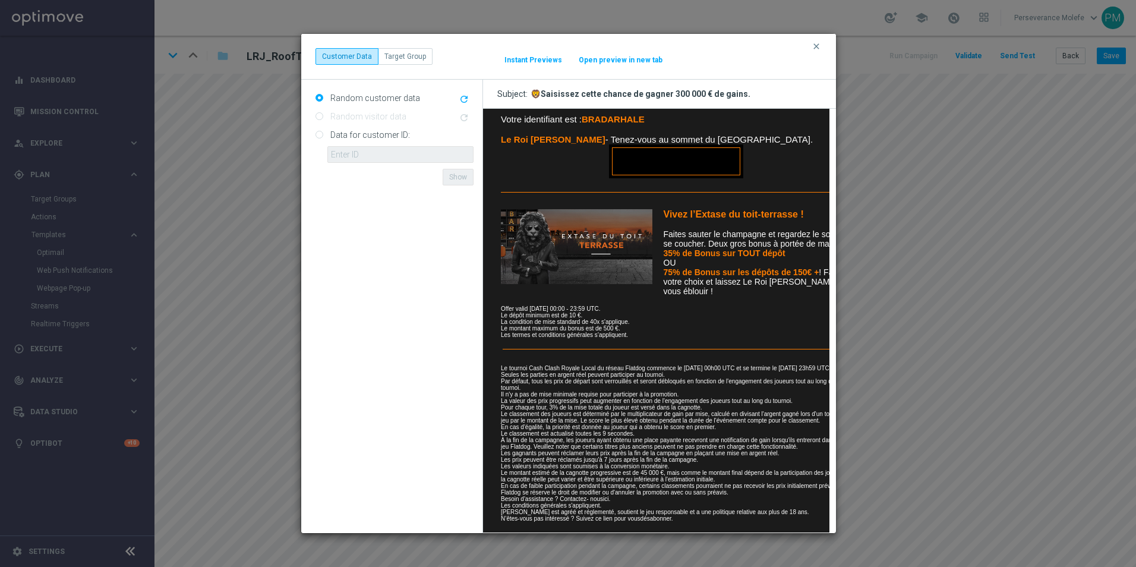
scroll to position [392, 0]
click at [618, 58] on button "Open preview in new tab" at bounding box center [620, 60] width 85 height 10
click at [814, 45] on icon "clear" at bounding box center [817, 47] width 10 height 10
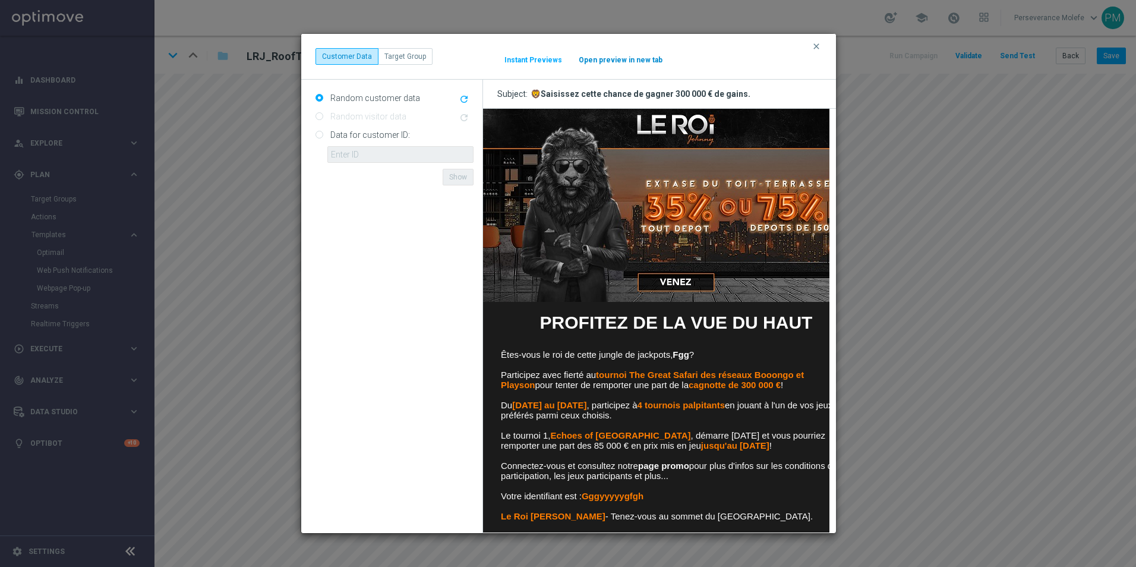
scroll to position [0, 0]
click at [611, 61] on button "Open preview in new tab" at bounding box center [620, 60] width 85 height 10
click at [813, 53] on div "clear Customer Data Target Group It might take a while... Instant Previews Open…" at bounding box center [569, 56] width 506 height 17
click at [818, 43] on icon "clear" at bounding box center [817, 47] width 10 height 10
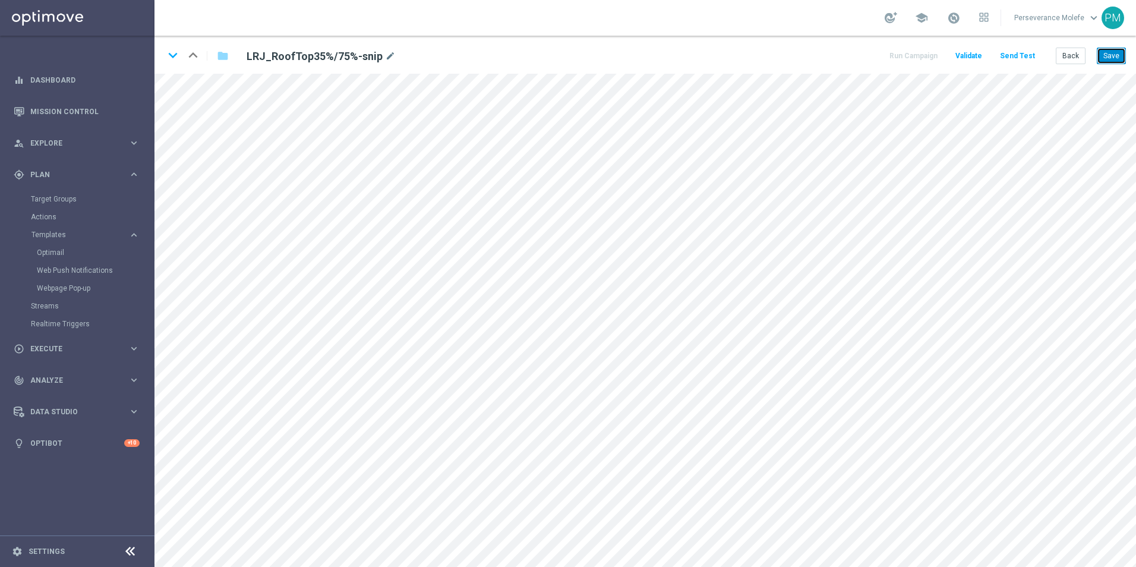
click at [1104, 60] on button "Save" at bounding box center [1111, 56] width 29 height 17
click at [1076, 58] on button "Back" at bounding box center [1071, 56] width 30 height 17
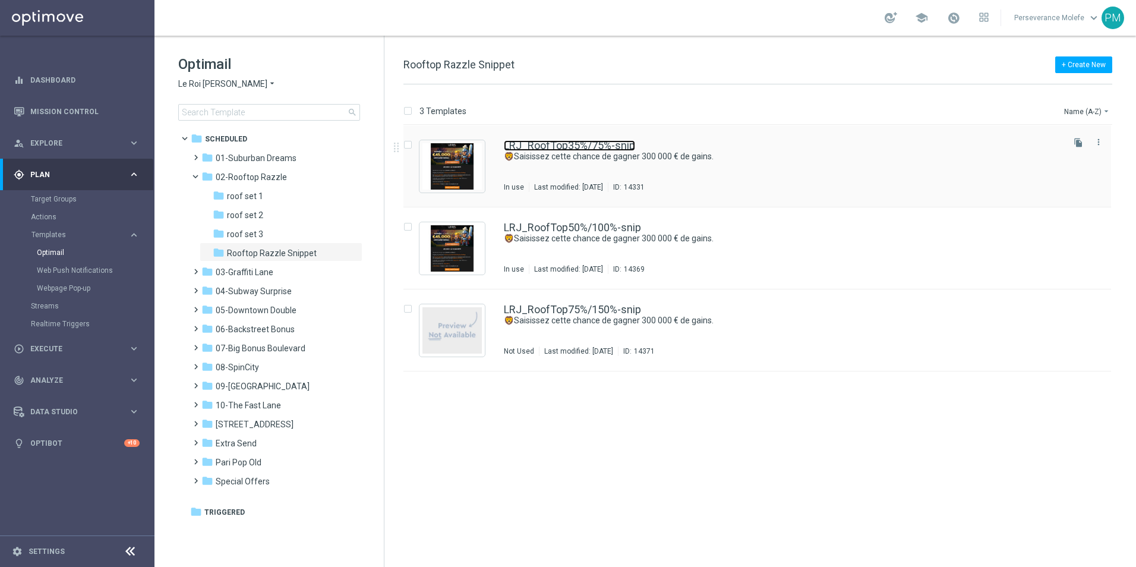
click at [607, 147] on link "LRJ_RoofTop35%/75%-snip" at bounding box center [569, 145] width 131 height 11
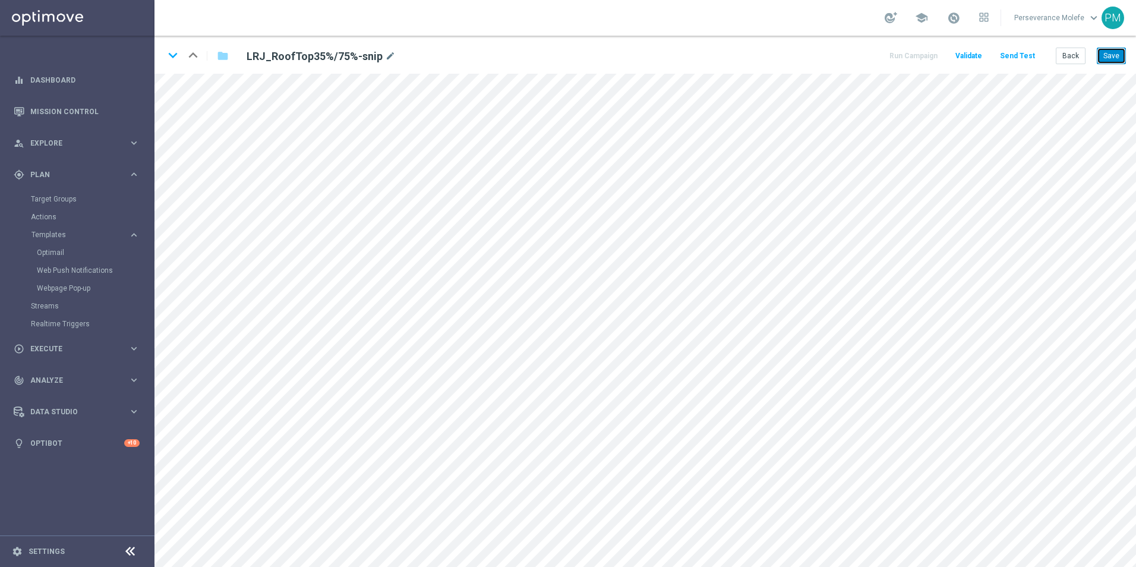
click at [1108, 49] on button "Save" at bounding box center [1111, 56] width 29 height 17
click at [1120, 54] on button "Save" at bounding box center [1111, 56] width 29 height 17
click at [1083, 56] on button "Back" at bounding box center [1071, 56] width 30 height 17
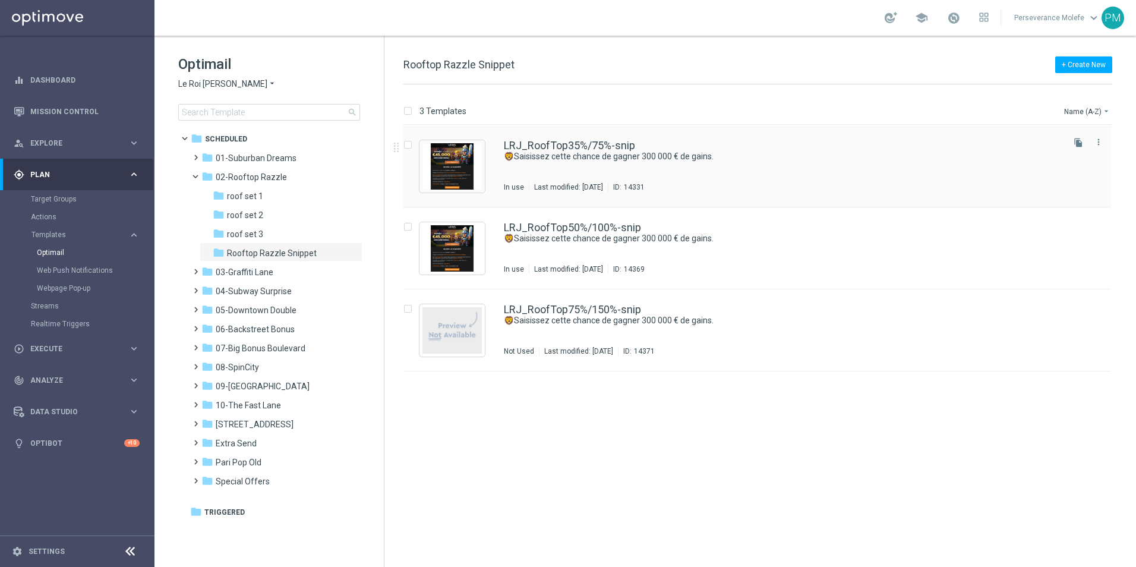
click at [581, 140] on div "LRJ_RoofTop35%/75%-snip 🦁Saisissez cette chance de gagner 300 000 € de gains. I…" at bounding box center [758, 166] width 708 height 82
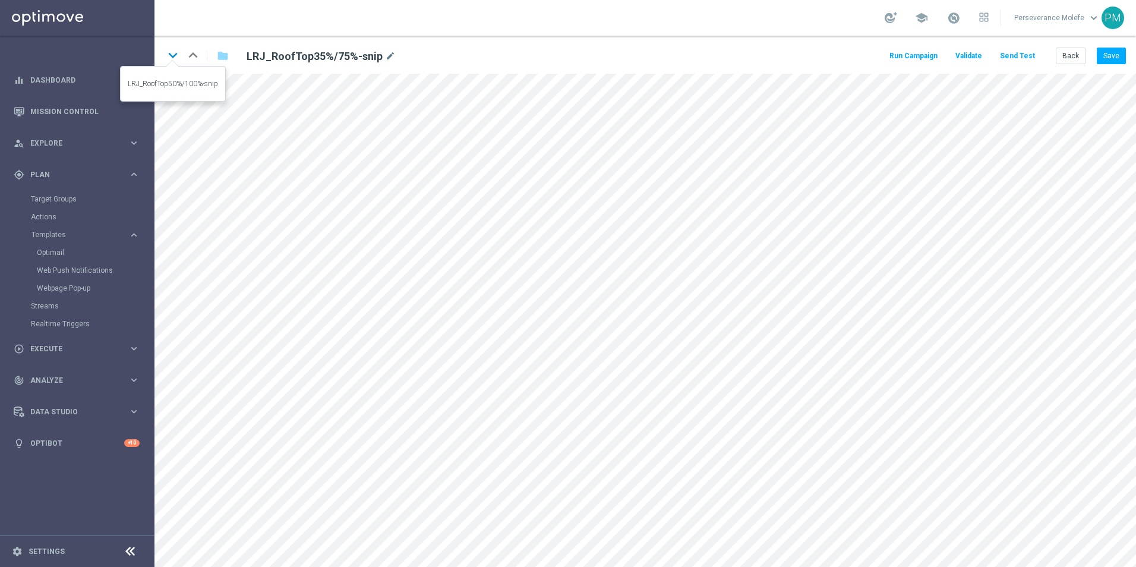
click at [175, 61] on icon "keyboard_arrow_down" at bounding box center [173, 55] width 18 height 18
click at [197, 61] on icon "keyboard_arrow_up" at bounding box center [193, 55] width 18 height 18
click at [1107, 57] on button "Save" at bounding box center [1111, 56] width 29 height 17
click at [1074, 54] on button "Back" at bounding box center [1071, 56] width 30 height 17
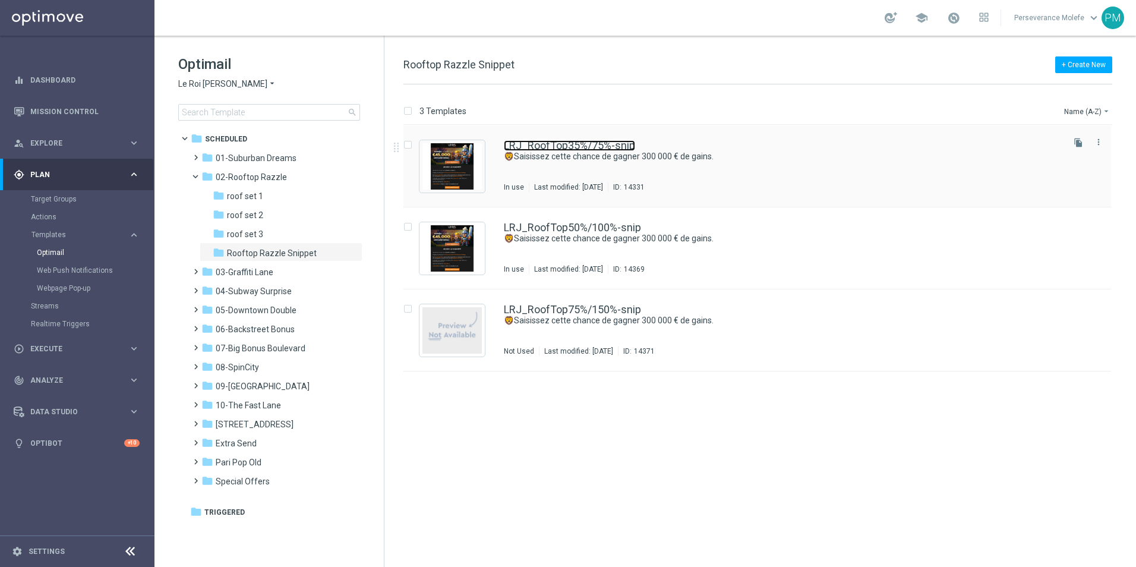
click at [532, 147] on link "LRJ_RoofTop35%/75%-snip" at bounding box center [569, 145] width 131 height 11
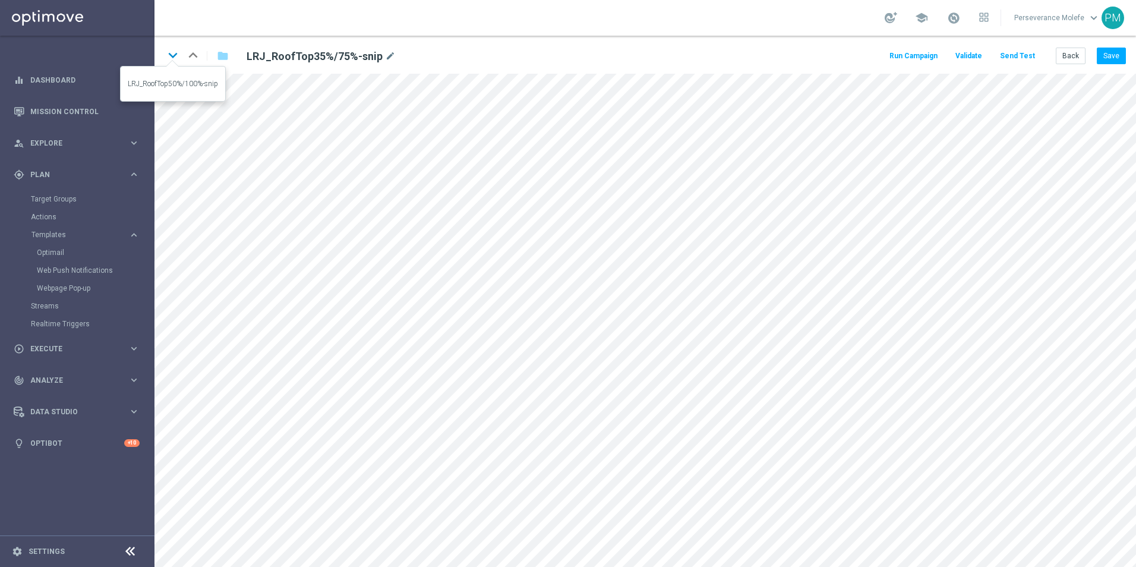
click at [176, 61] on icon "keyboard_arrow_down" at bounding box center [173, 55] width 18 height 18
click at [1121, 54] on button "Save" at bounding box center [1111, 56] width 29 height 17
click at [1082, 58] on button "Back" at bounding box center [1071, 56] width 30 height 17
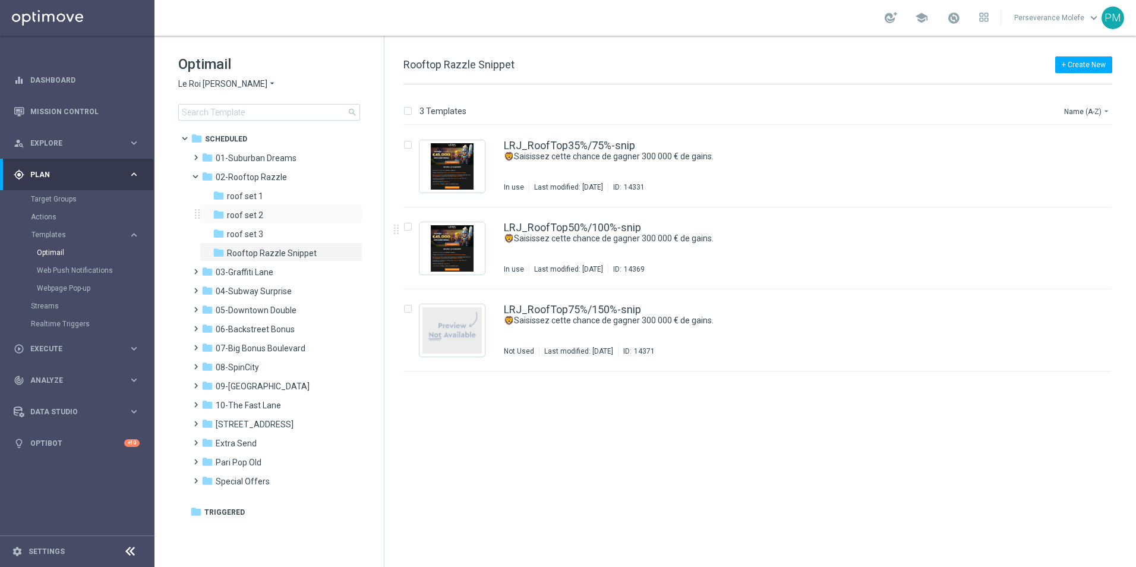
click at [274, 204] on div "folder roof set 2 more_vert" at bounding box center [281, 213] width 163 height 19
click at [549, 221] on div "LRJ_RoofTop50%/100%-snip 🦁Saisissez cette chance de gagner 300 000 € de gains. …" at bounding box center [758, 248] width 708 height 82
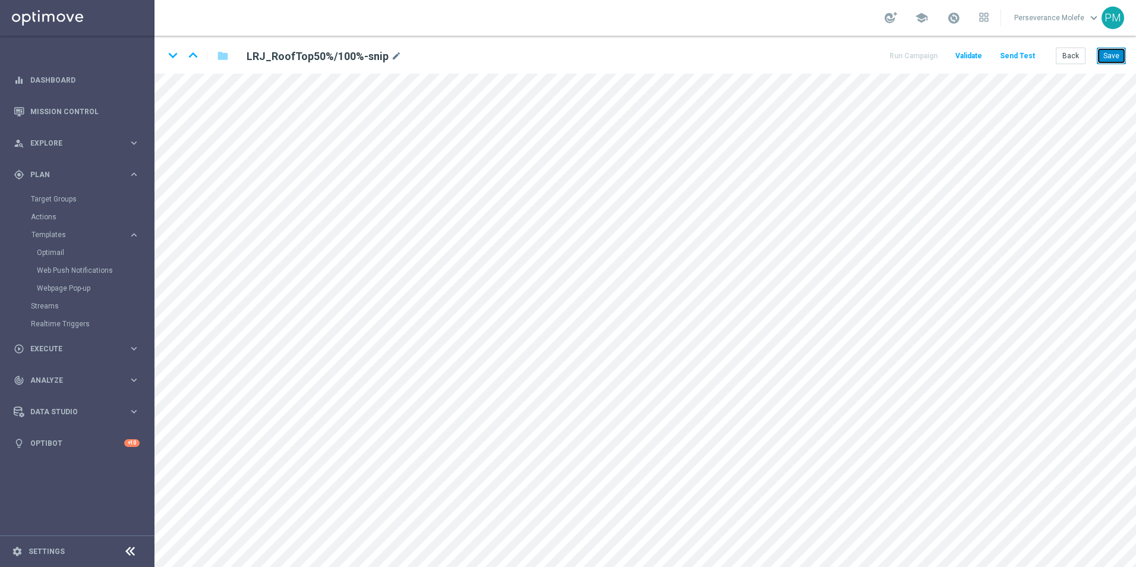
click at [1107, 51] on button "Save" at bounding box center [1111, 56] width 29 height 17
click at [1082, 58] on button "Back" at bounding box center [1071, 56] width 30 height 17
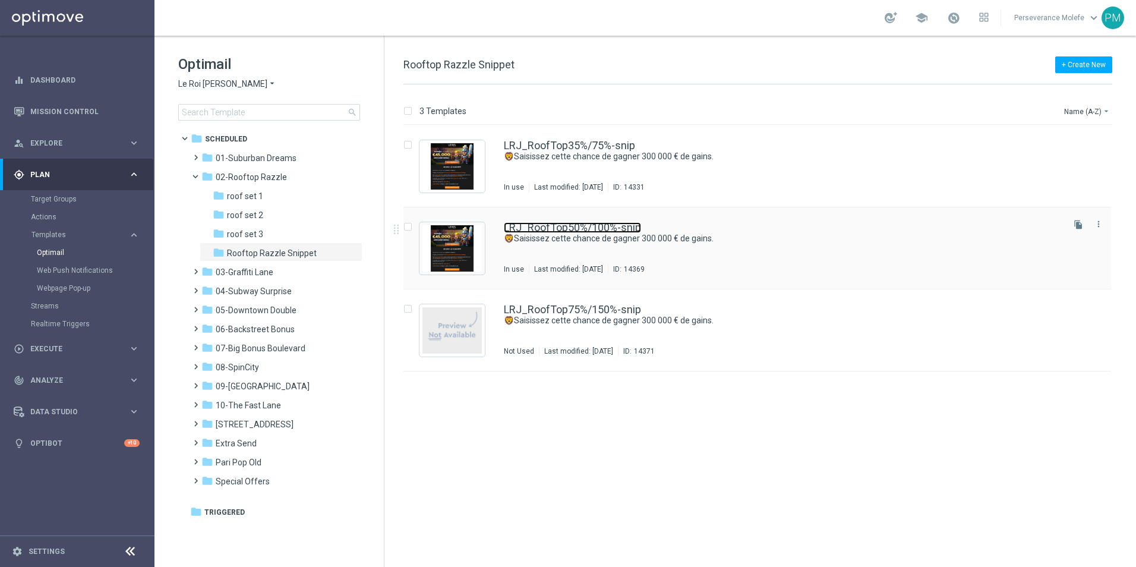
click at [578, 226] on link "LRJ_RoofTop50%/100%-snip" at bounding box center [572, 227] width 137 height 11
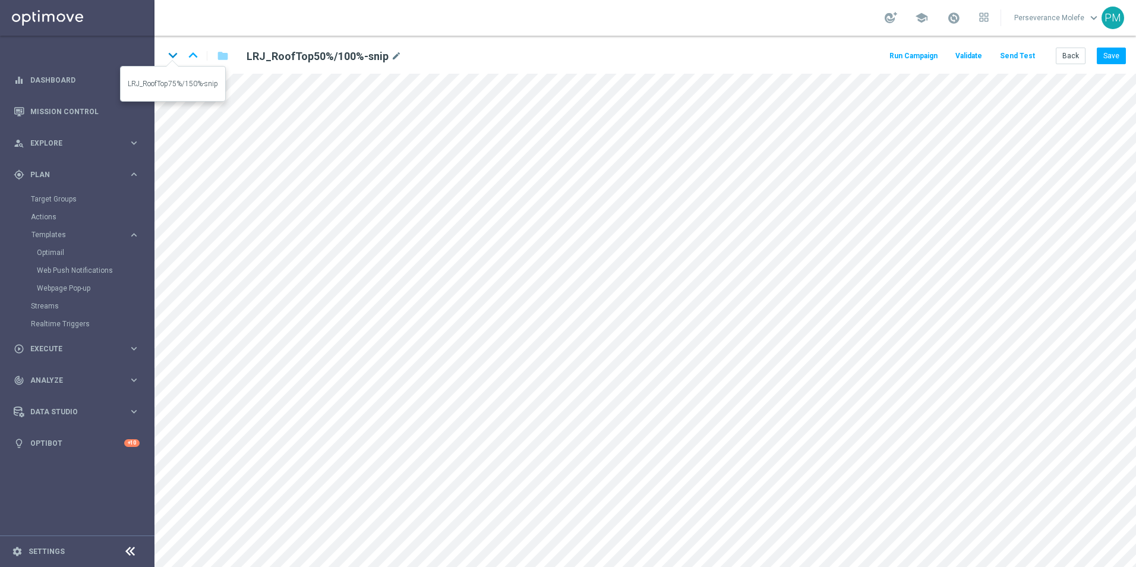
click at [172, 56] on icon "keyboard_arrow_down" at bounding box center [173, 55] width 18 height 18
click at [1110, 61] on button "Save" at bounding box center [1111, 56] width 29 height 17
click at [1073, 61] on button "Back" at bounding box center [1071, 56] width 30 height 17
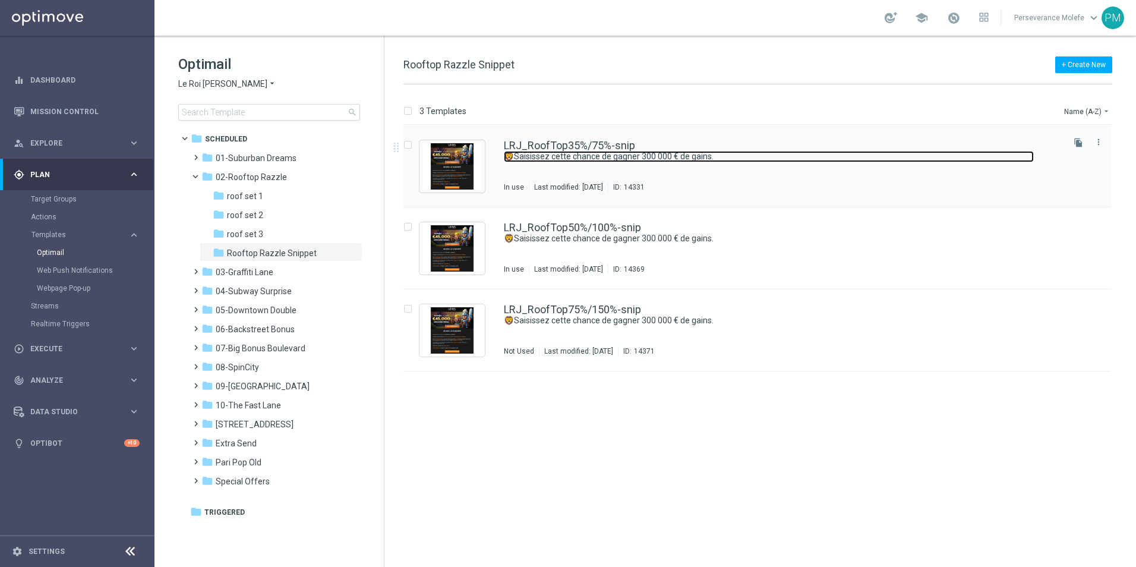
click at [572, 151] on link "🦁Saisissez cette chance de gagner 300 000 € de gains." at bounding box center [769, 156] width 530 height 11
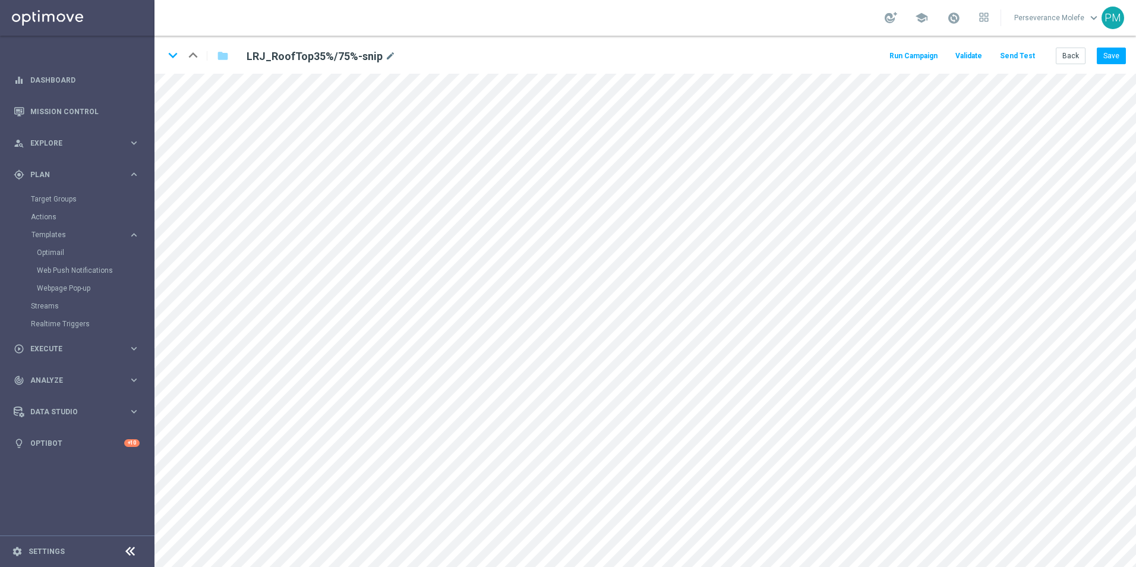
click at [1020, 63] on button "Send Test" at bounding box center [1017, 56] width 39 height 16
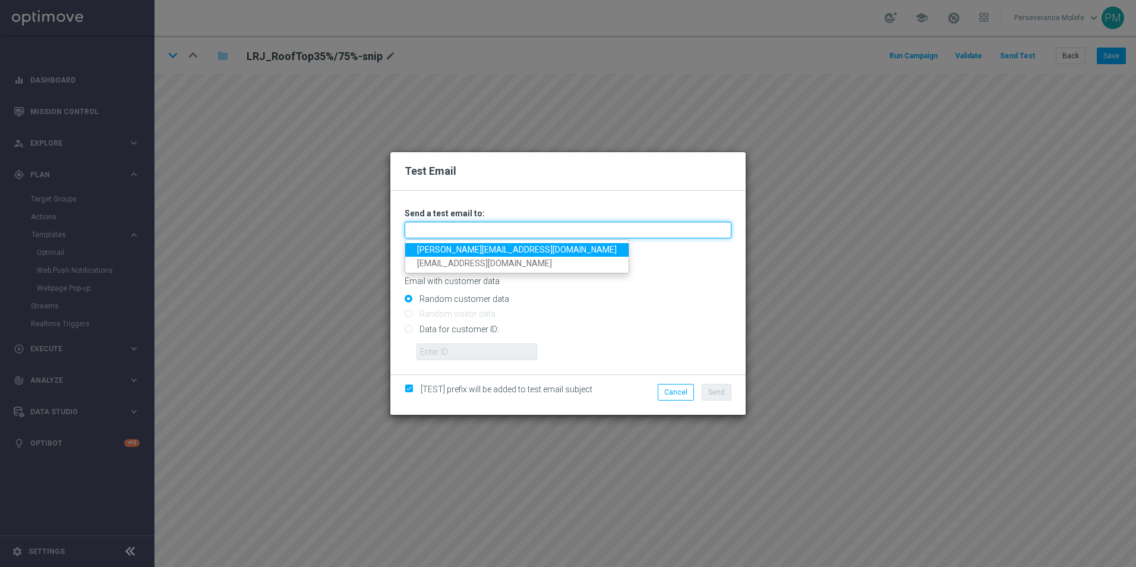
click at [565, 225] on input "text" at bounding box center [568, 230] width 327 height 17
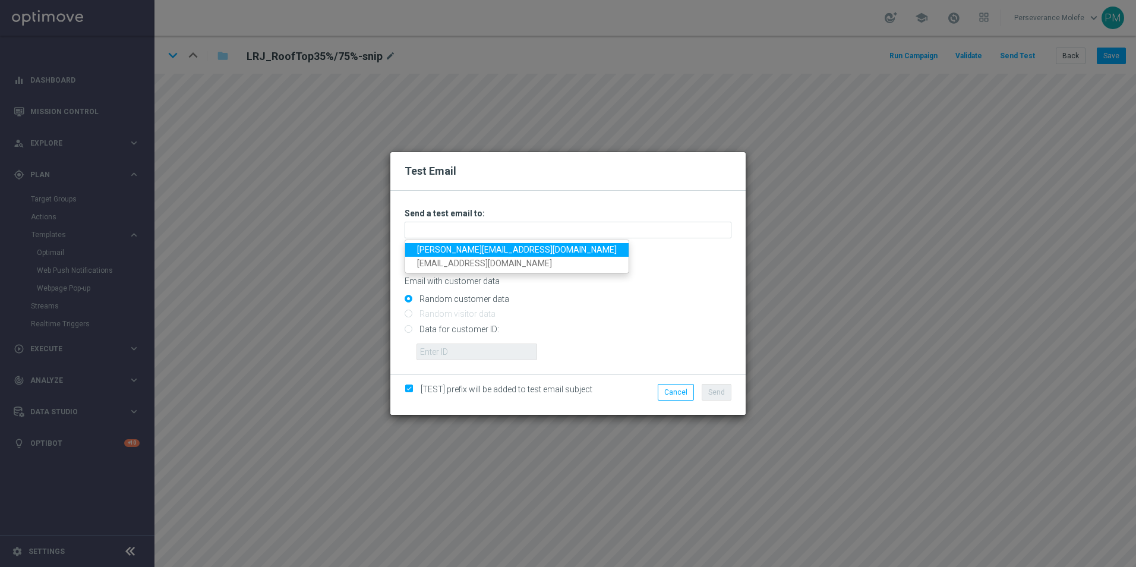
click at [488, 248] on link "[PERSON_NAME][EMAIL_ADDRESS][DOMAIN_NAME]" at bounding box center [516, 250] width 223 height 14
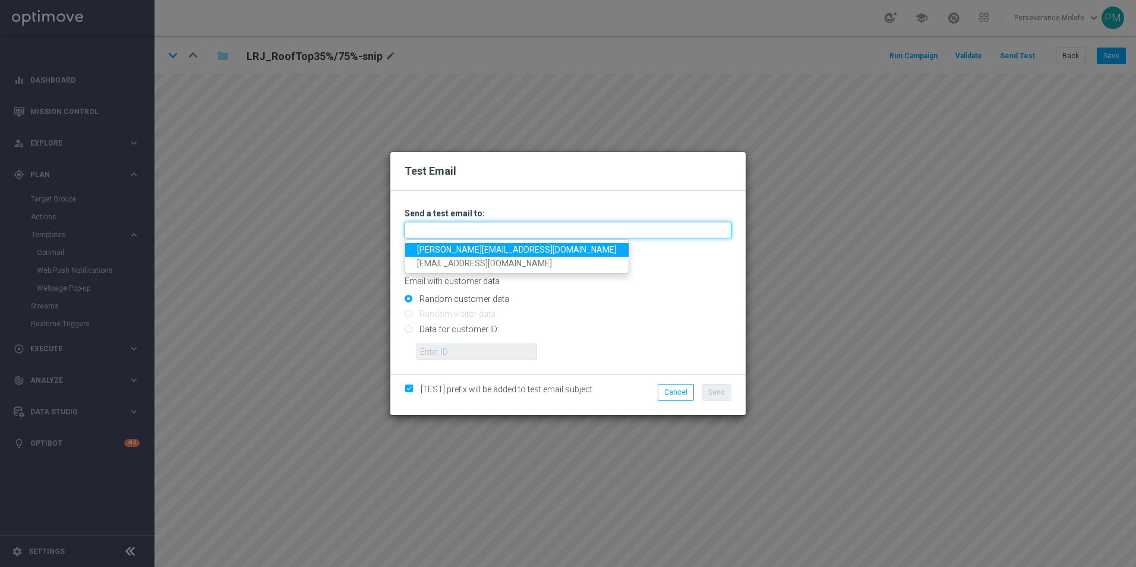
type input "[PERSON_NAME][EMAIL_ADDRESS][DOMAIN_NAME]"
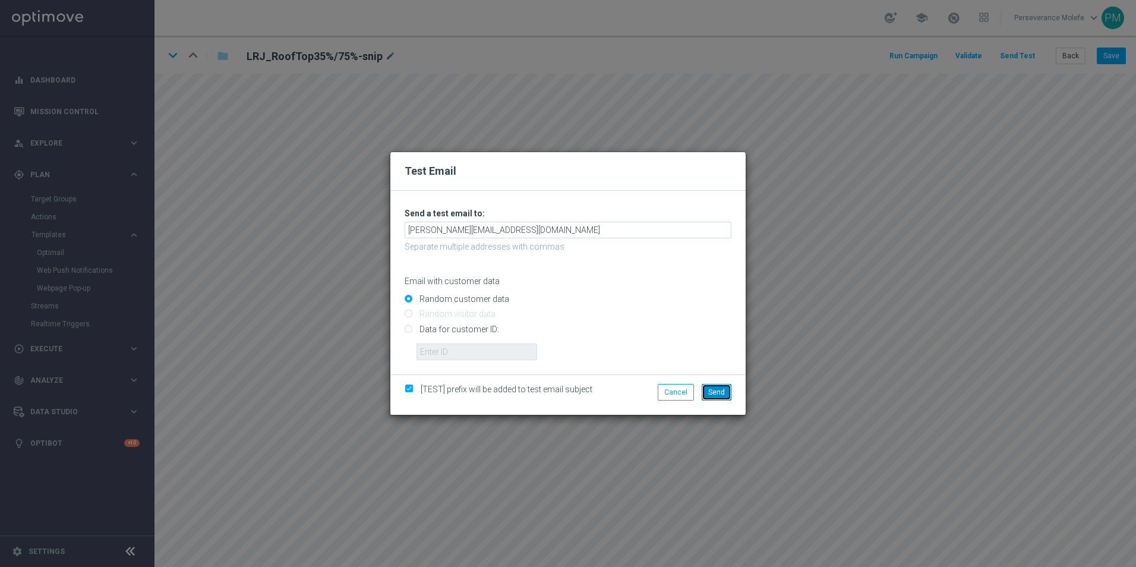
click at [726, 386] on button "Send" at bounding box center [717, 392] width 30 height 17
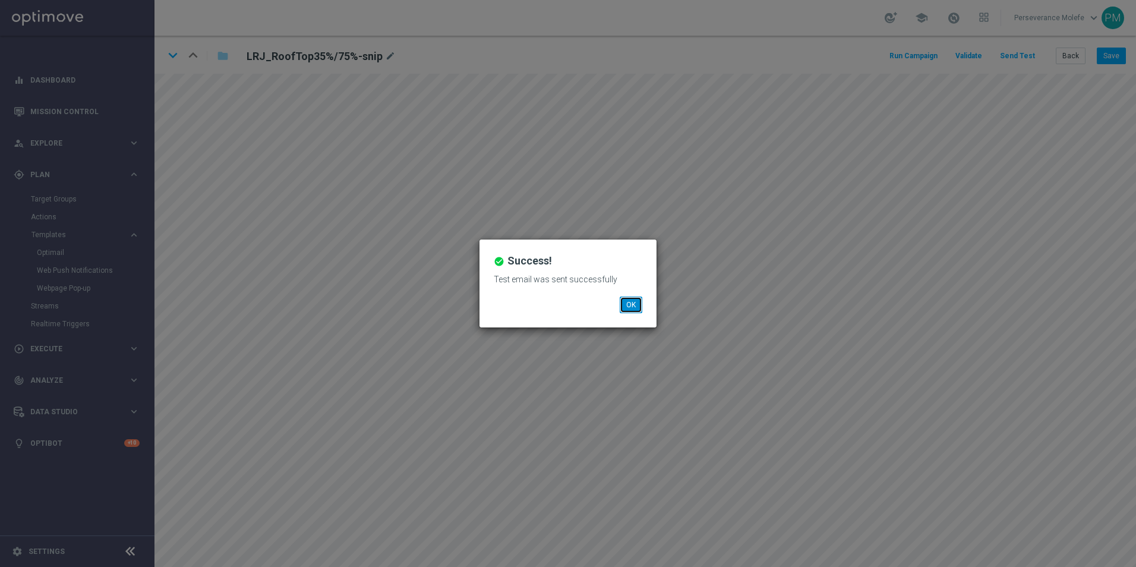
click at [641, 305] on button "OK" at bounding box center [631, 305] width 23 height 17
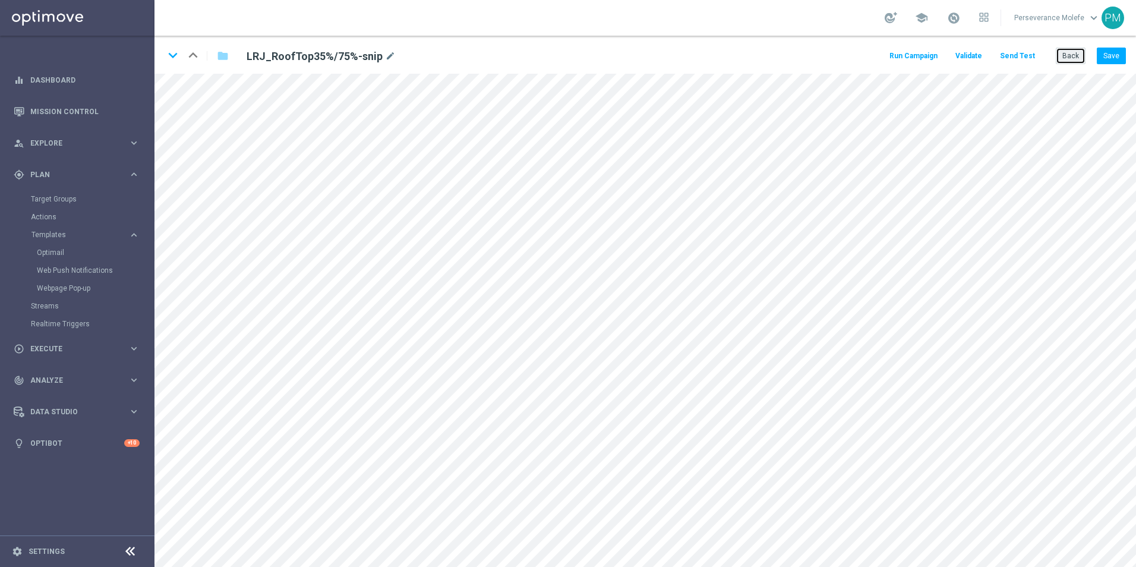
click at [1063, 63] on button "Back" at bounding box center [1071, 56] width 30 height 17
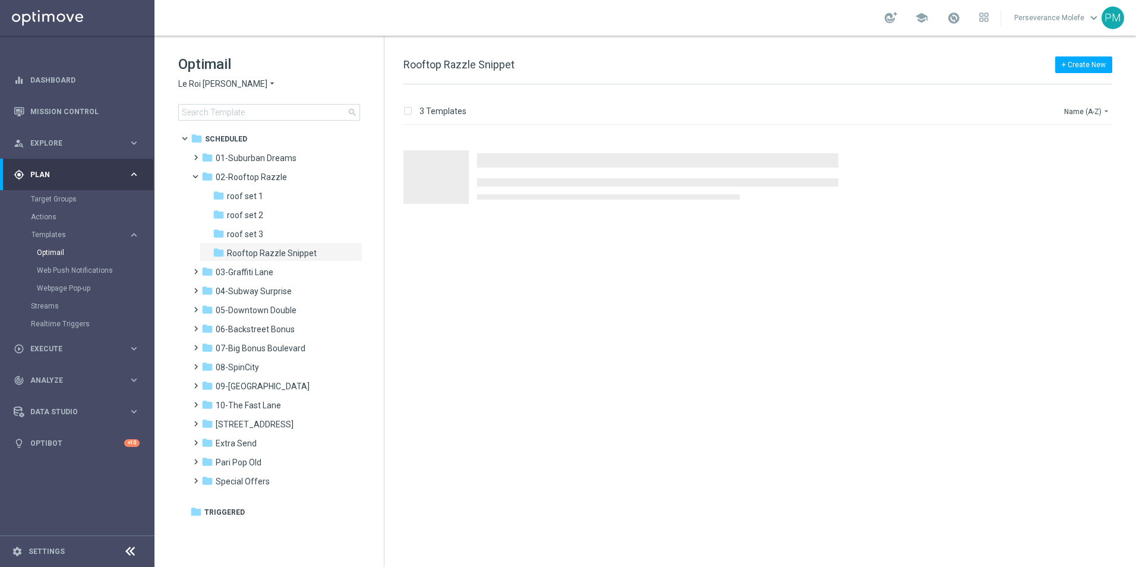
click at [215, 82] on span "Le Roi [PERSON_NAME]" at bounding box center [222, 83] width 89 height 11
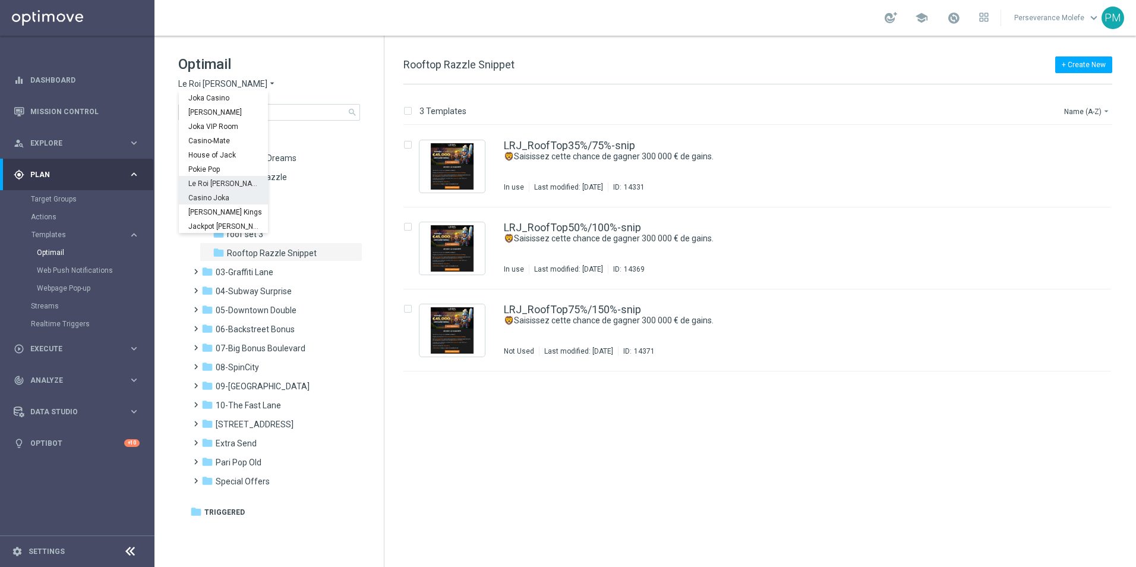
click at [0, 0] on span "Casino Joka" at bounding box center [0, 0] width 0 height 0
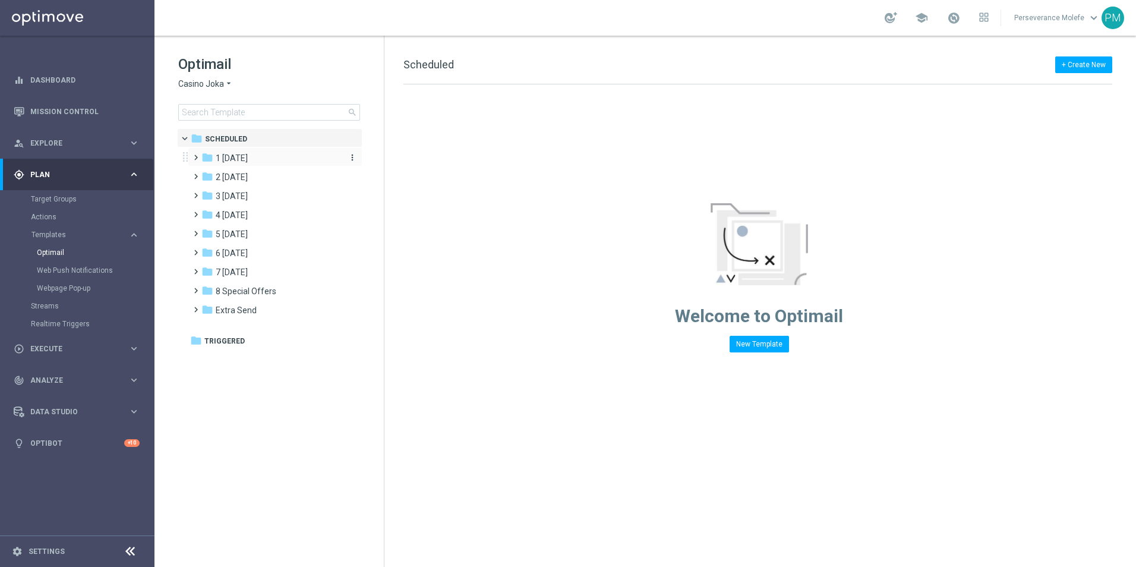
click at [241, 160] on span "1 [DATE]" at bounding box center [232, 158] width 32 height 11
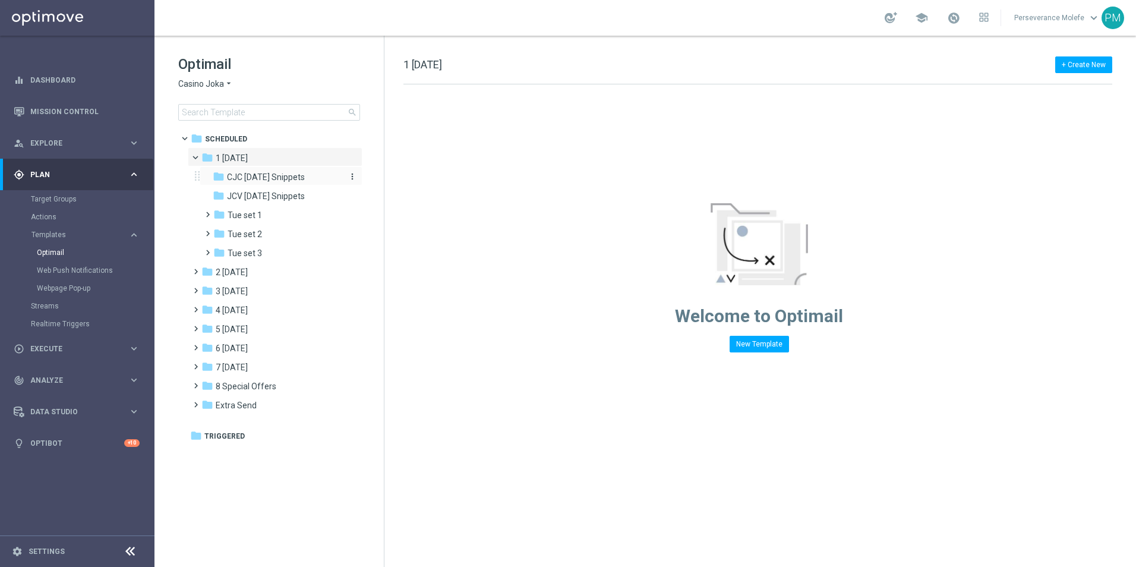
click at [291, 179] on span "CJC [DATE] Snippets" at bounding box center [266, 177] width 78 height 11
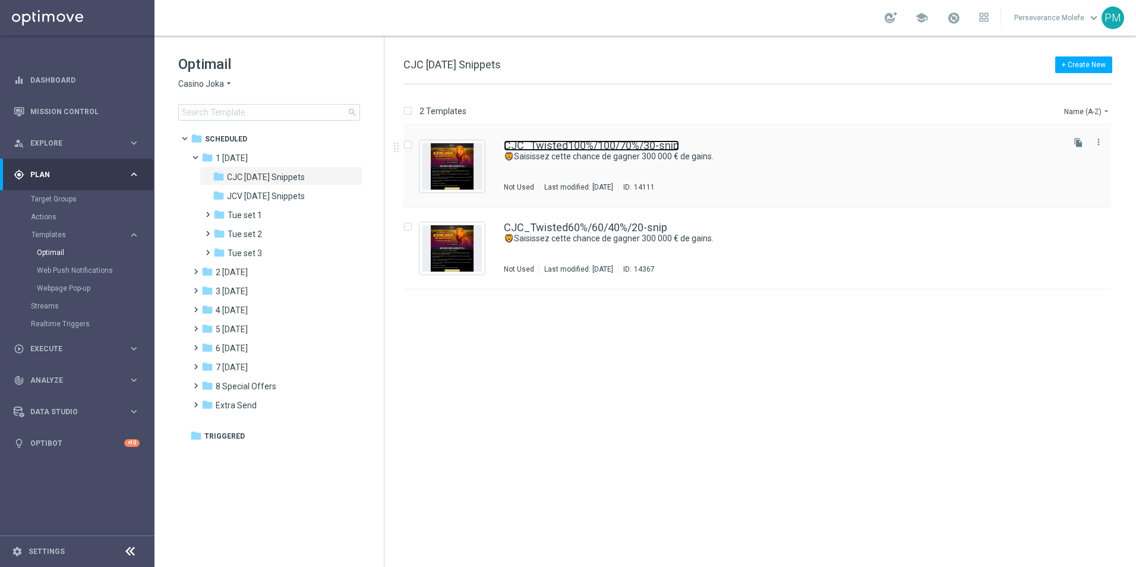
click at [515, 146] on link "CJC_Twisted100%/100/70%/30-snip" at bounding box center [591, 145] width 175 height 11
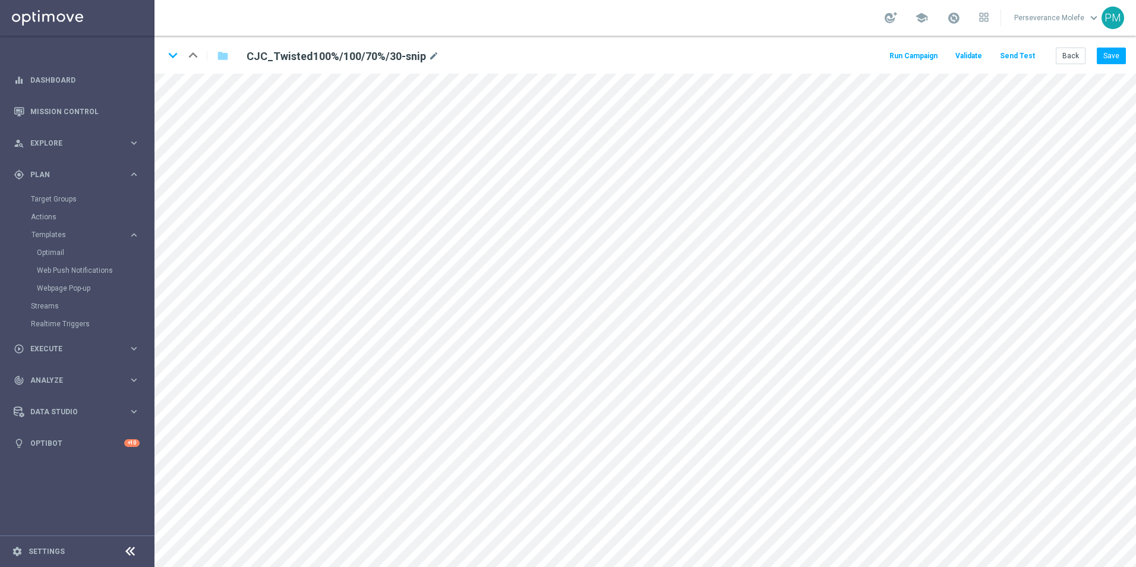
click at [1014, 62] on button "Send Test" at bounding box center [1017, 56] width 39 height 16
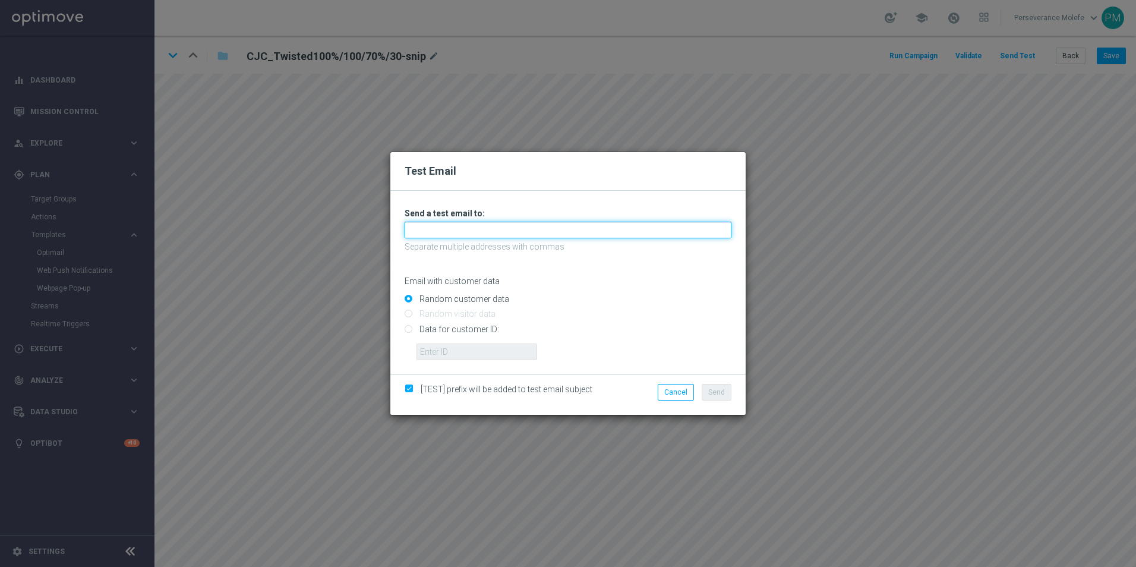
click at [464, 224] on input "text" at bounding box center [568, 230] width 327 height 17
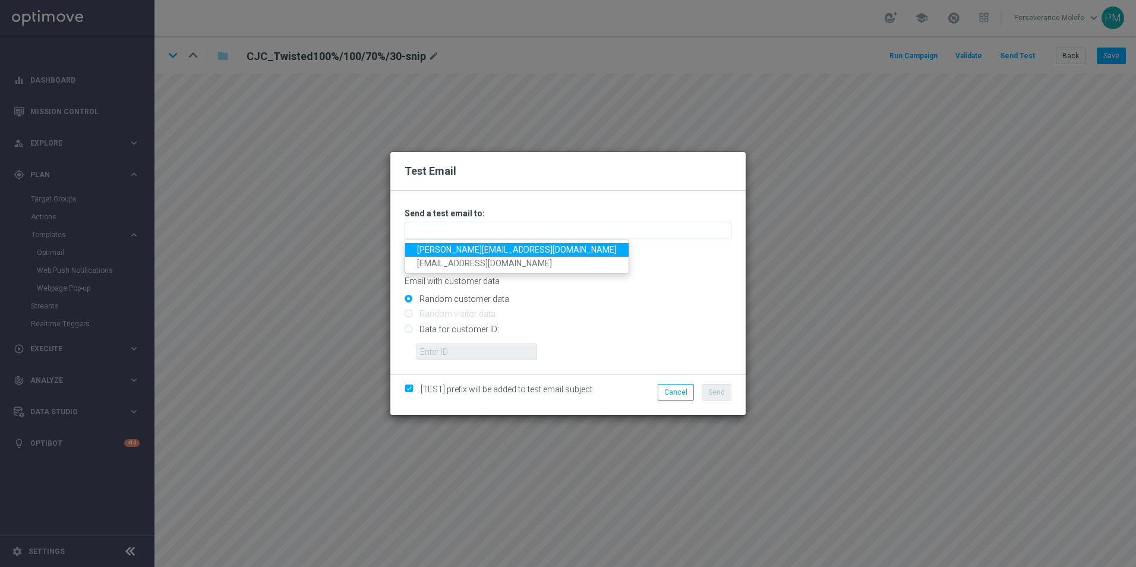
click at [464, 245] on link "[PERSON_NAME][EMAIL_ADDRESS][DOMAIN_NAME]" at bounding box center [516, 250] width 223 height 14
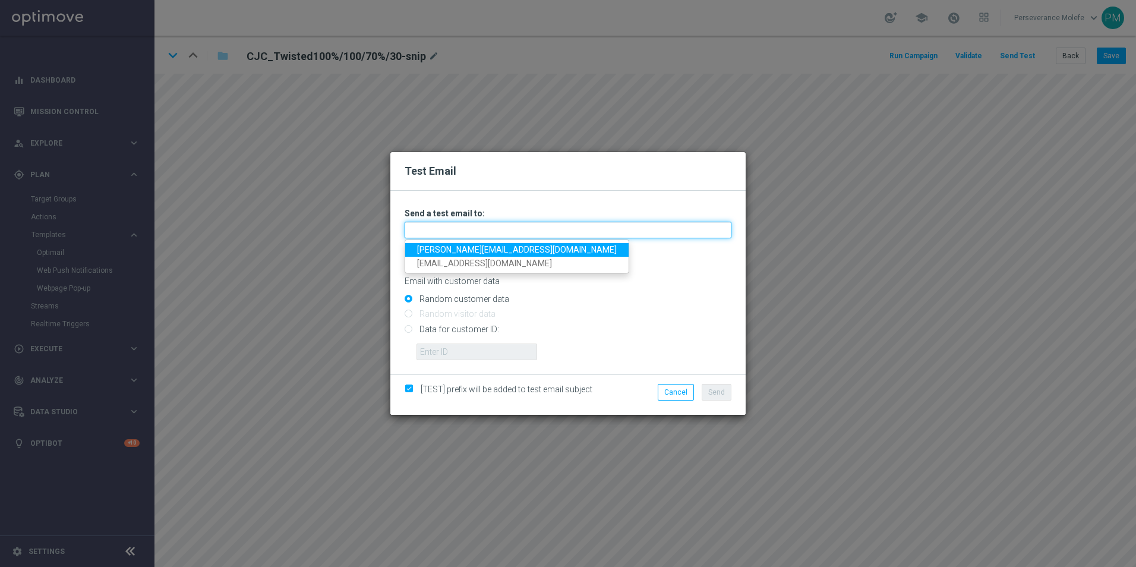
type input "[PERSON_NAME][EMAIL_ADDRESS][DOMAIN_NAME]"
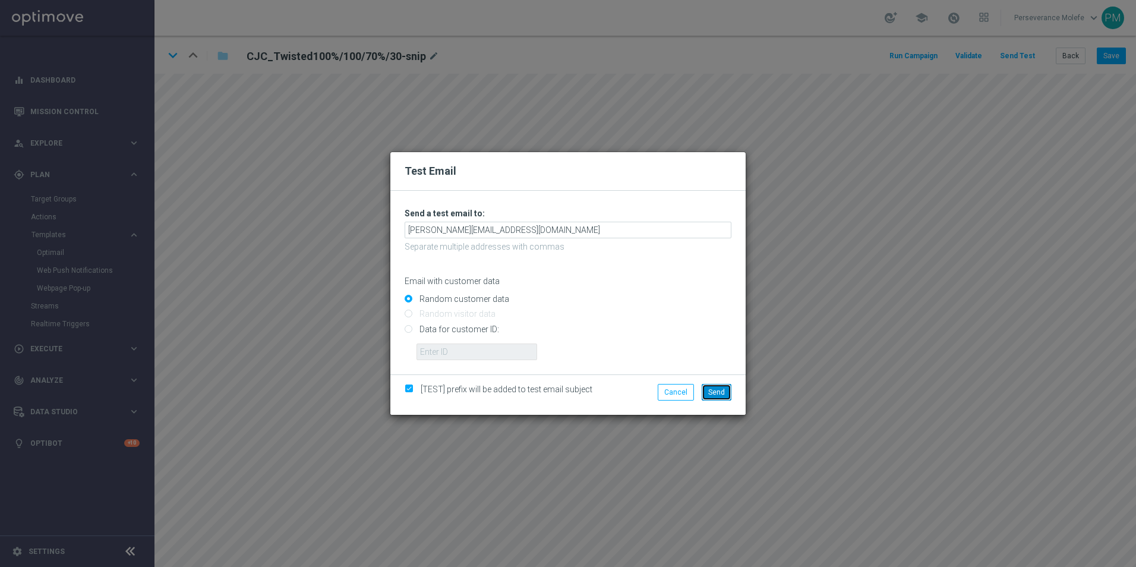
click at [713, 390] on span "Send" at bounding box center [716, 392] width 17 height 8
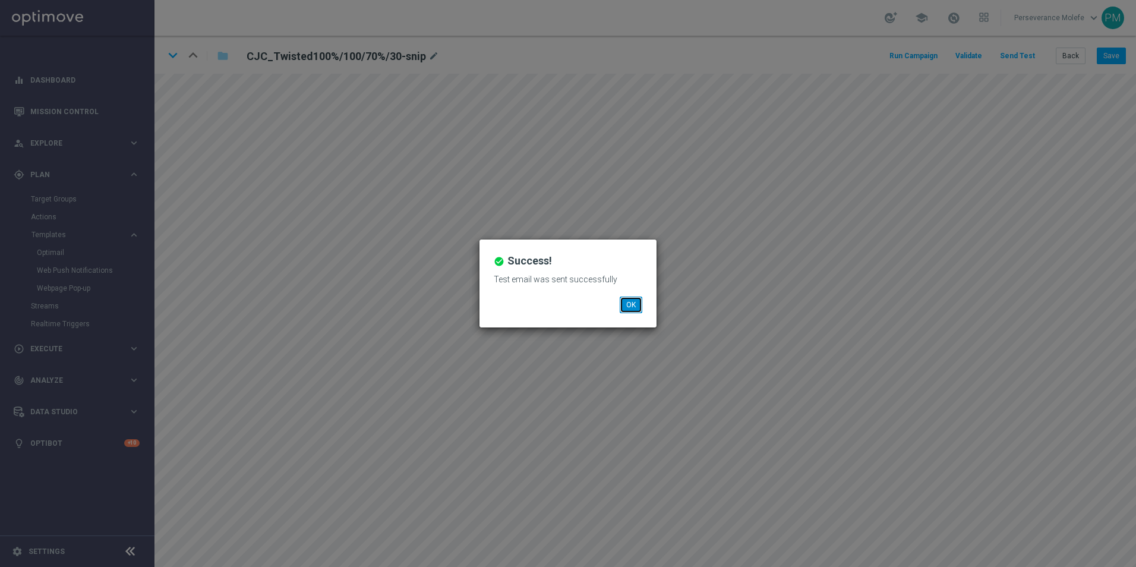
click at [634, 302] on button "OK" at bounding box center [631, 305] width 23 height 17
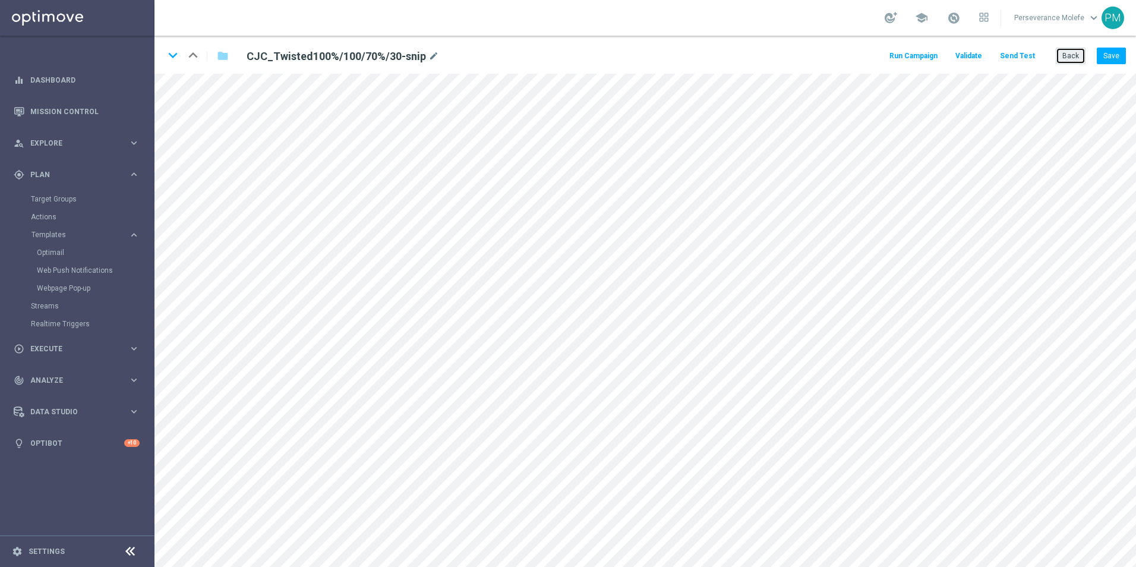
click at [1071, 61] on button "Back" at bounding box center [1071, 56] width 30 height 17
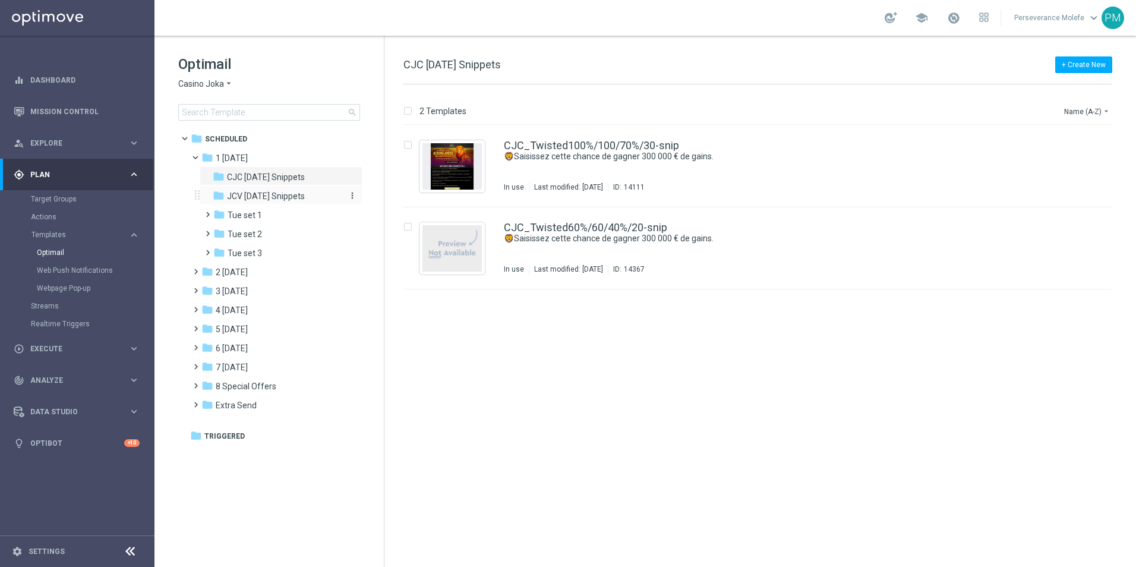
click at [259, 201] on span "JCV [DATE] Snippets" at bounding box center [266, 196] width 78 height 11
click at [628, 140] on div "JCV_Twisted100%/100/70%/30-snip 🦁Saisissez cette chance de gagner 300 000 € de …" at bounding box center [758, 166] width 708 height 82
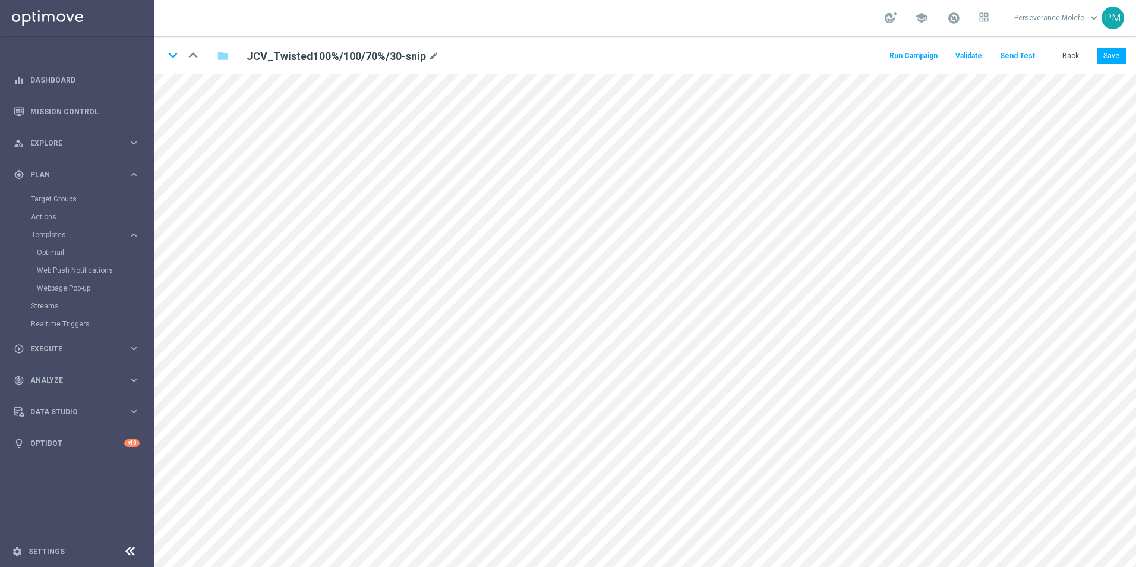
click at [1021, 62] on button "Send Test" at bounding box center [1017, 56] width 39 height 16
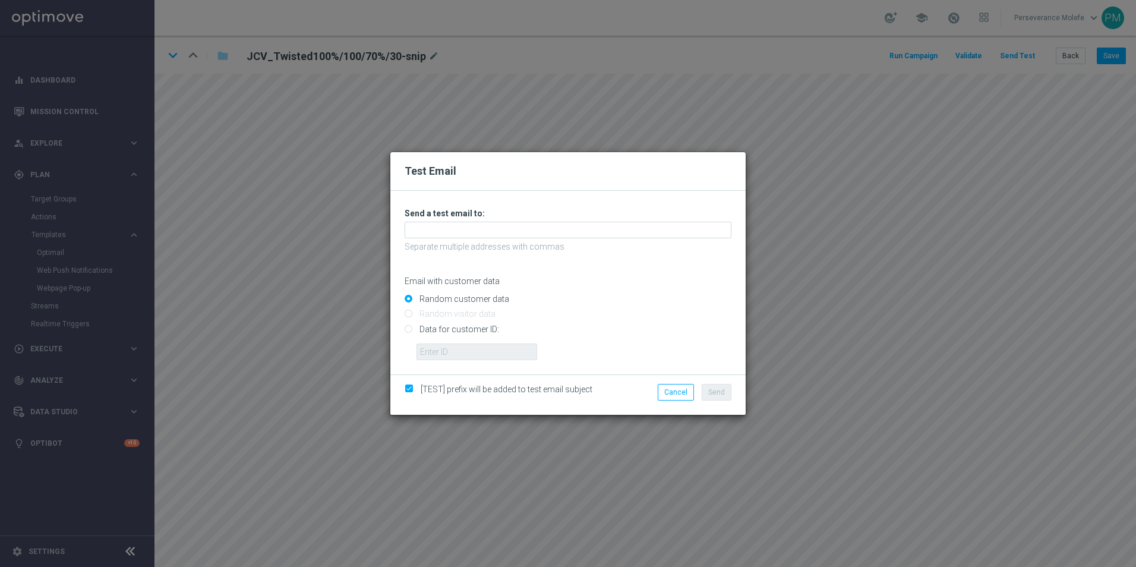
click at [426, 241] on p "Separate multiple addresses with commas" at bounding box center [568, 246] width 327 height 11
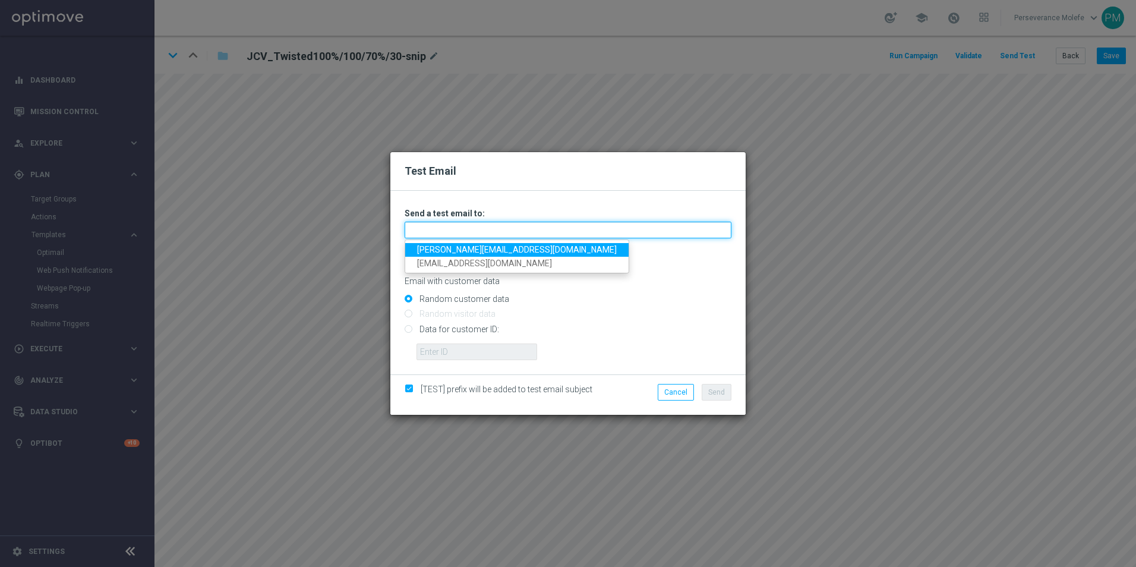
click at [430, 231] on input "text" at bounding box center [568, 230] width 327 height 17
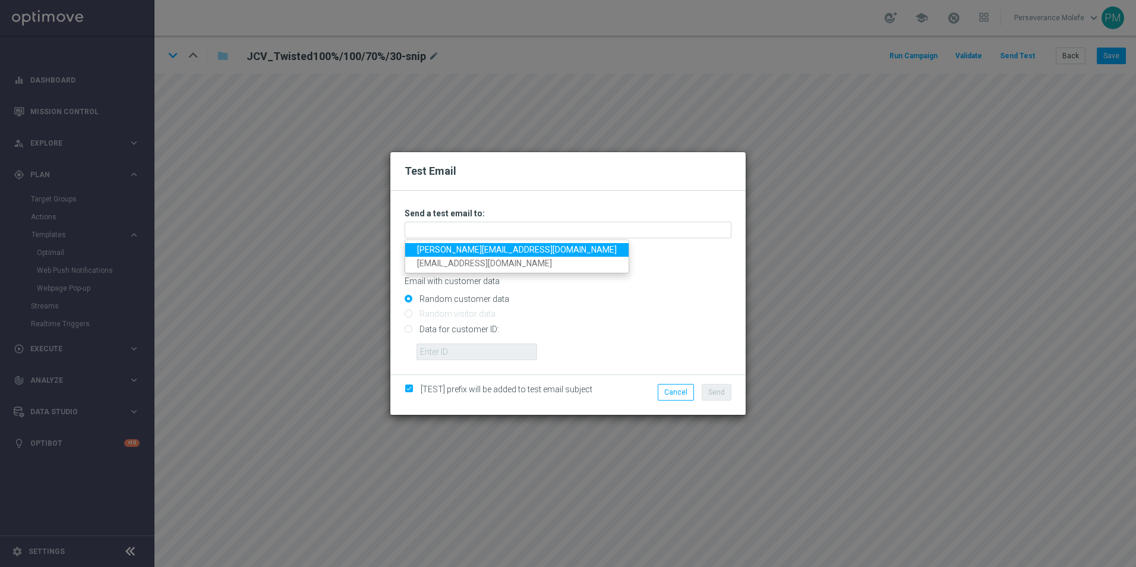
click at [439, 244] on link "[PERSON_NAME][EMAIL_ADDRESS][DOMAIN_NAME]" at bounding box center [516, 250] width 223 height 14
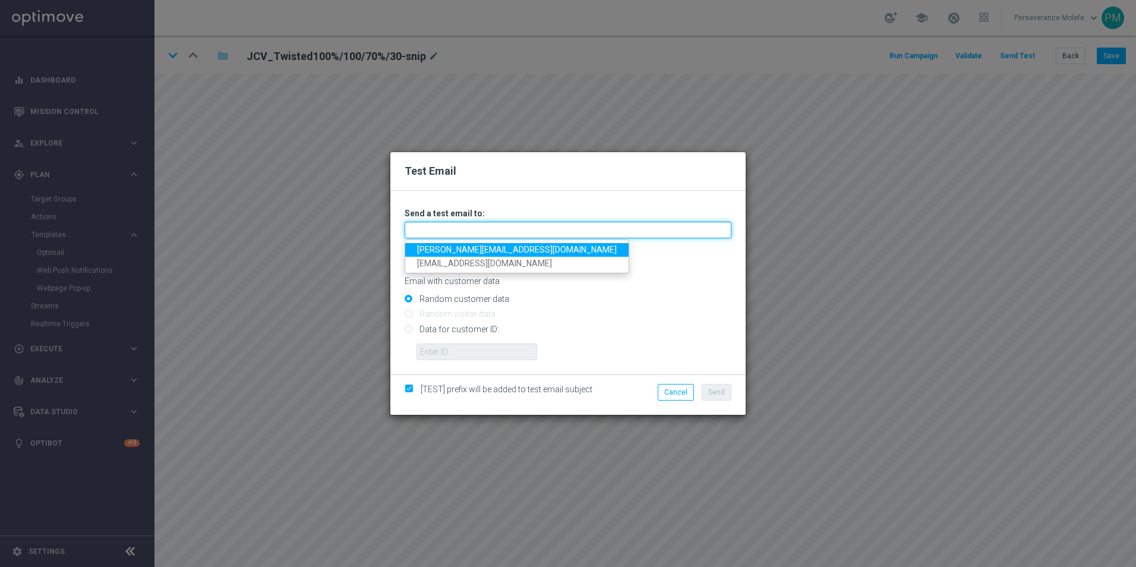
type input "[PERSON_NAME][EMAIL_ADDRESS][DOMAIN_NAME]"
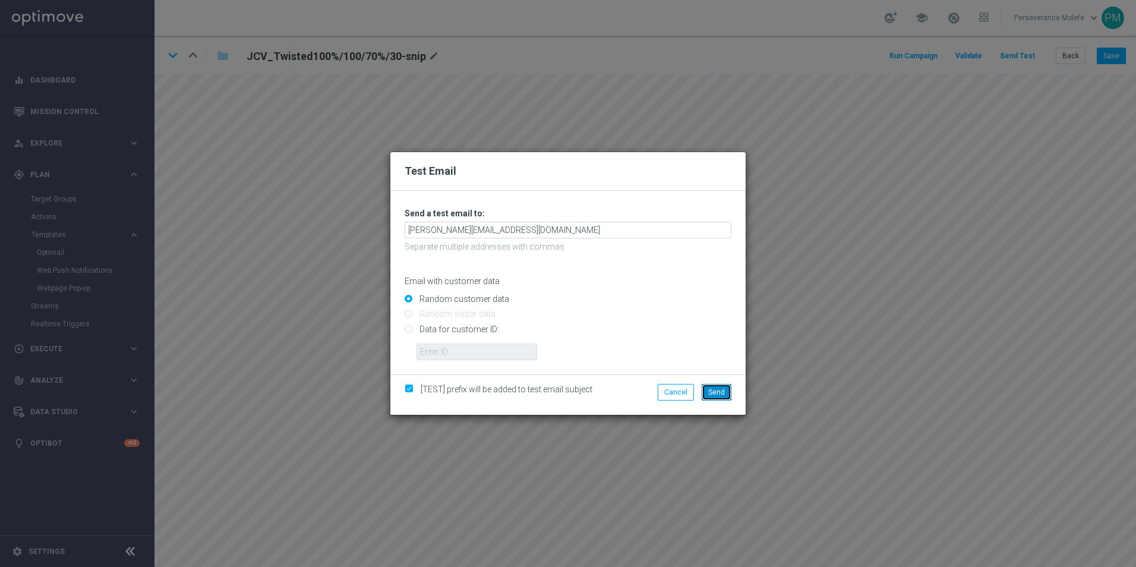
click at [718, 390] on span "Send" at bounding box center [716, 392] width 17 height 8
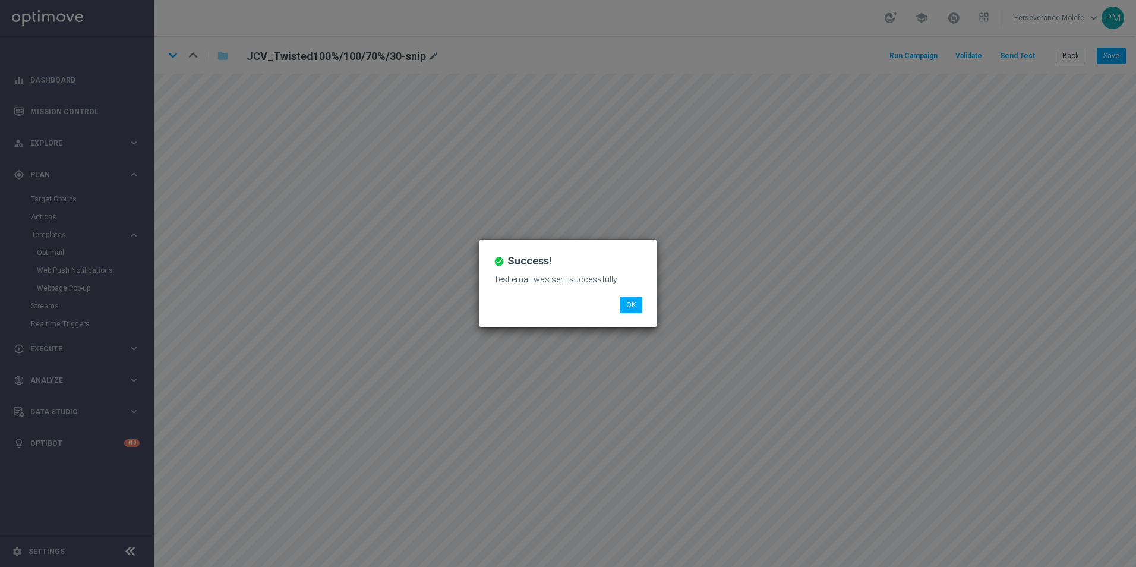
drag, startPoint x: 620, startPoint y: 291, endPoint x: 629, endPoint y: 294, distance: 9.2
click at [623, 291] on div "Test email was sent successfully" at bounding box center [568, 284] width 166 height 26
click at [634, 305] on button "OK" at bounding box center [631, 305] width 23 height 17
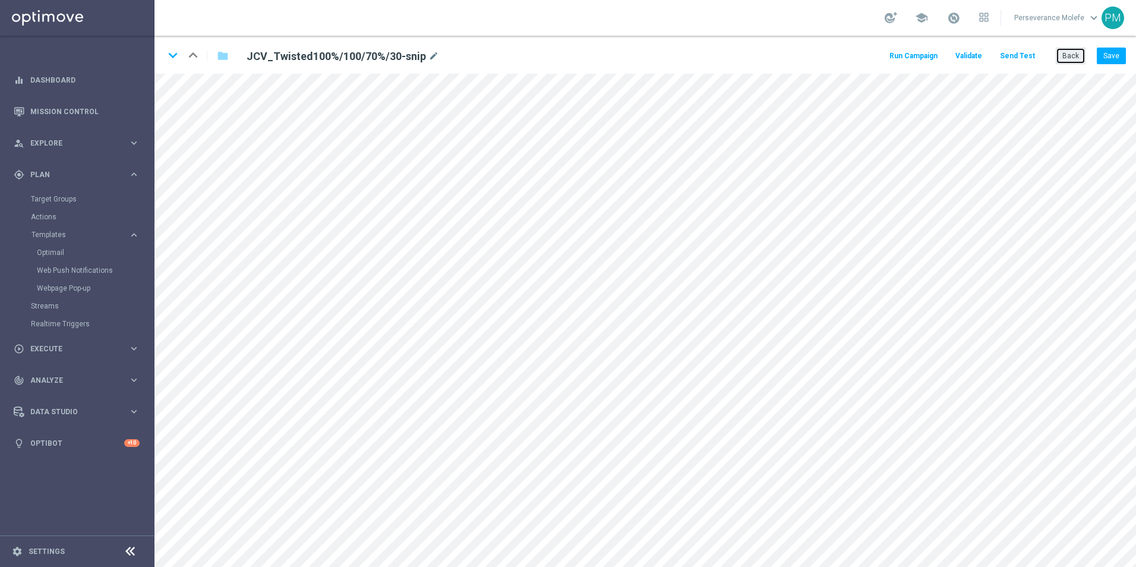
click at [1070, 51] on button "Back" at bounding box center [1071, 56] width 30 height 17
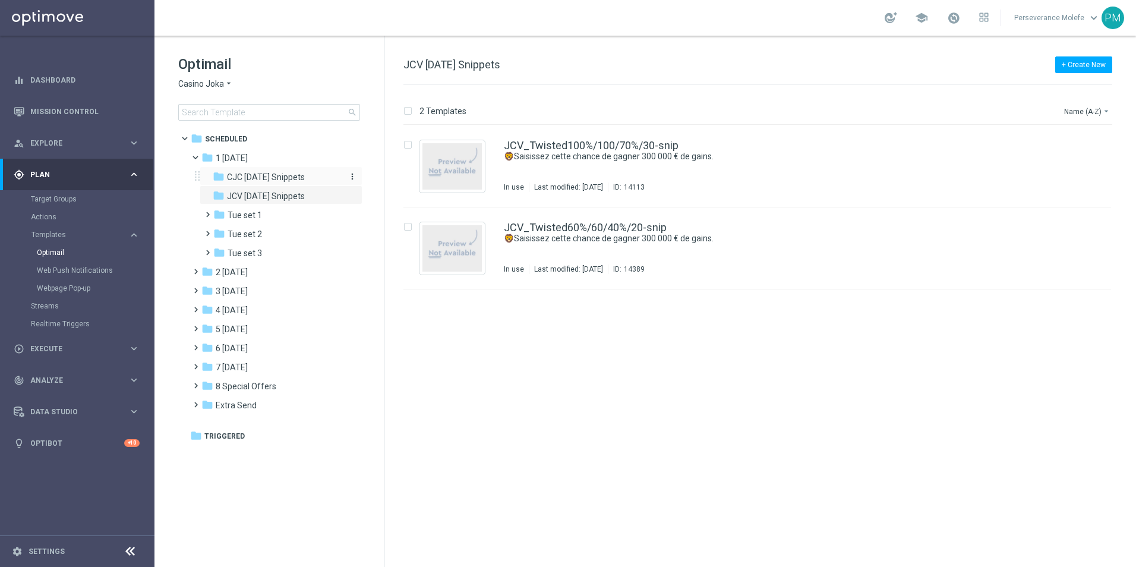
click at [278, 181] on span "CJC [DATE] Snippets" at bounding box center [266, 177] width 78 height 11
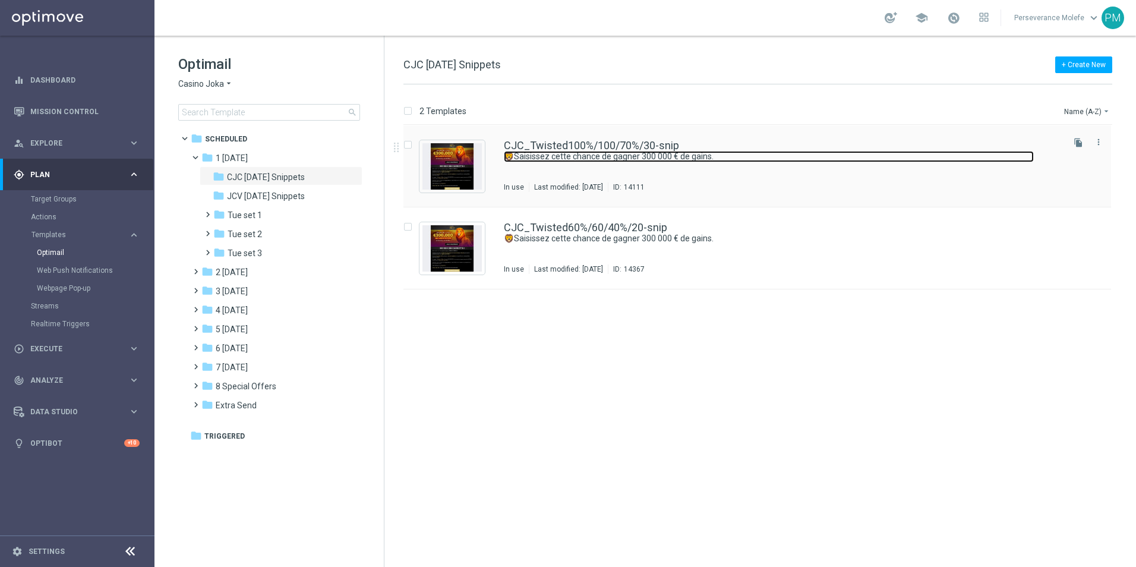
click at [604, 151] on link "🦁Saisissez cette chance de gagner 300 000 € de gains." at bounding box center [769, 156] width 530 height 11
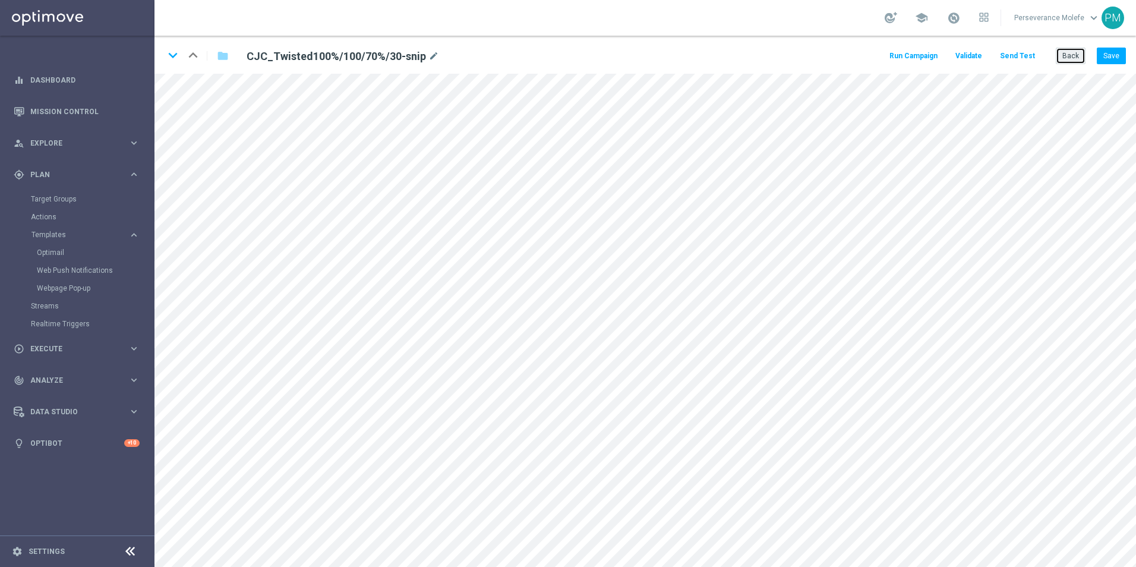
click at [1068, 61] on button "Back" at bounding box center [1071, 56] width 30 height 17
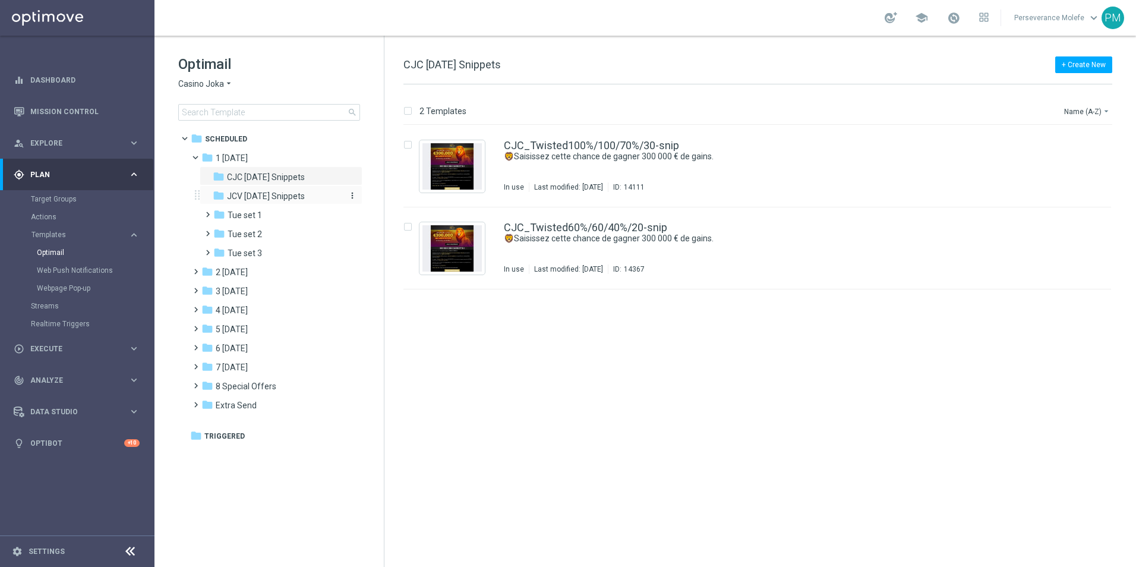
click at [312, 200] on div "folder JCV [DATE] Snippets" at bounding box center [276, 197] width 127 height 14
click at [557, 145] on link "JCV_Twisted100%/100/70%/30-snip" at bounding box center [591, 145] width 175 height 11
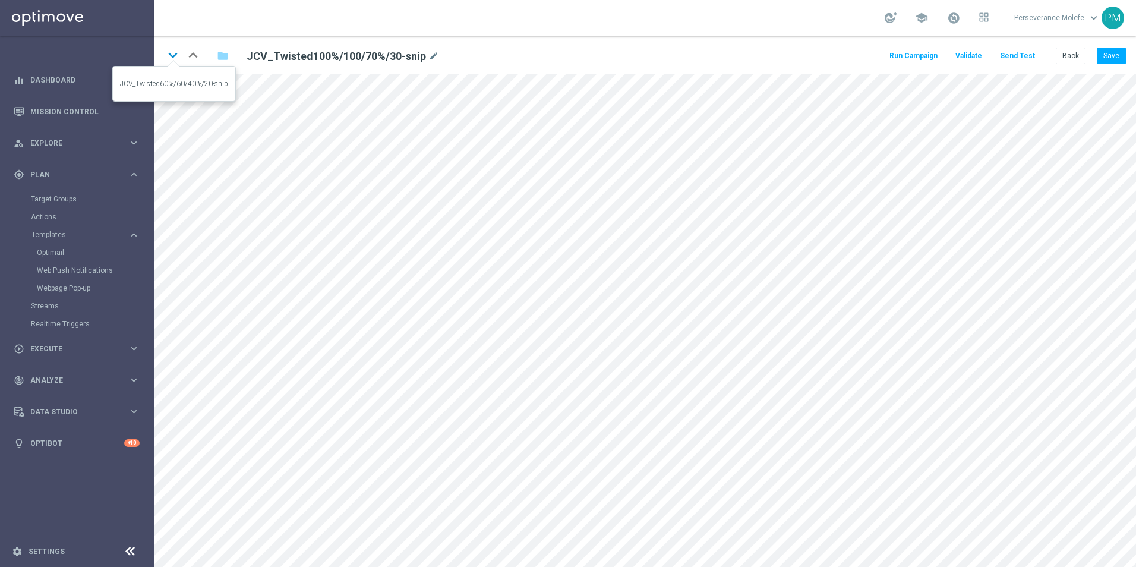
click at [178, 58] on icon "keyboard_arrow_down" at bounding box center [173, 55] width 18 height 18
click at [1070, 63] on button "Back" at bounding box center [1071, 56] width 30 height 17
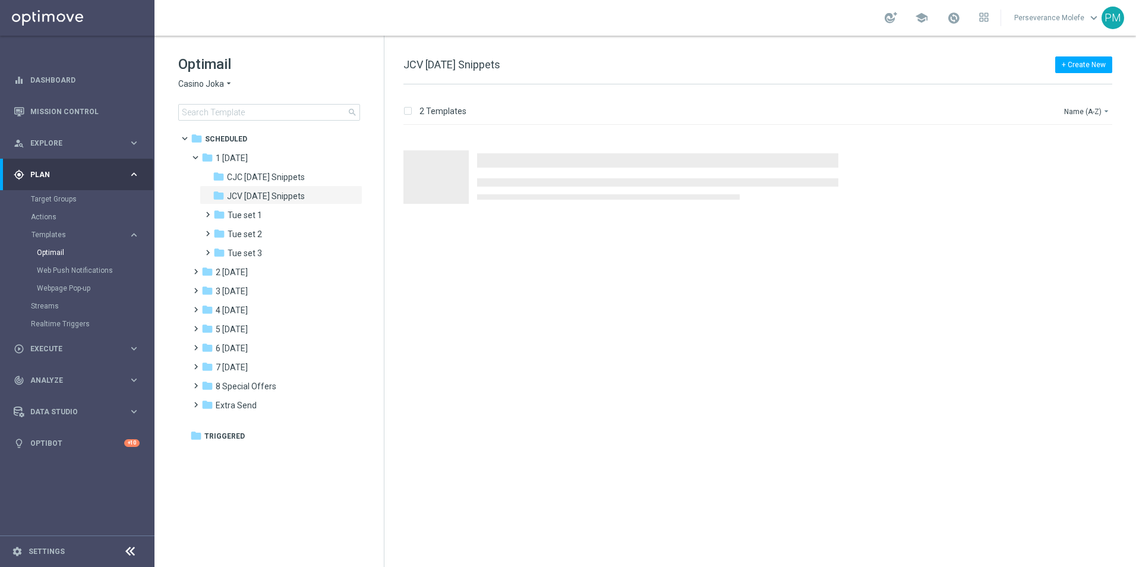
click at [219, 86] on span "Casino Joka" at bounding box center [201, 83] width 46 height 11
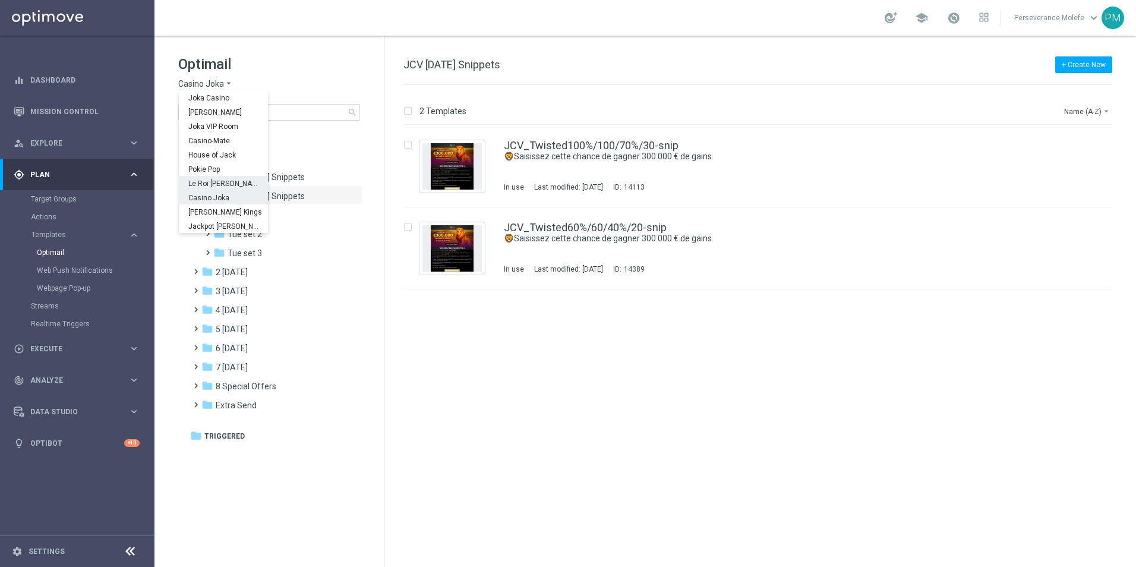
click at [238, 182] on div "Le Roi [PERSON_NAME]" at bounding box center [223, 183] width 89 height 14
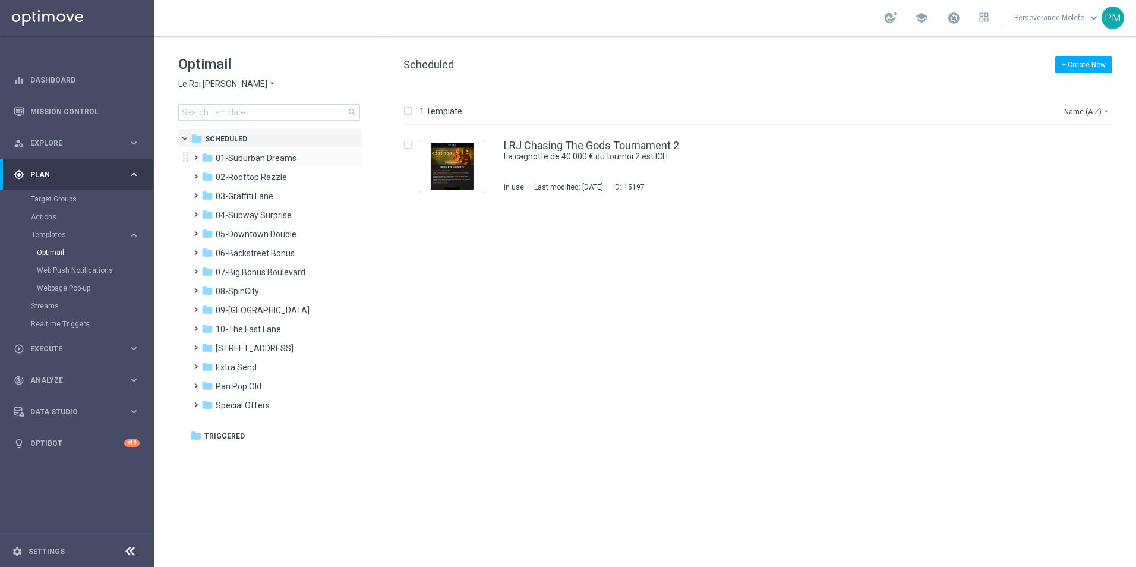
click at [292, 165] on div "folder 01-Suburban Dreams more_vert" at bounding box center [275, 156] width 175 height 19
click at [289, 175] on div "folder 02-Rooftop Razzle" at bounding box center [269, 178] width 137 height 14
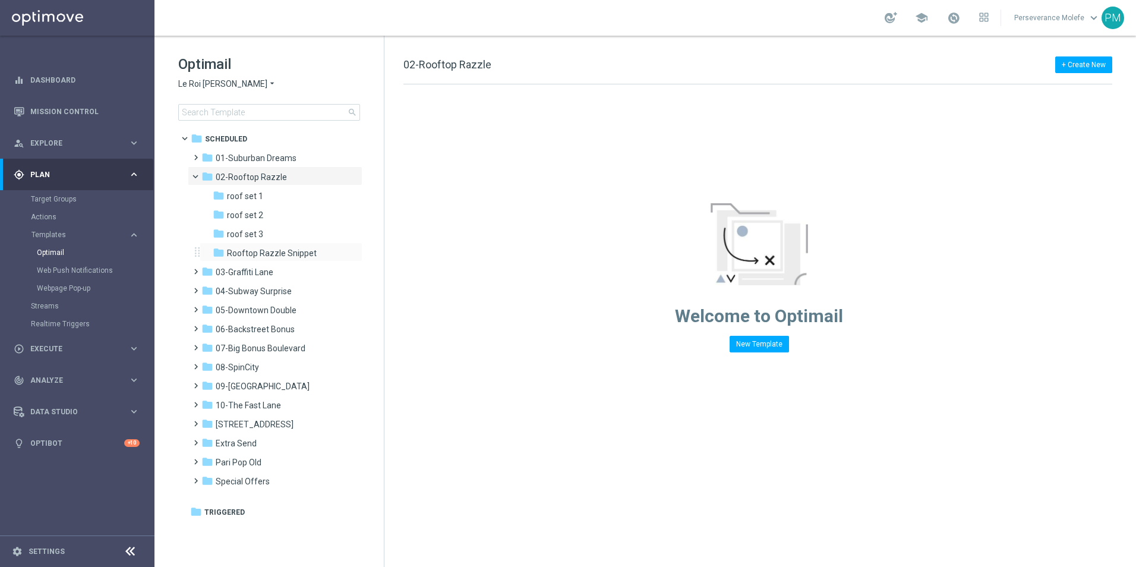
click at [276, 245] on div "folder Rooftop Razzle Snippet more_vert" at bounding box center [281, 251] width 163 height 19
click at [269, 252] on span "Rooftop Razzle Snippet" at bounding box center [272, 253] width 90 height 11
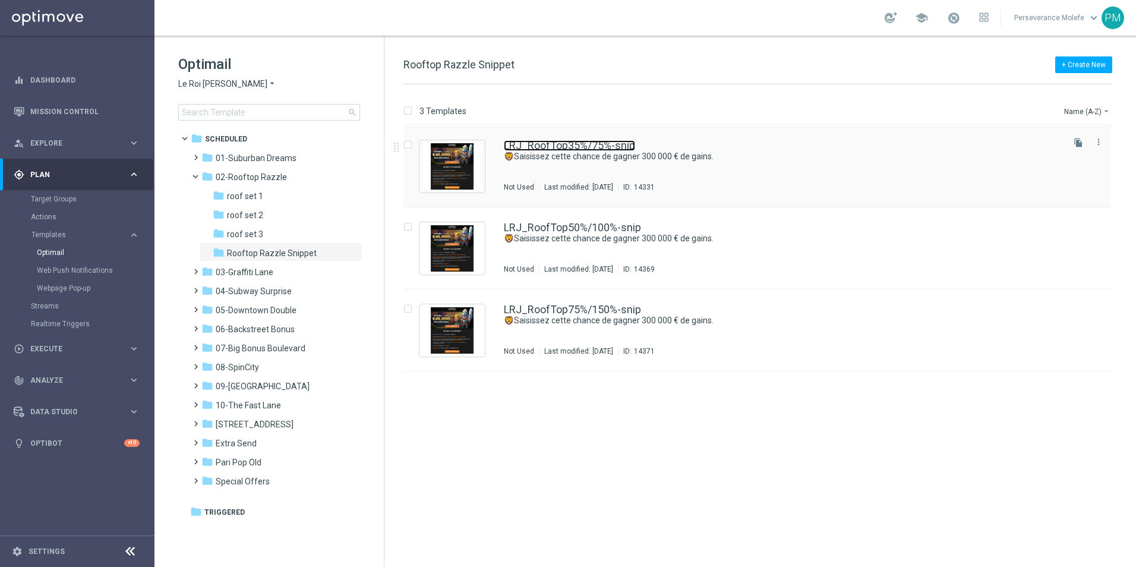
click at [589, 142] on link "LRJ_RoofTop35%/75%-snip" at bounding box center [569, 145] width 131 height 11
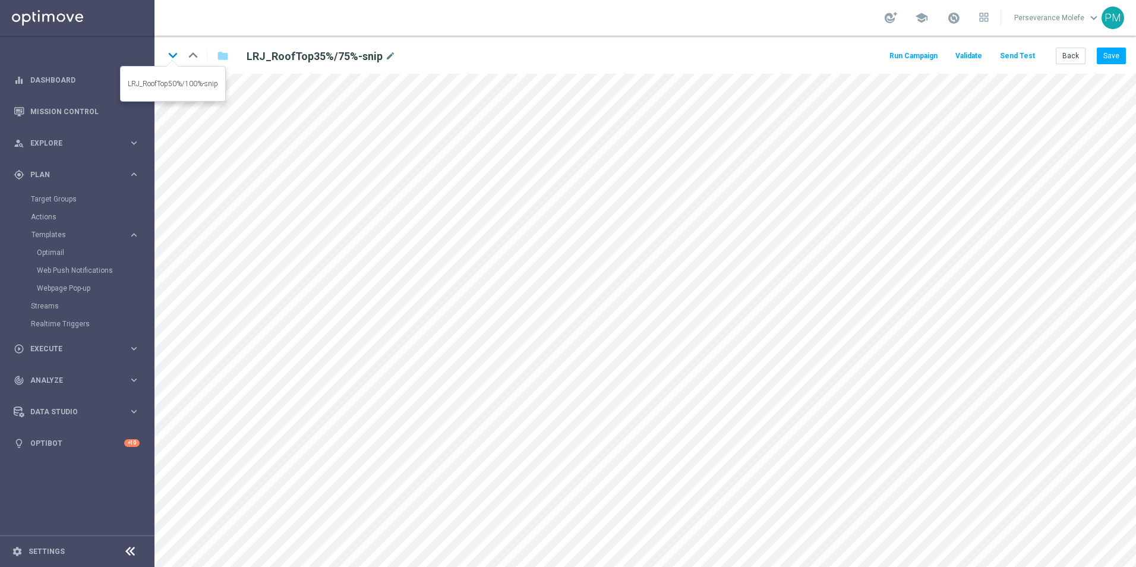
click at [172, 59] on icon "keyboard_arrow_down" at bounding box center [173, 55] width 18 height 18
click at [171, 61] on icon "keyboard_arrow_down" at bounding box center [173, 55] width 18 height 18
click at [1071, 52] on button "Back" at bounding box center [1071, 56] width 30 height 17
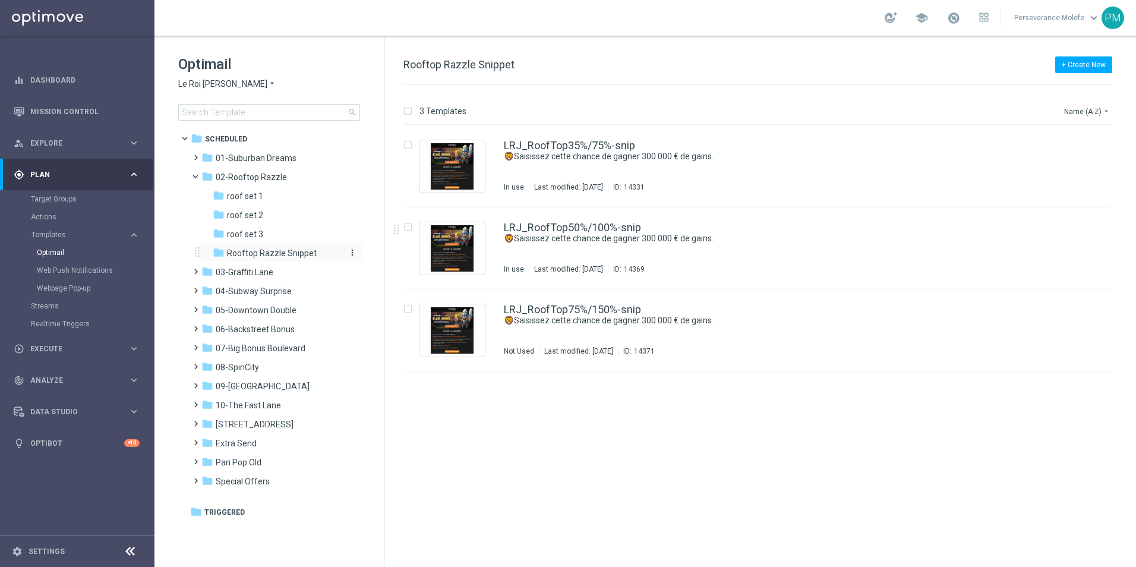
click at [272, 256] on span "Rooftop Razzle Snippet" at bounding box center [272, 253] width 90 height 11
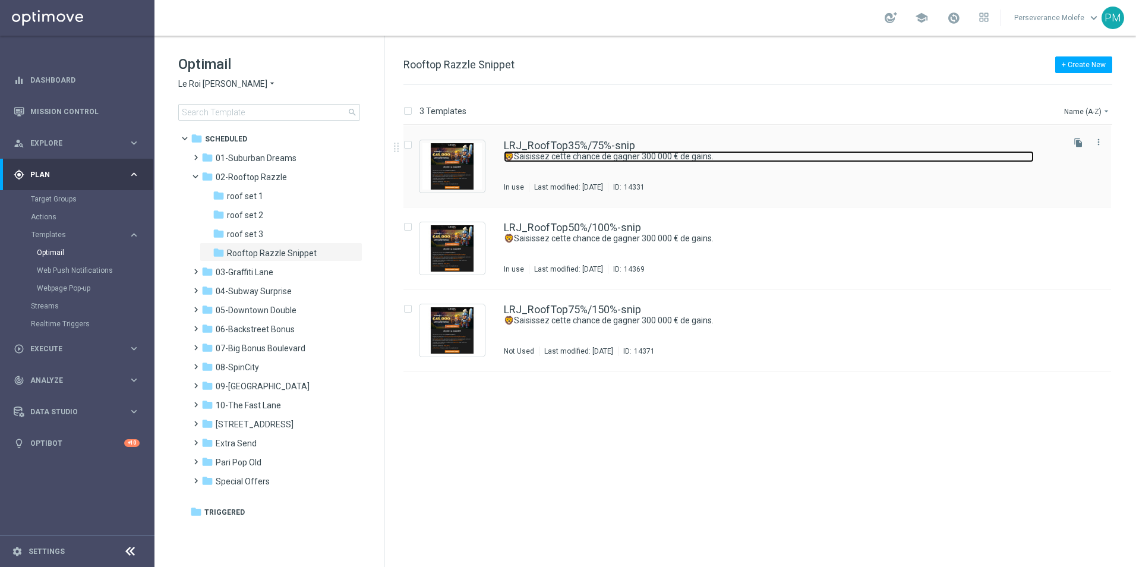
click at [531, 152] on link "🦁Saisissez cette chance de gagner 300 000 € de gains." at bounding box center [769, 156] width 530 height 11
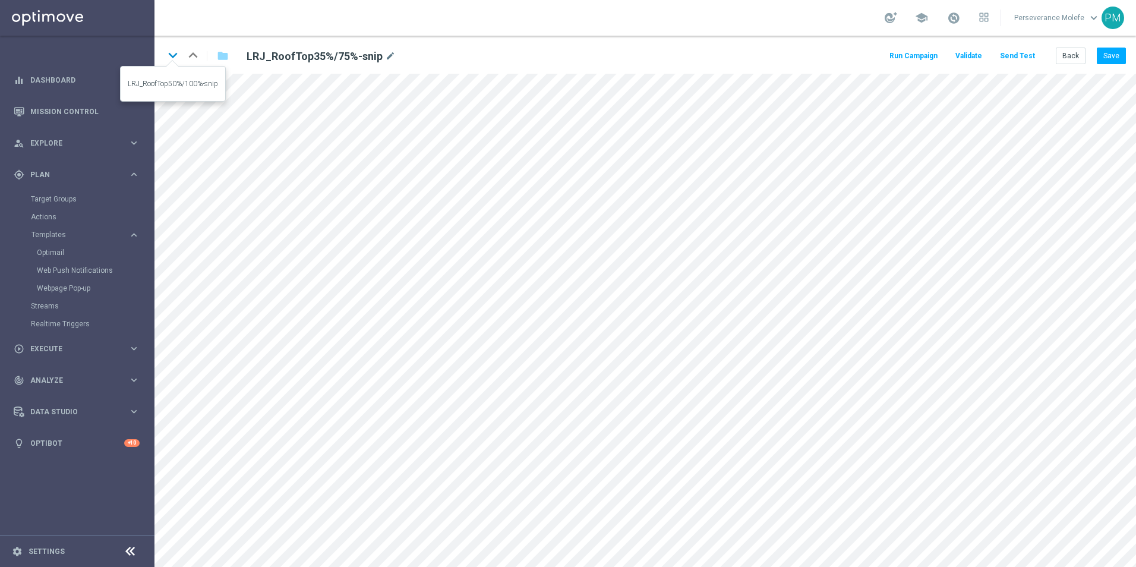
click at [177, 61] on icon "keyboard_arrow_down" at bounding box center [173, 55] width 18 height 18
click at [413, 301] on icon "open_in_new" at bounding box center [410, 301] width 9 height 10
click at [1067, 55] on button "Back" at bounding box center [1071, 56] width 30 height 17
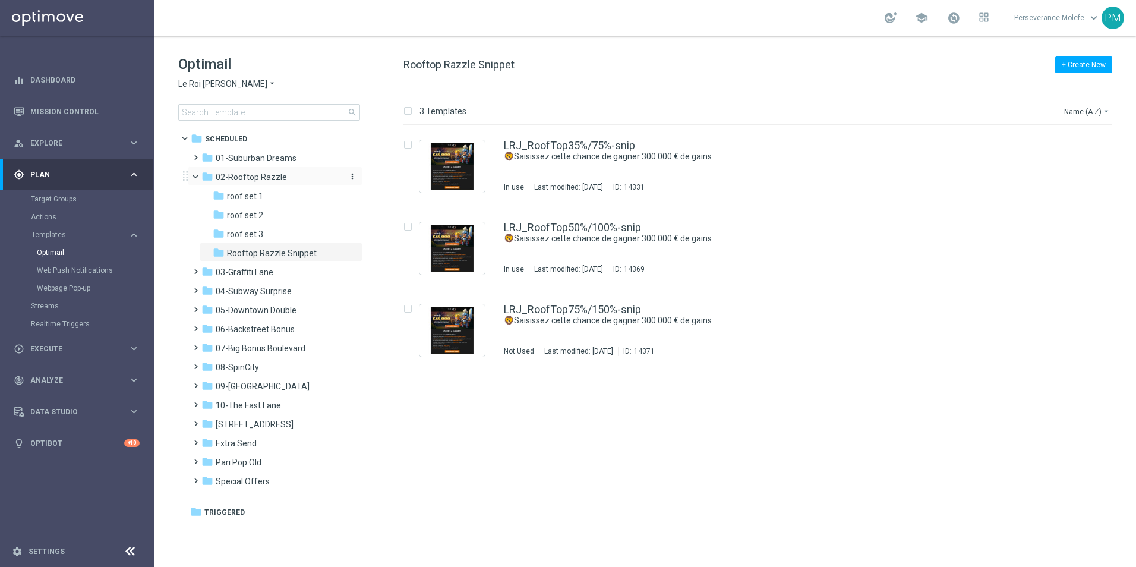
click at [292, 171] on div "folder 02-Rooftop Razzle" at bounding box center [269, 178] width 137 height 14
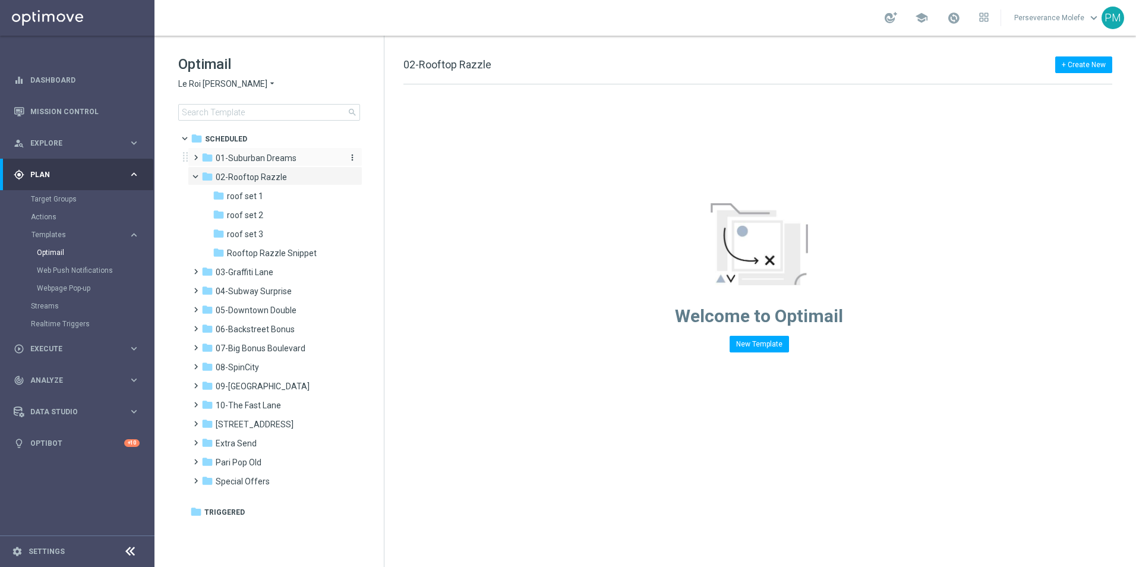
click at [294, 160] on div "folder 01-Suburban Dreams" at bounding box center [269, 159] width 137 height 14
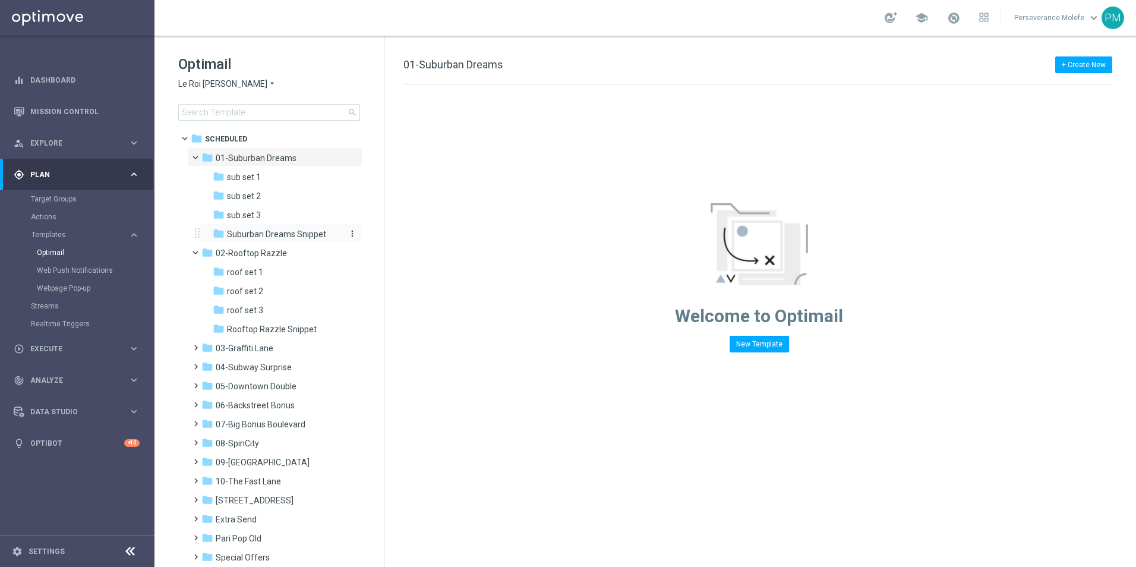
click at [286, 231] on span "Suburban Dreams Snippet" at bounding box center [276, 234] width 99 height 11
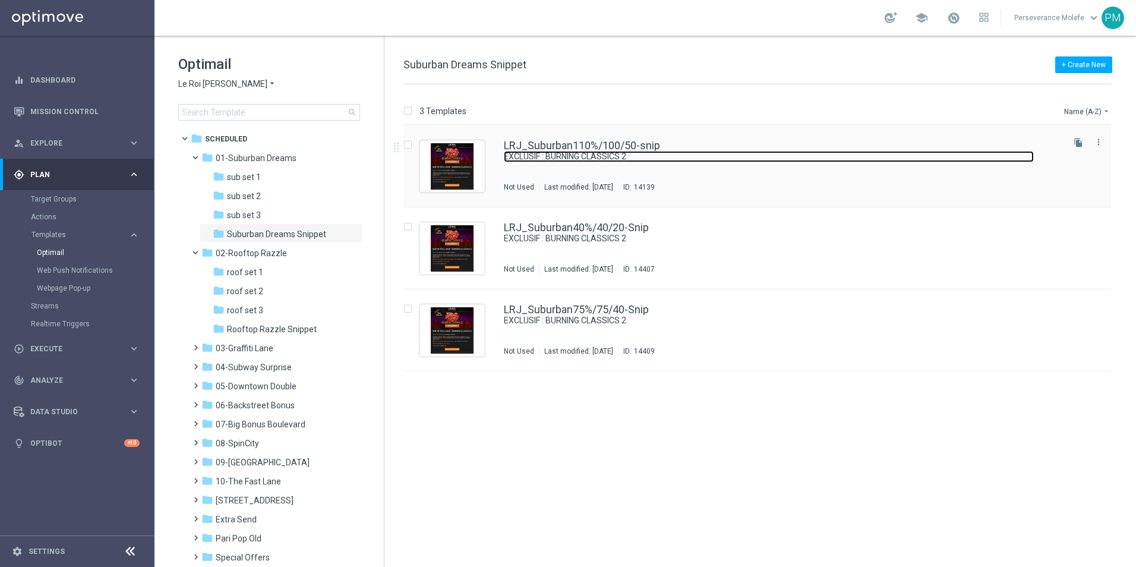
click at [535, 153] on link "EXCLUSIF : BURNING CLASSICS 2" at bounding box center [769, 156] width 530 height 11
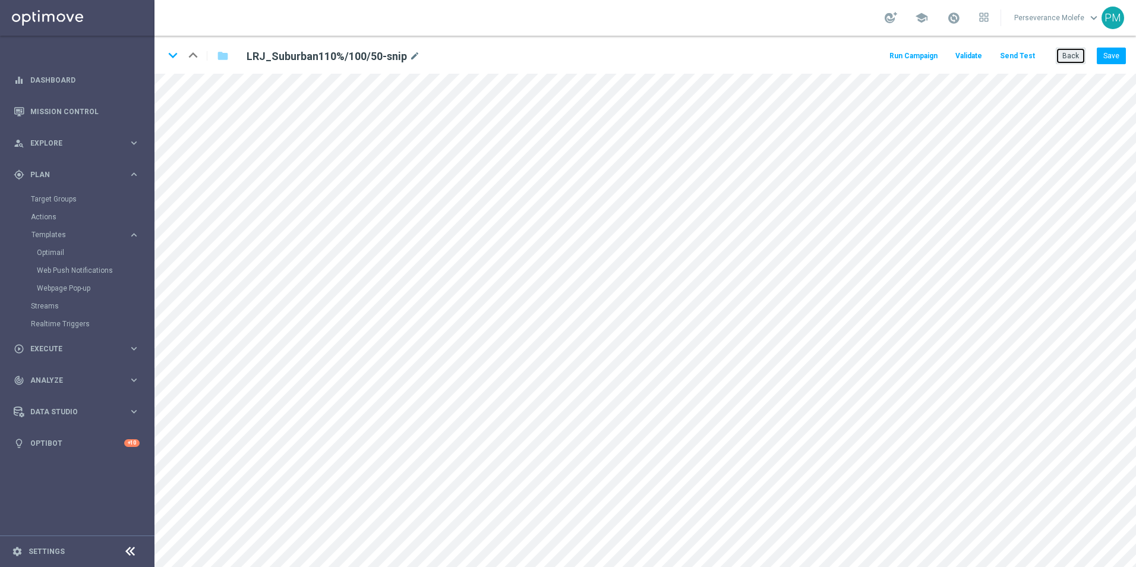
click at [1068, 63] on button "Back" at bounding box center [1071, 56] width 30 height 17
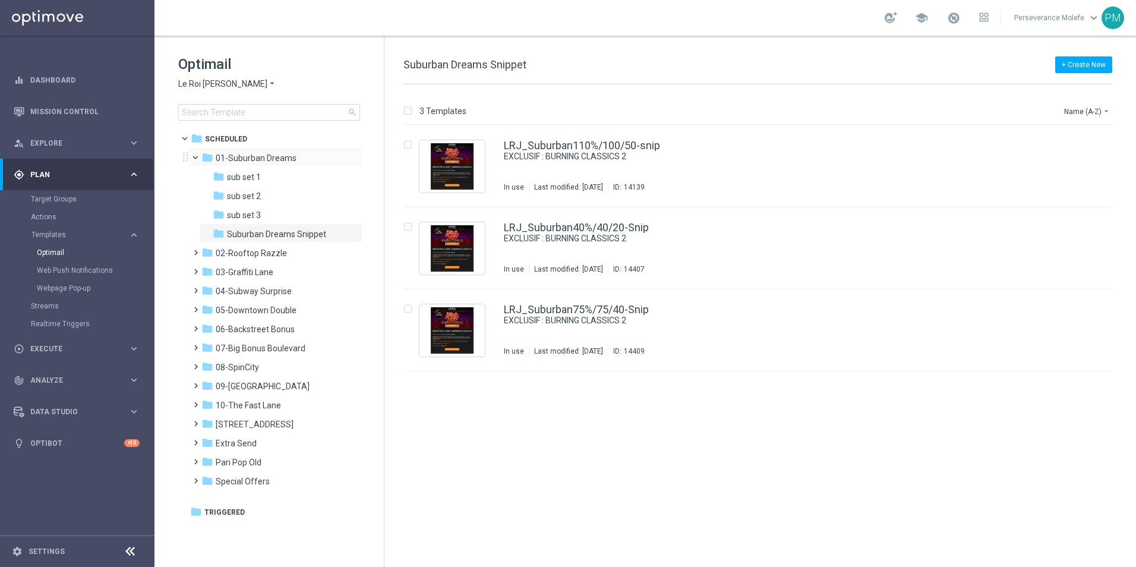
click at [193, 163] on div "folder 01-Suburban Dreams more_vert" at bounding box center [275, 156] width 175 height 19
click at [198, 157] on span at bounding box center [200, 154] width 5 height 5
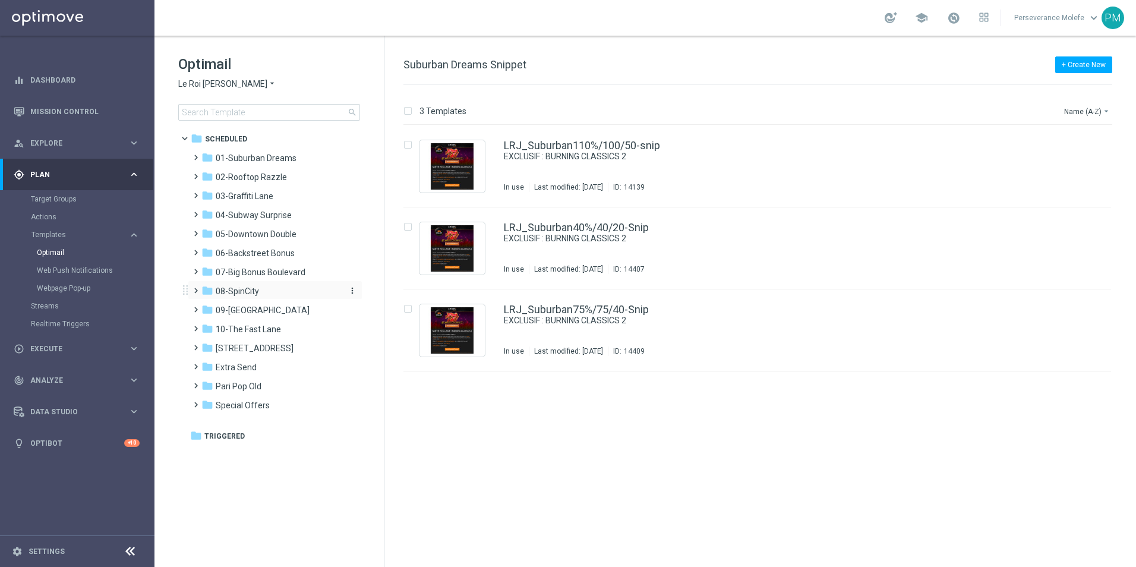
click at [257, 289] on span "08-SpinCity" at bounding box center [237, 291] width 43 height 11
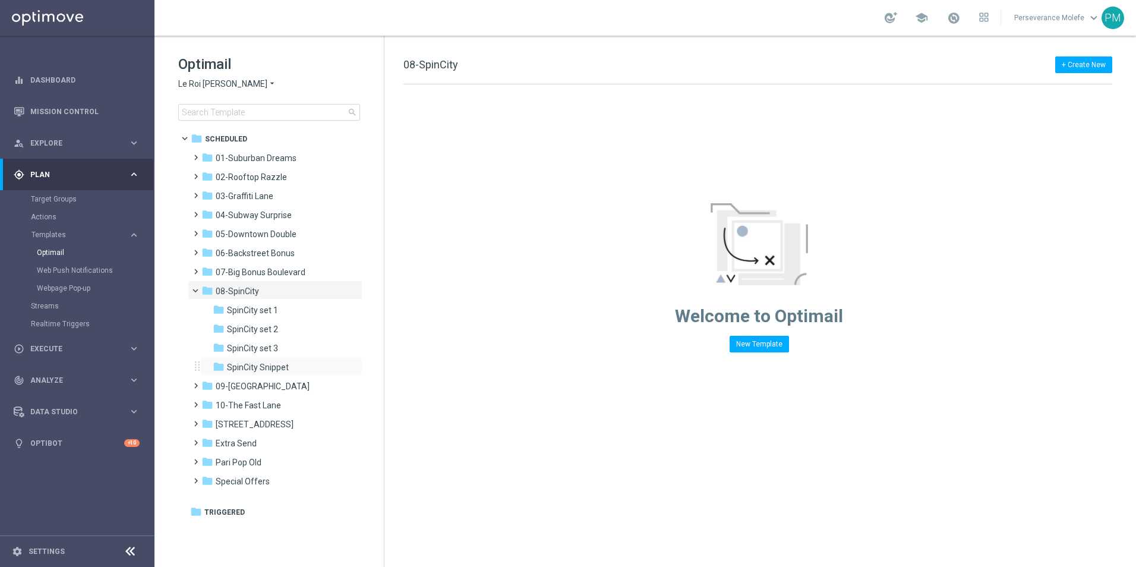
click at [276, 358] on div "folder SpinCity Snippet more_vert" at bounding box center [281, 366] width 163 height 19
click at [276, 361] on div "folder SpinCity Snippet" at bounding box center [276, 368] width 127 height 14
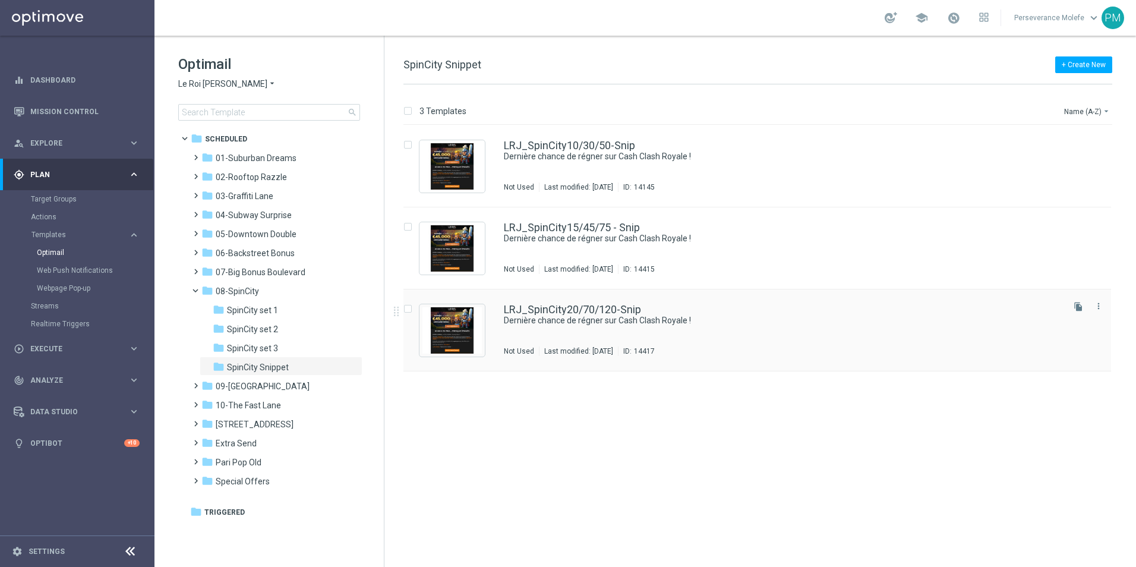
click at [540, 301] on div "LRJ_SpinCity20/70/120-Snip Dernière chance de régner sur Cash Clash Royale ! No…" at bounding box center [758, 330] width 708 height 82
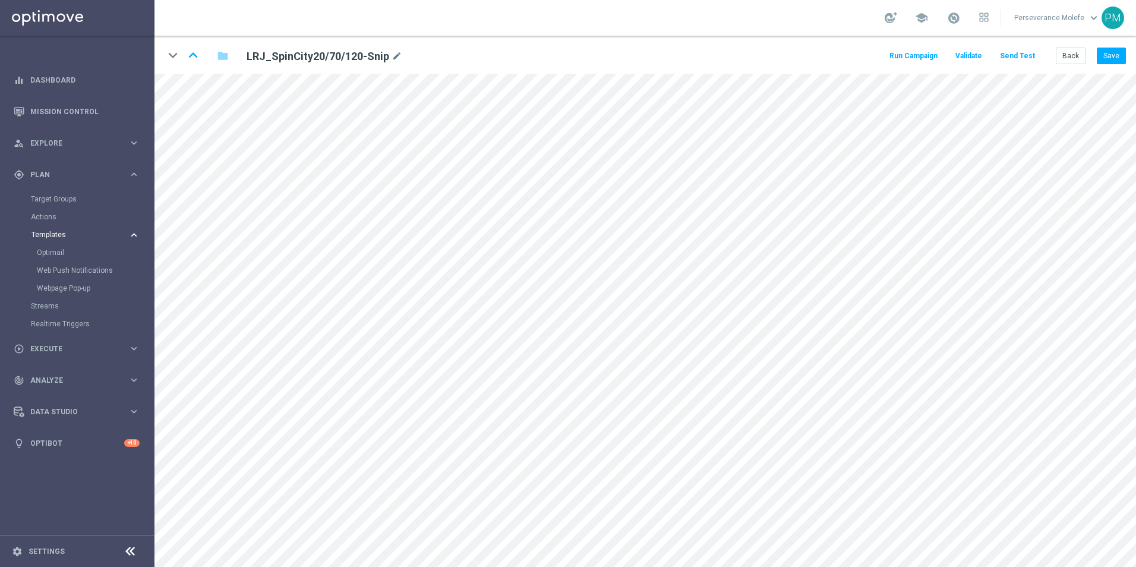
click at [55, 233] on span "Templates" at bounding box center [73, 234] width 85 height 7
click at [61, 251] on link "Optimail" at bounding box center [80, 253] width 87 height 10
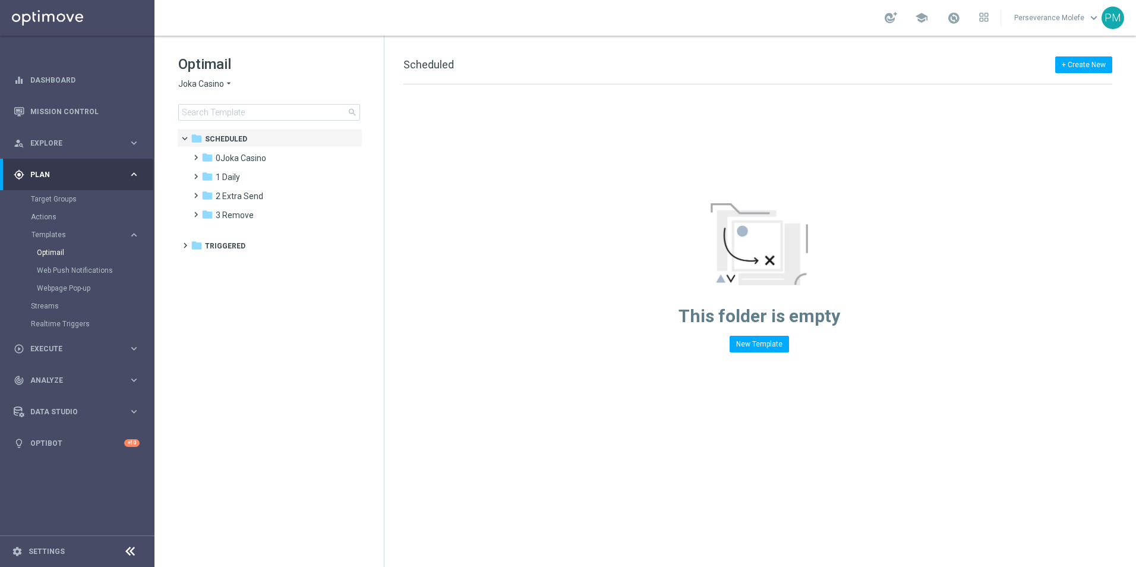
click at [225, 81] on icon "arrow_drop_down" at bounding box center [229, 83] width 10 height 11
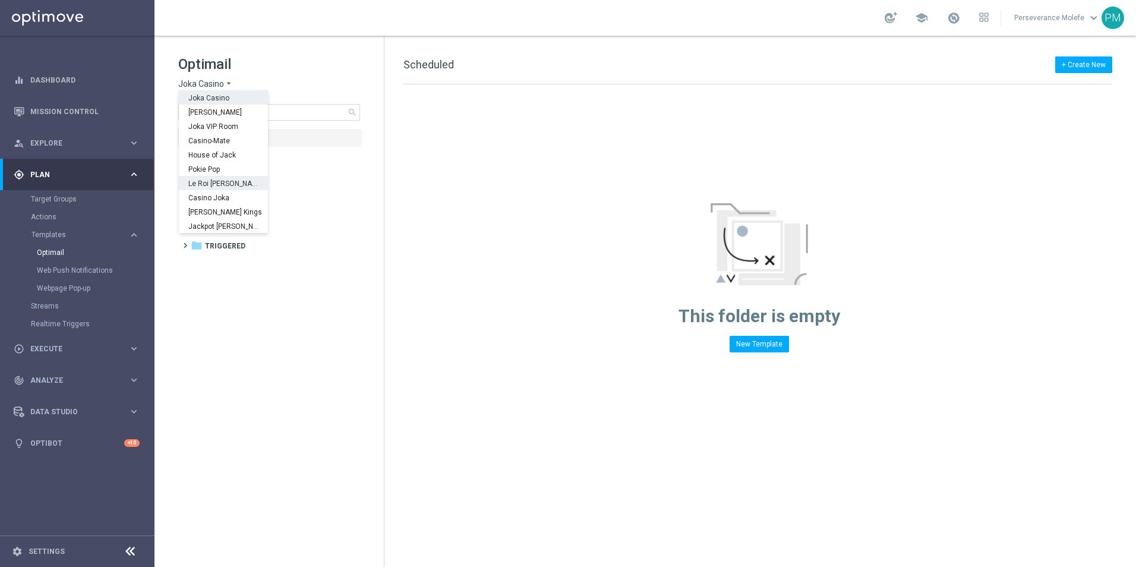
click at [228, 178] on div "Le Roi [PERSON_NAME]" at bounding box center [223, 183] width 89 height 14
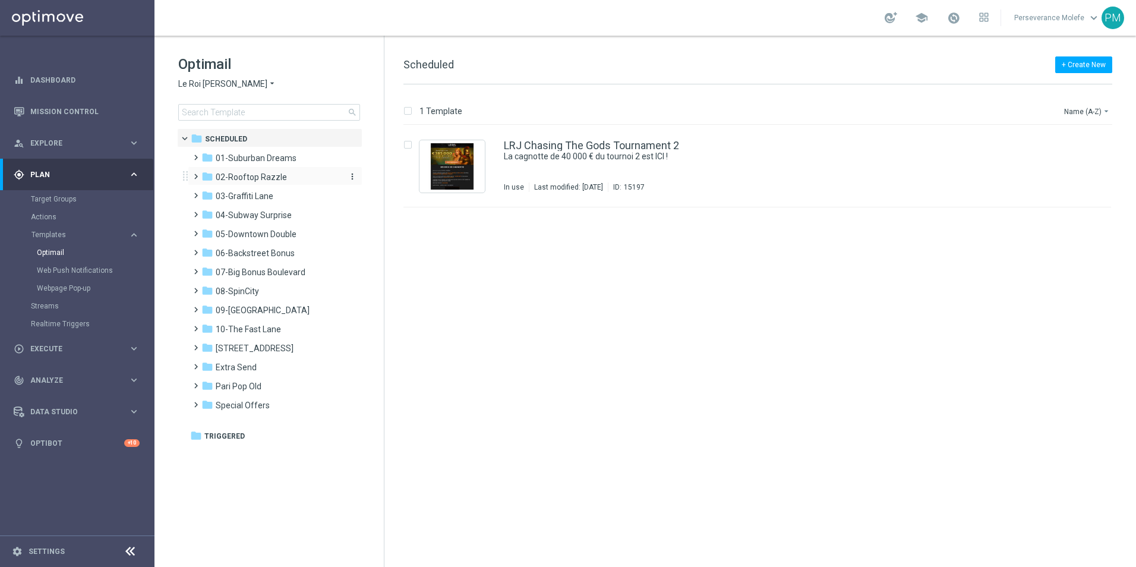
click at [257, 172] on span "02-Rooftop Razzle" at bounding box center [251, 177] width 71 height 11
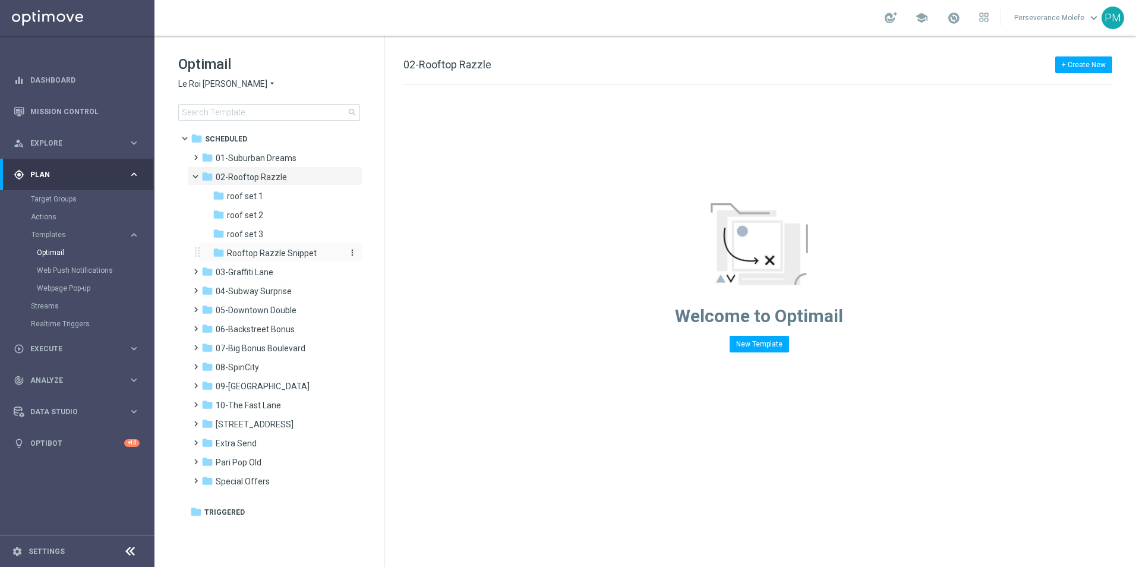
click at [278, 259] on div "folder Rooftop Razzle Snippet" at bounding box center [276, 254] width 127 height 14
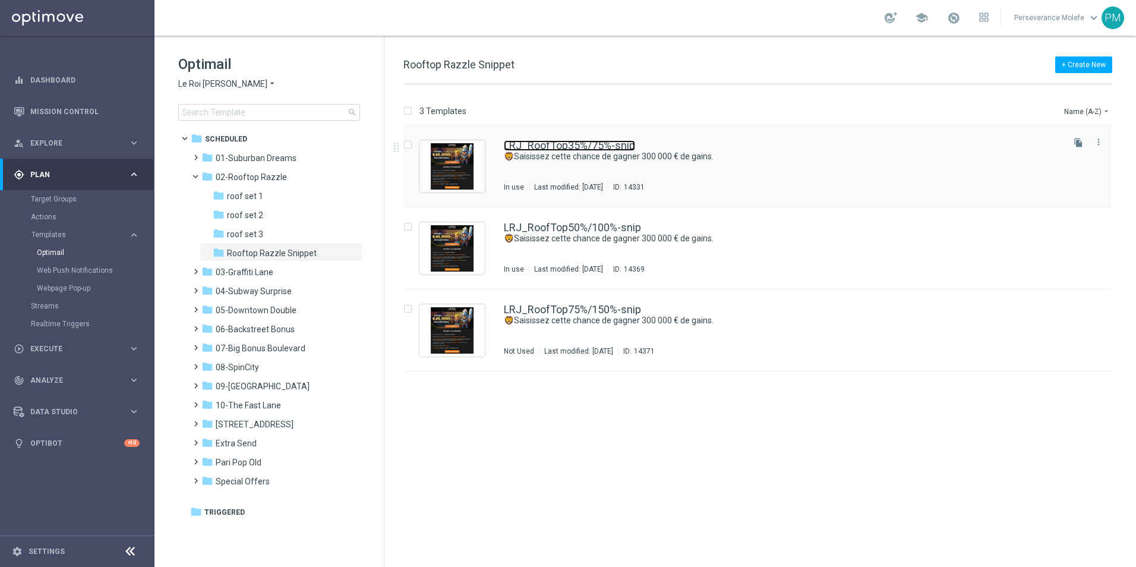
click at [519, 147] on link "LRJ_RoofTop35%/75%-snip" at bounding box center [569, 145] width 131 height 11
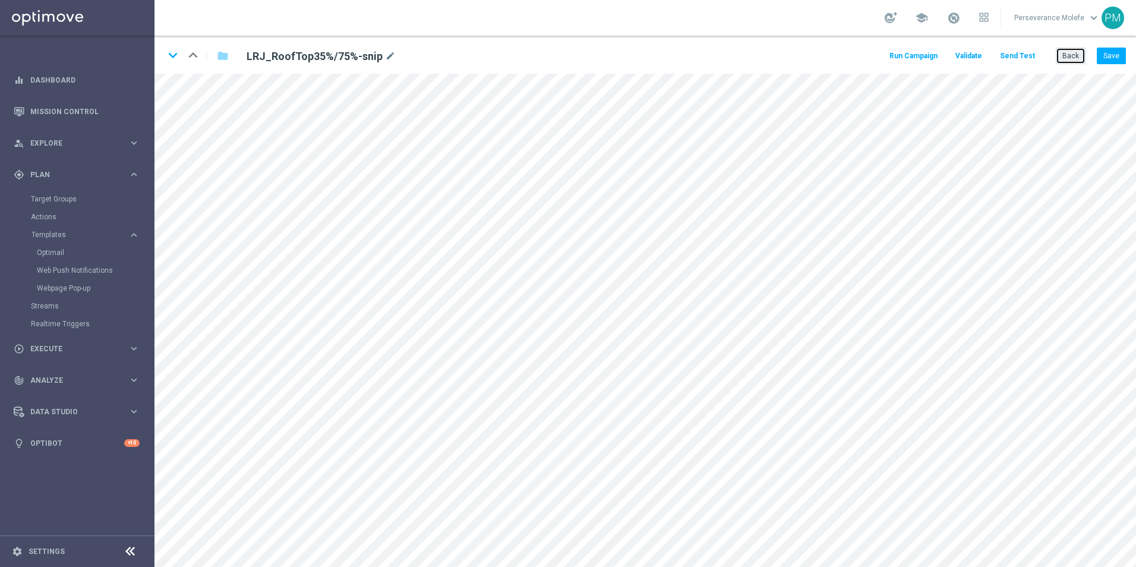
click at [1069, 62] on button "Back" at bounding box center [1071, 56] width 30 height 17
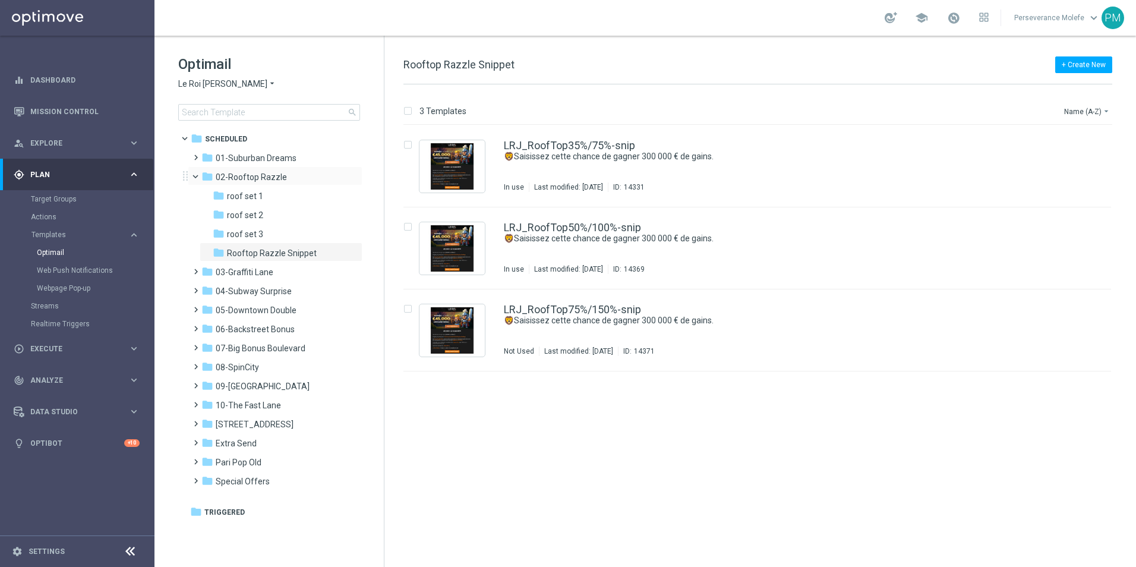
click at [198, 176] on span at bounding box center [200, 173] width 5 height 5
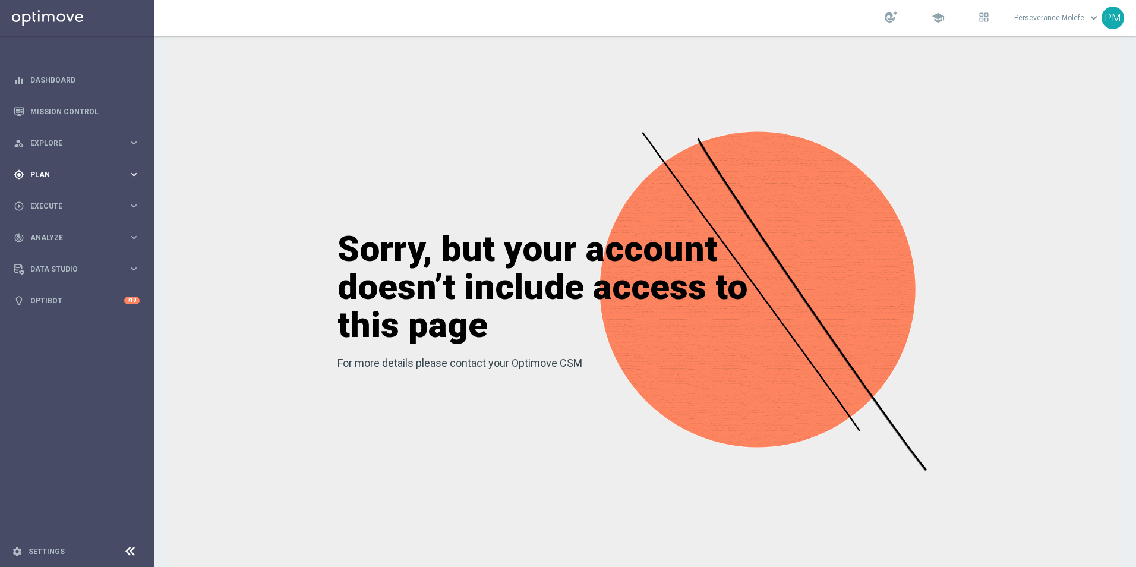
click at [46, 185] on div "gps_fixed Plan keyboard_arrow_right" at bounding box center [76, 174] width 153 height 31
click at [55, 232] on span "Templates" at bounding box center [73, 234] width 85 height 7
click at [56, 253] on link "Optimail" at bounding box center [80, 253] width 87 height 10
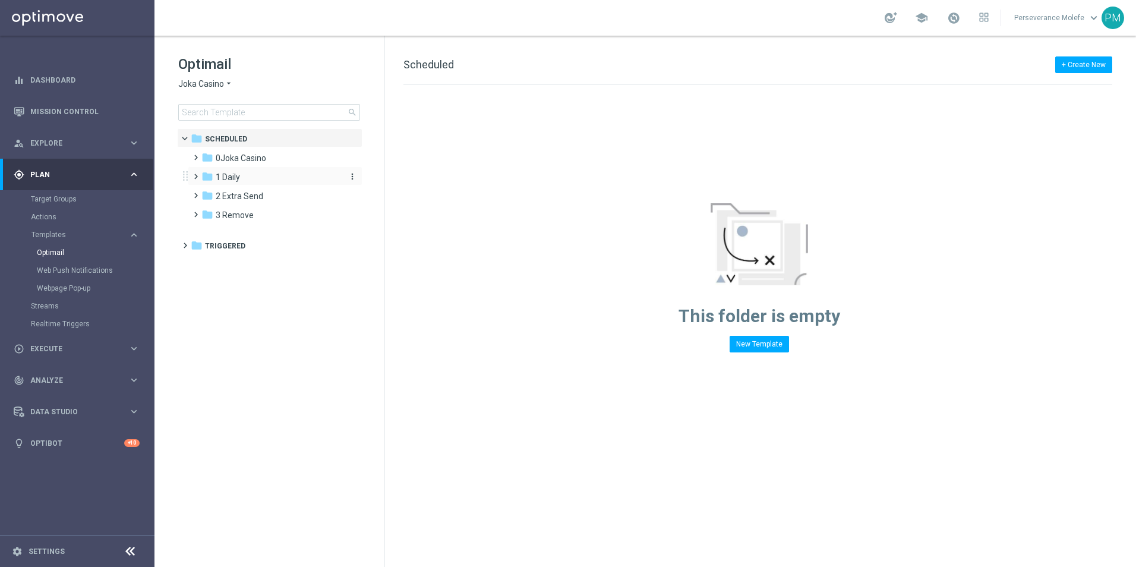
click at [262, 173] on div "folder 1 Daily" at bounding box center [269, 178] width 137 height 14
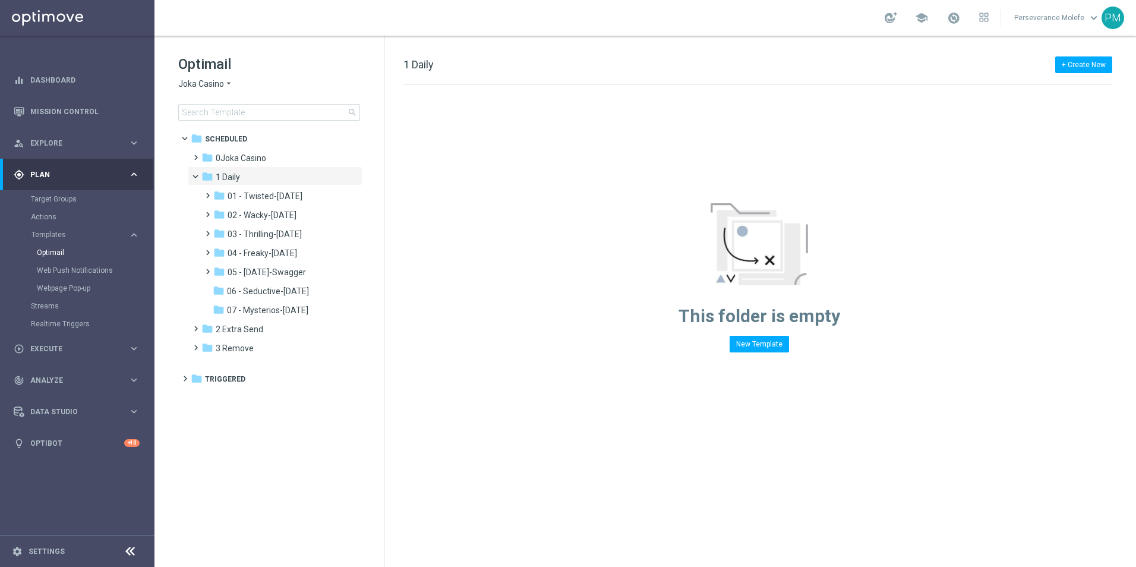
click at [225, 87] on icon "arrow_drop_down" at bounding box center [229, 83] width 10 height 11
click at [0, 0] on span "Casino Joka" at bounding box center [0, 0] width 0 height 0
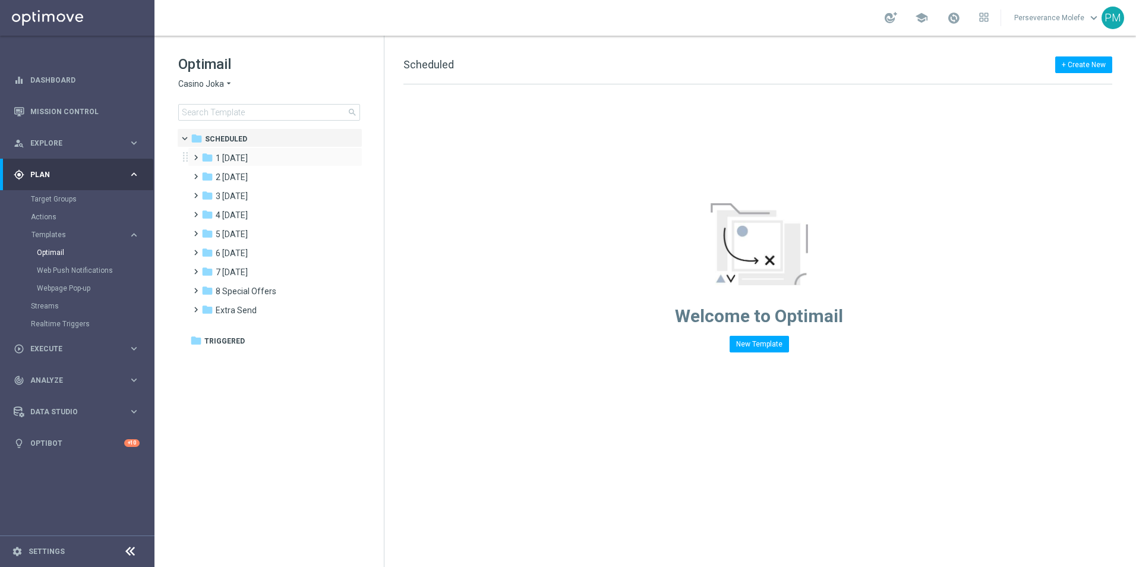
click at [248, 150] on div "folder 1 [DATE] more_vert" at bounding box center [275, 156] width 175 height 19
click at [247, 154] on span "1 [DATE]" at bounding box center [232, 158] width 32 height 11
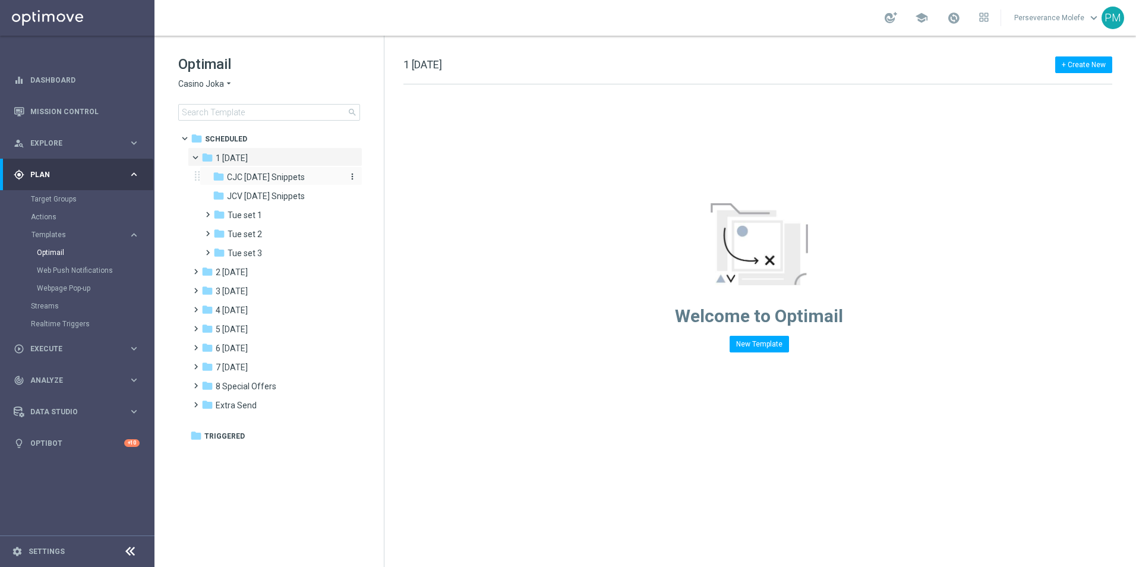
click at [276, 176] on span "CJC [DATE] Snippets" at bounding box center [266, 177] width 78 height 11
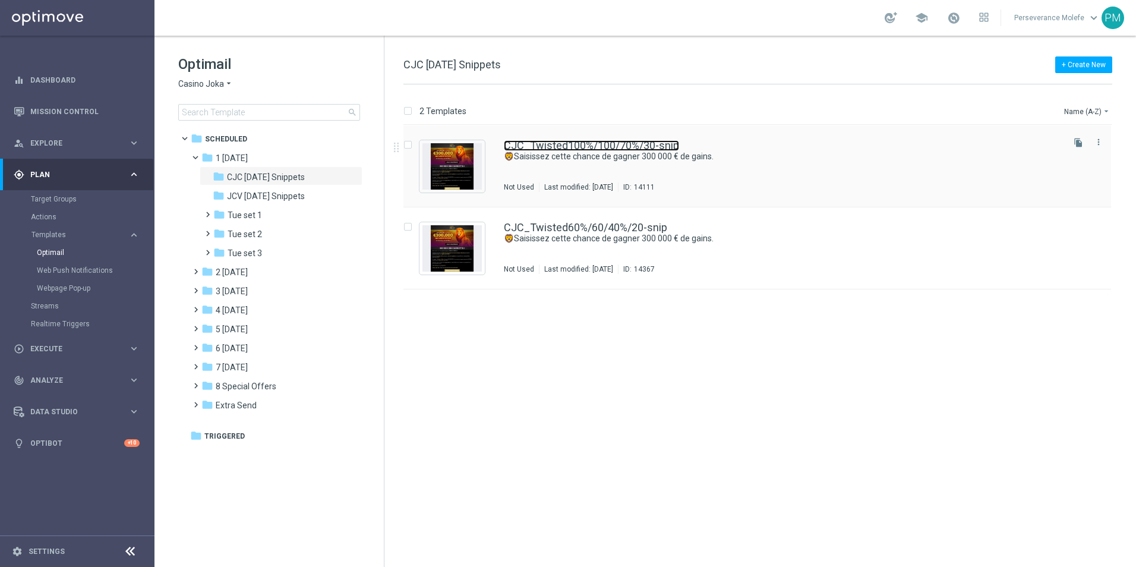
click at [592, 144] on link "CJC_Twisted100%/100/70%/30-snip" at bounding box center [591, 145] width 175 height 11
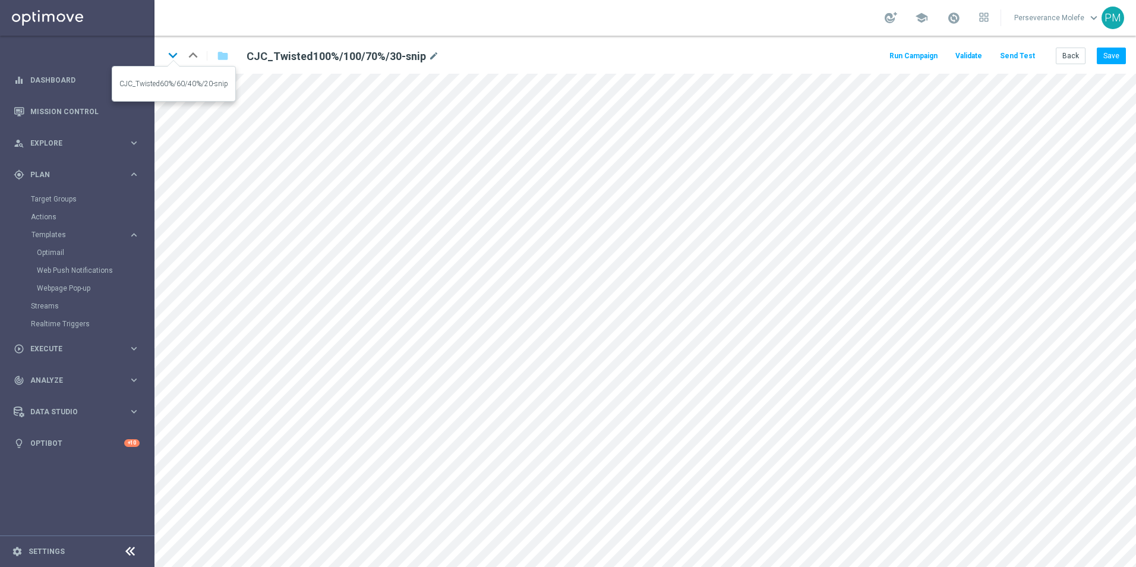
click at [166, 56] on icon "keyboard_arrow_down" at bounding box center [173, 55] width 18 height 18
click at [197, 59] on icon "keyboard_arrow_up" at bounding box center [193, 55] width 18 height 18
click at [174, 58] on icon "keyboard_arrow_down" at bounding box center [173, 55] width 18 height 18
click at [1110, 61] on button "Save" at bounding box center [1111, 56] width 29 height 17
click at [1079, 57] on button "Back" at bounding box center [1071, 56] width 30 height 17
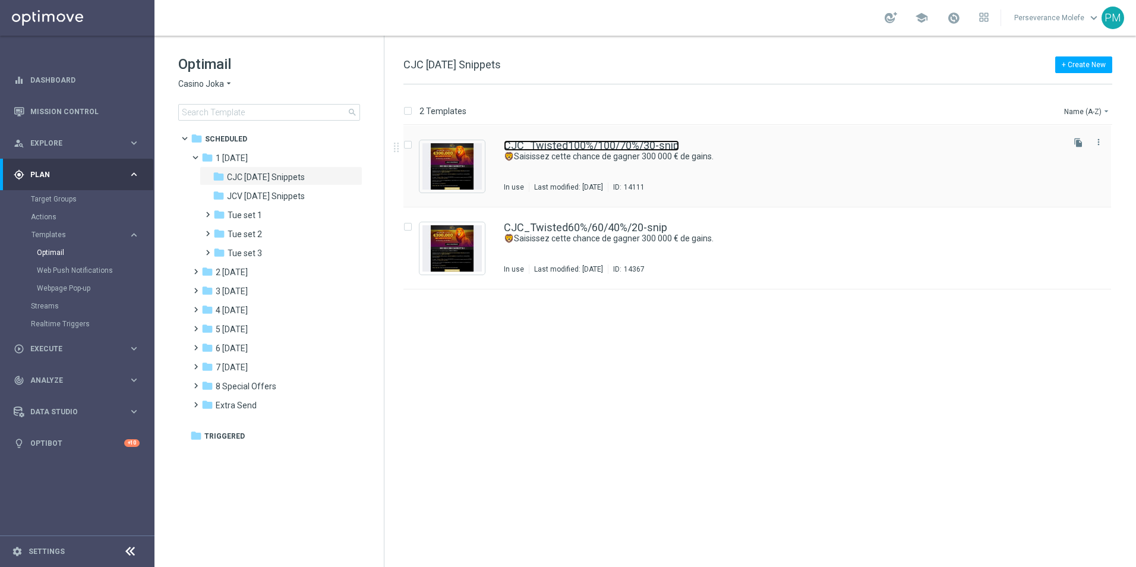
click at [594, 147] on link "CJC_Twisted100%/100/70%/30-snip" at bounding box center [591, 145] width 175 height 11
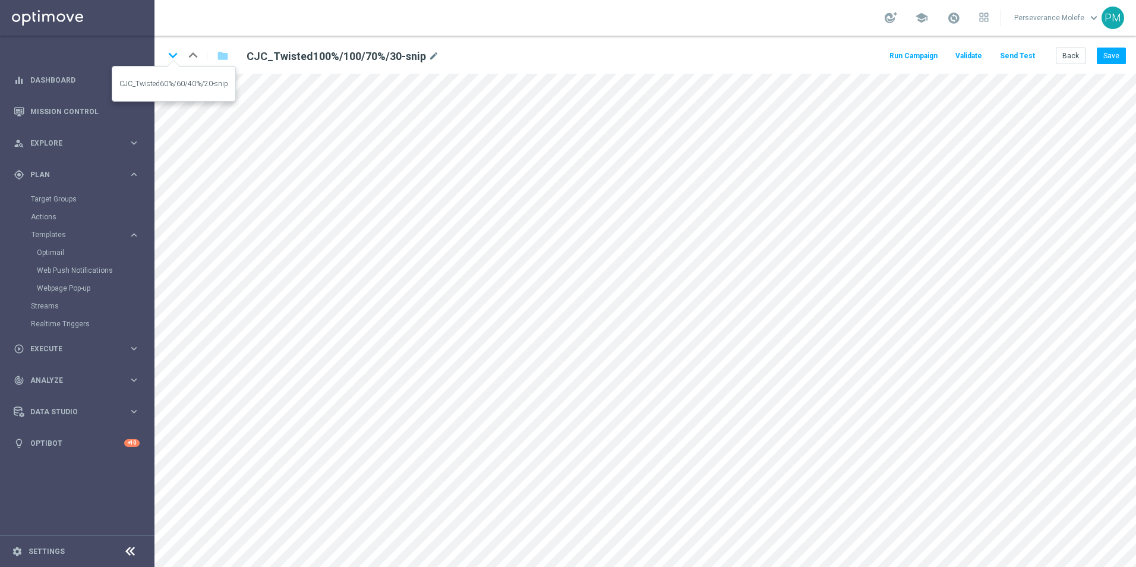
click at [175, 55] on icon "keyboard_arrow_down" at bounding box center [173, 55] width 18 height 18
click at [1063, 53] on button "Back" at bounding box center [1071, 56] width 30 height 17
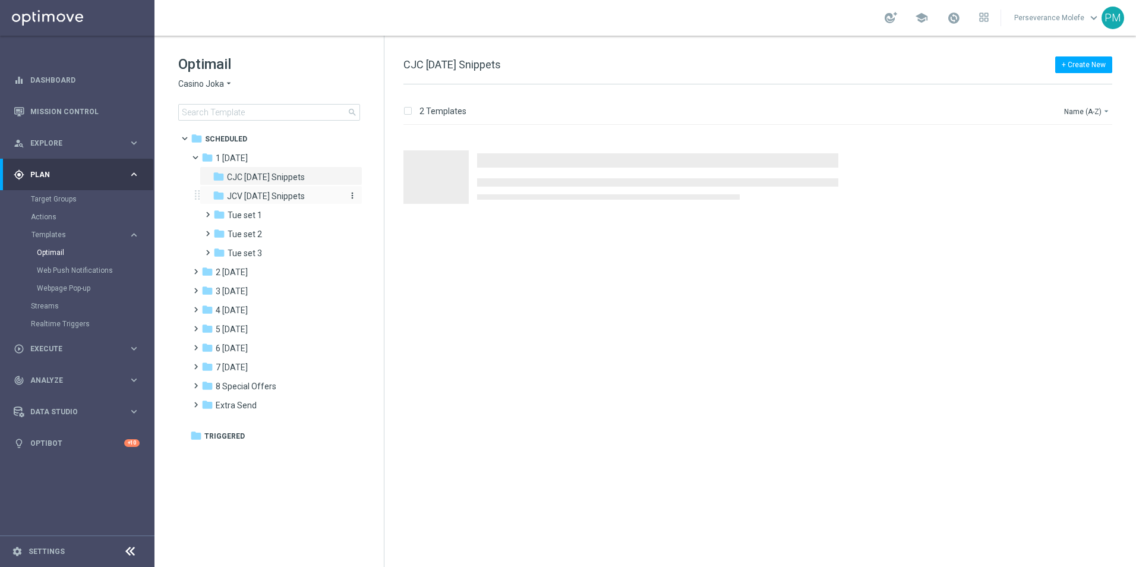
click at [289, 193] on span "JCV [DATE] Snippets" at bounding box center [266, 196] width 78 height 11
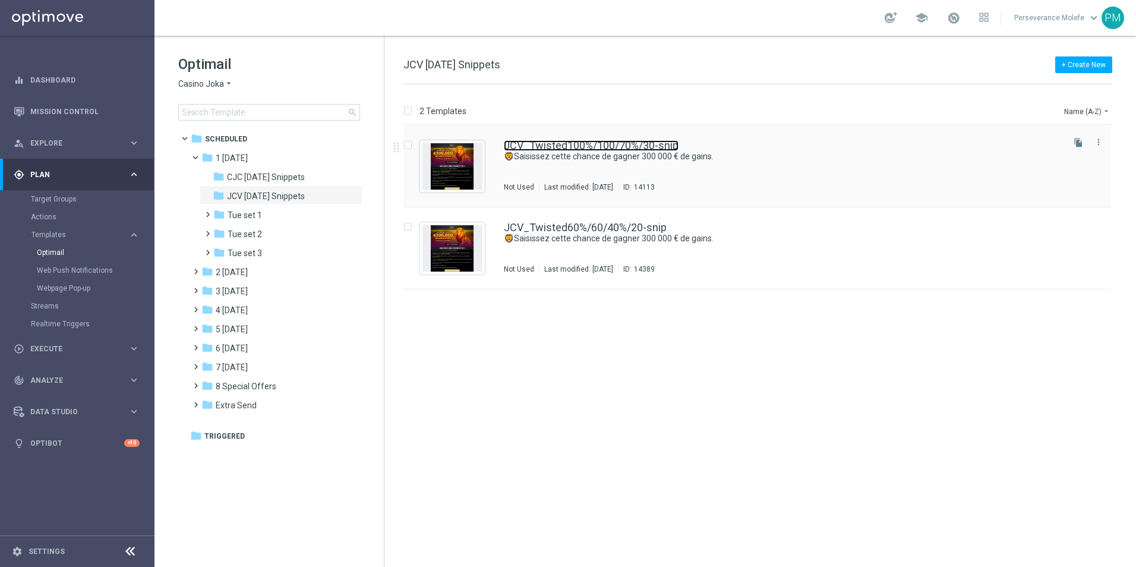
click at [550, 144] on link "JCV_Twisted100%/100/70%/30-snip" at bounding box center [591, 145] width 175 height 11
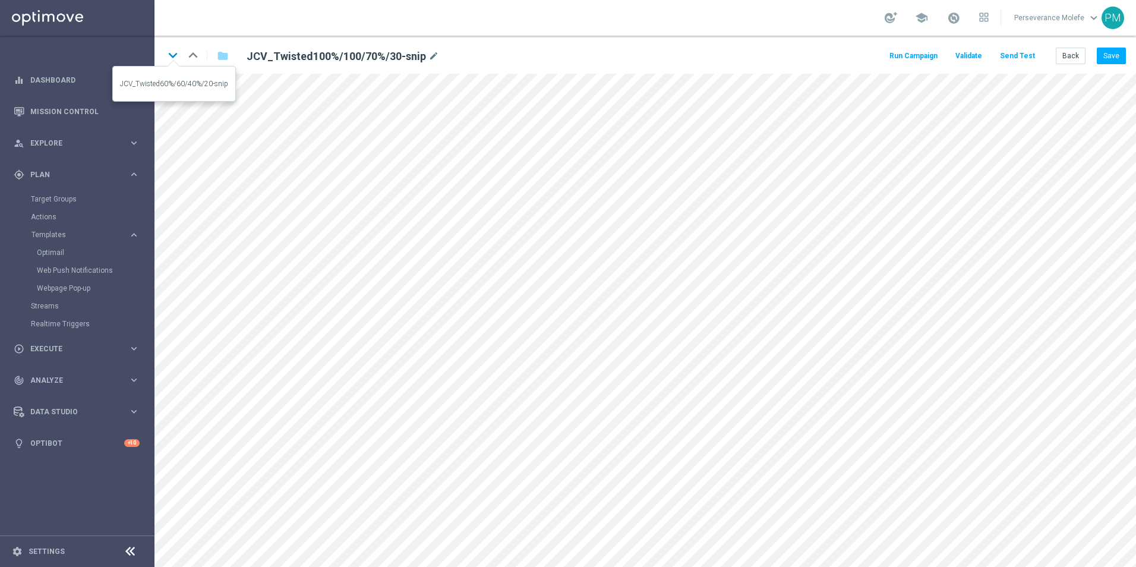
click at [175, 58] on icon "keyboard_arrow_down" at bounding box center [173, 55] width 18 height 18
click at [1065, 61] on button "Back" at bounding box center [1071, 56] width 30 height 17
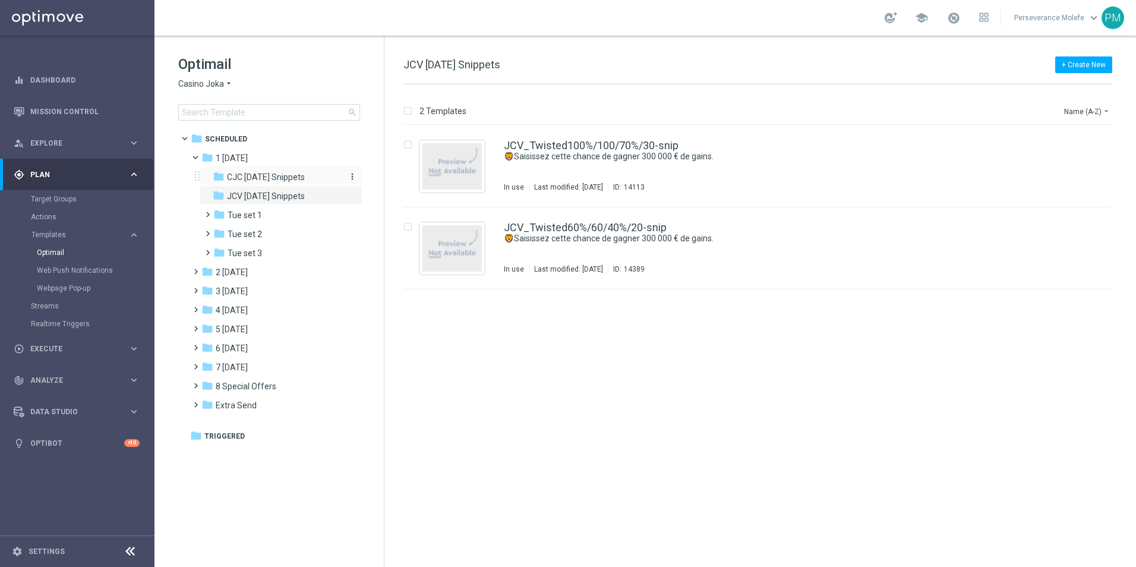
click at [280, 175] on span "CJC [DATE] Snippets" at bounding box center [266, 177] width 78 height 11
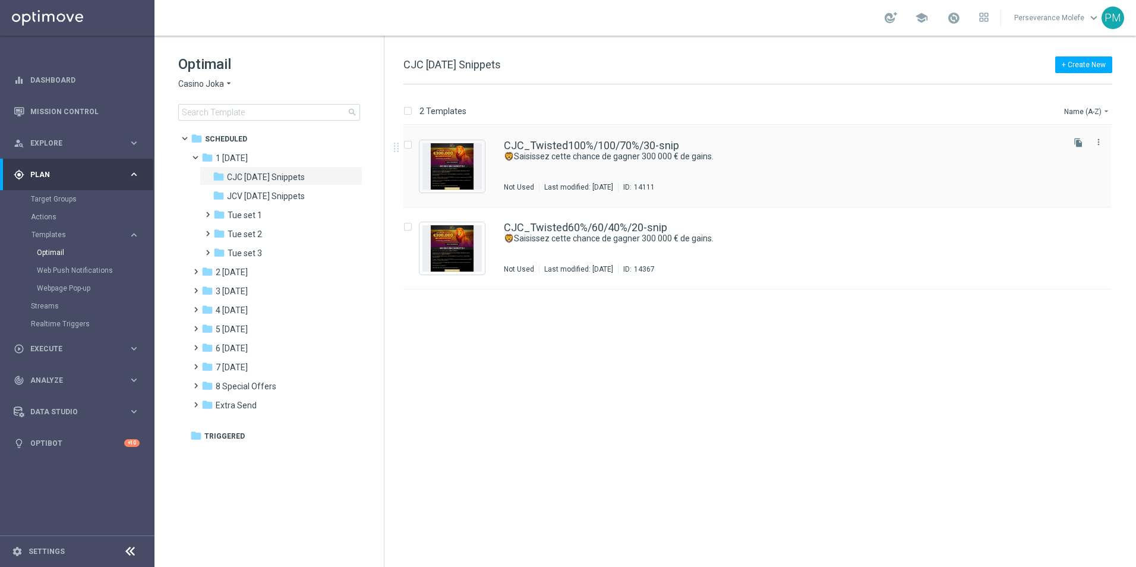
click at [638, 130] on div "CJC_Twisted100%/100/70%/30-snip 🦁Saisissez cette chance [PERSON_NAME] 300 000 €…" at bounding box center [758, 166] width 708 height 82
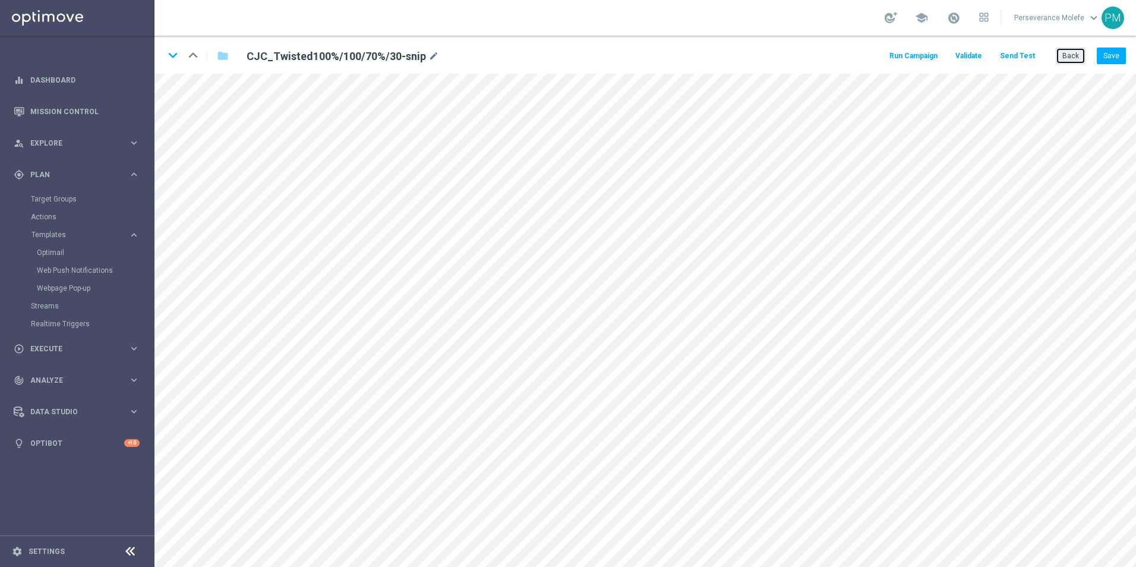
click at [1067, 48] on button "Back" at bounding box center [1071, 56] width 30 height 17
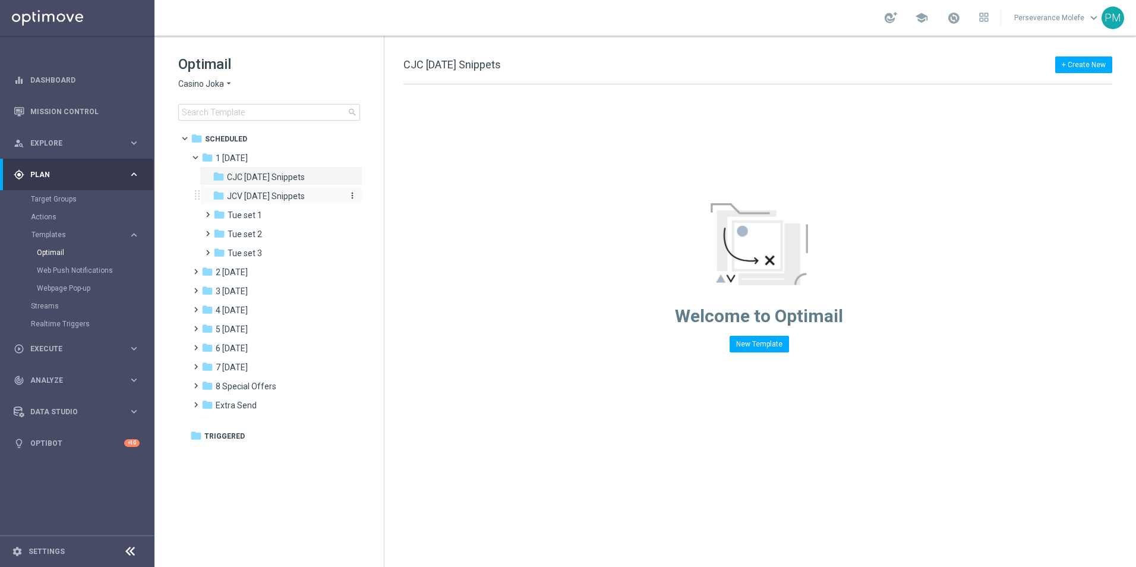
click at [245, 190] on div "folder JCV [DATE] Snippets" at bounding box center [276, 197] width 127 height 14
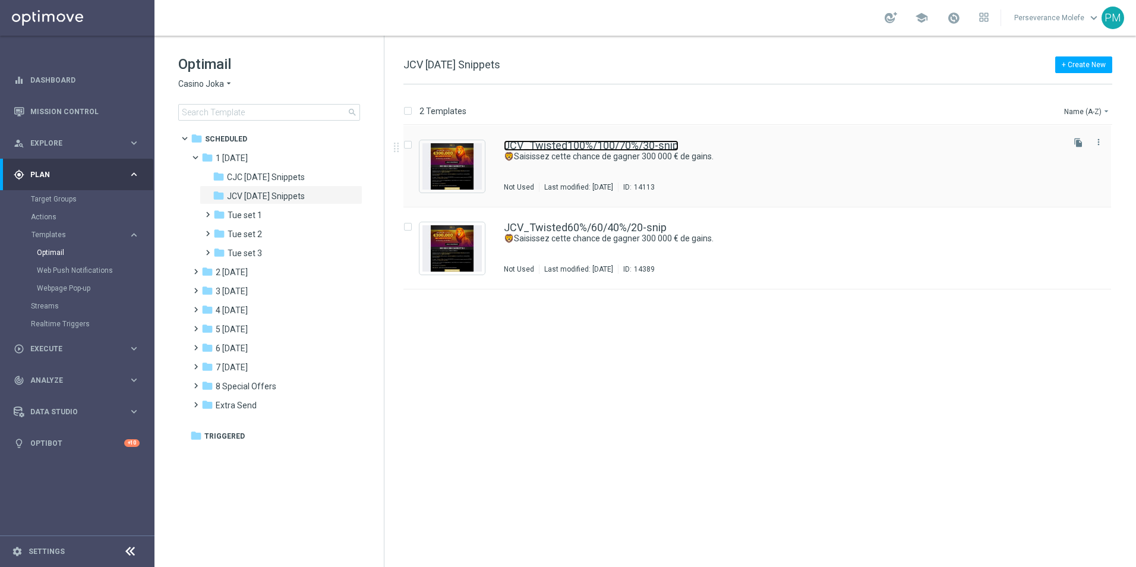
click at [572, 141] on link "JCV_Twisted100%/100/70%/30-snip" at bounding box center [591, 145] width 175 height 11
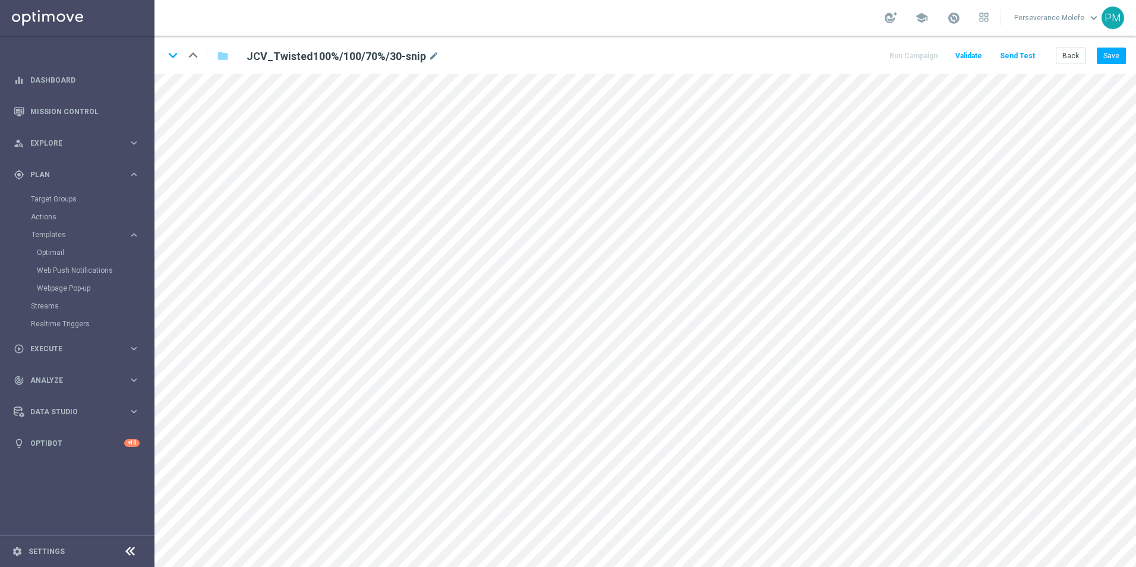
click at [1127, 65] on div "keyboard_arrow_down keyboard_arrow_up folder JCV_Twisted100%/100/70%/30-snip mo…" at bounding box center [646, 55] width 982 height 38
click at [1123, 60] on button "Save" at bounding box center [1111, 56] width 29 height 17
click at [1068, 56] on button "Back" at bounding box center [1071, 56] width 30 height 17
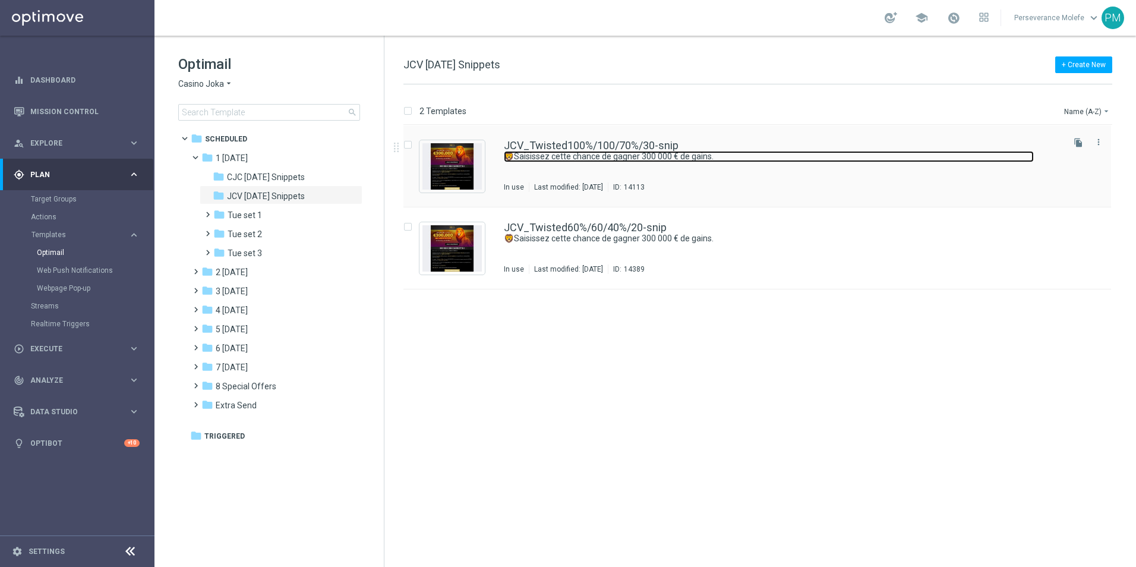
click at [558, 155] on link "🦁Saisissez cette chance de gagner 300 000 € de gains." at bounding box center [769, 156] width 530 height 11
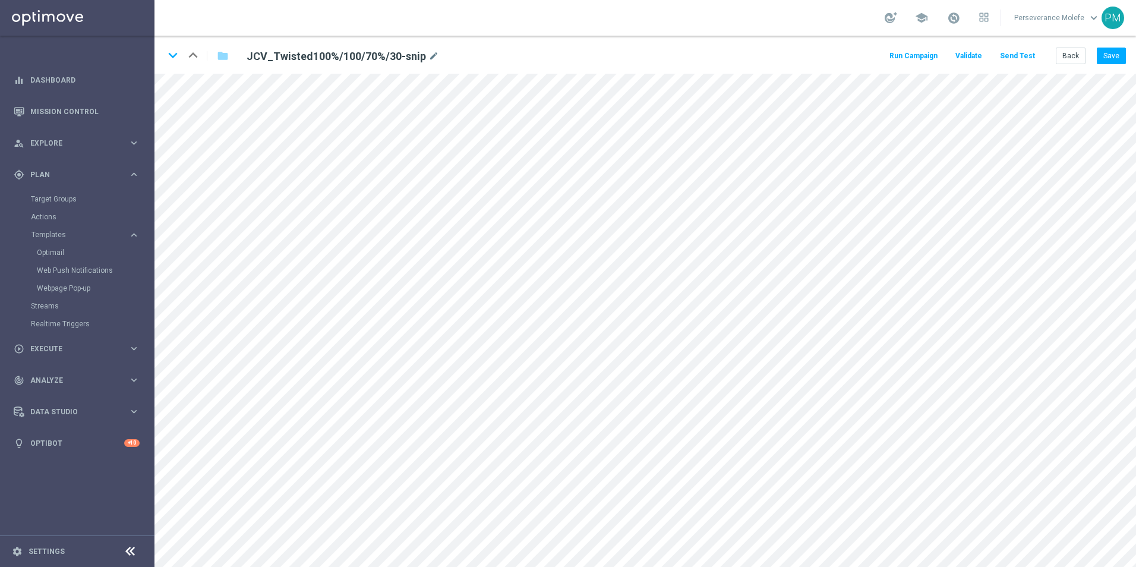
click at [1030, 56] on button "Send Test" at bounding box center [1017, 56] width 39 height 16
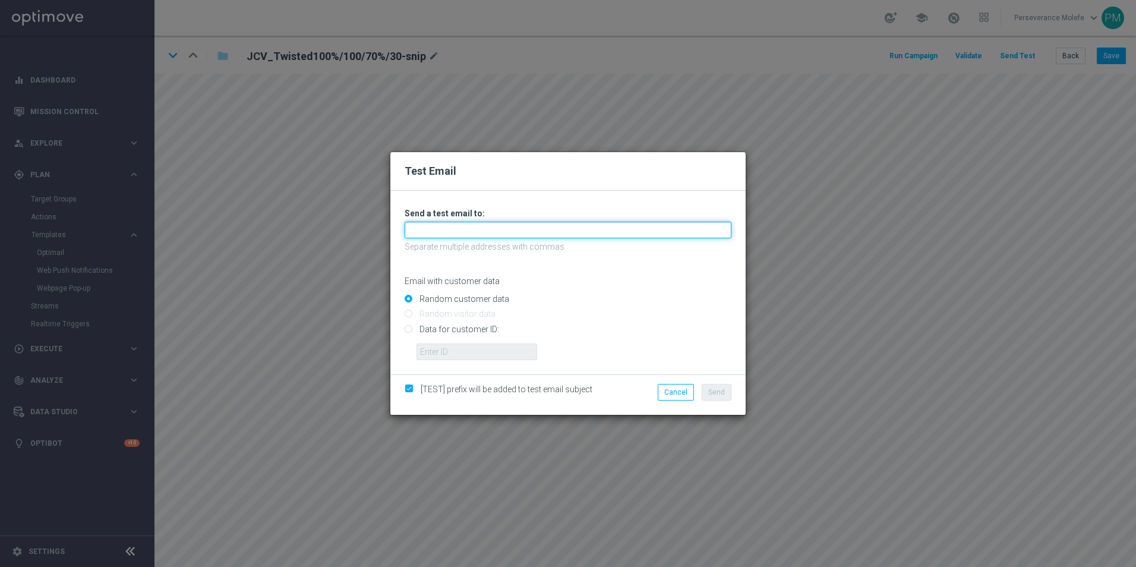
click at [443, 232] on input "text" at bounding box center [568, 230] width 327 height 17
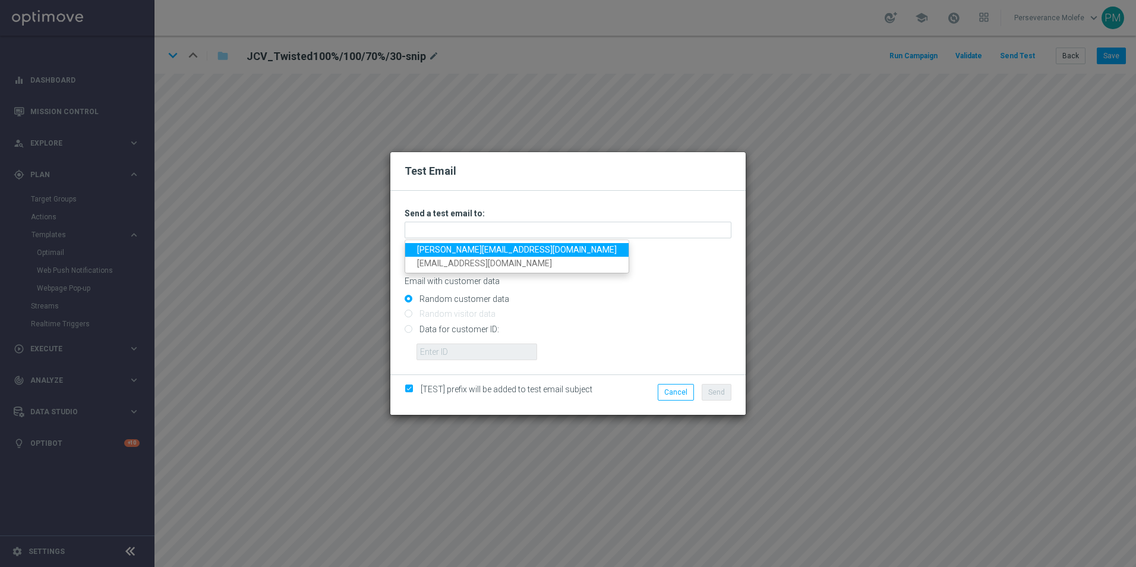
click at [443, 246] on link "[PERSON_NAME][EMAIL_ADDRESS][DOMAIN_NAME]" at bounding box center [516, 250] width 223 height 14
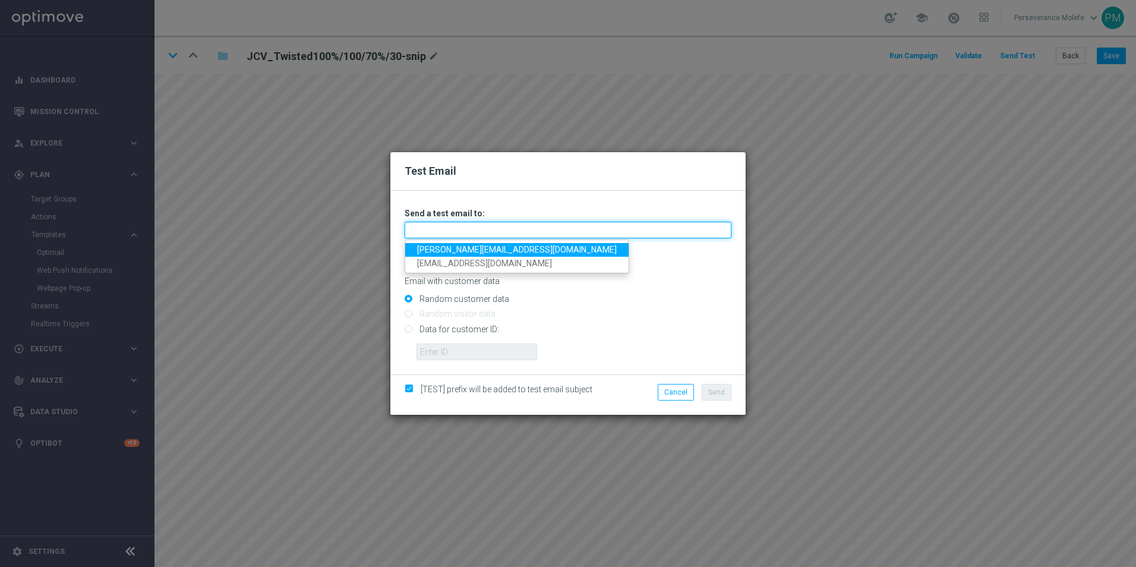
type input "[PERSON_NAME][EMAIL_ADDRESS][DOMAIN_NAME]"
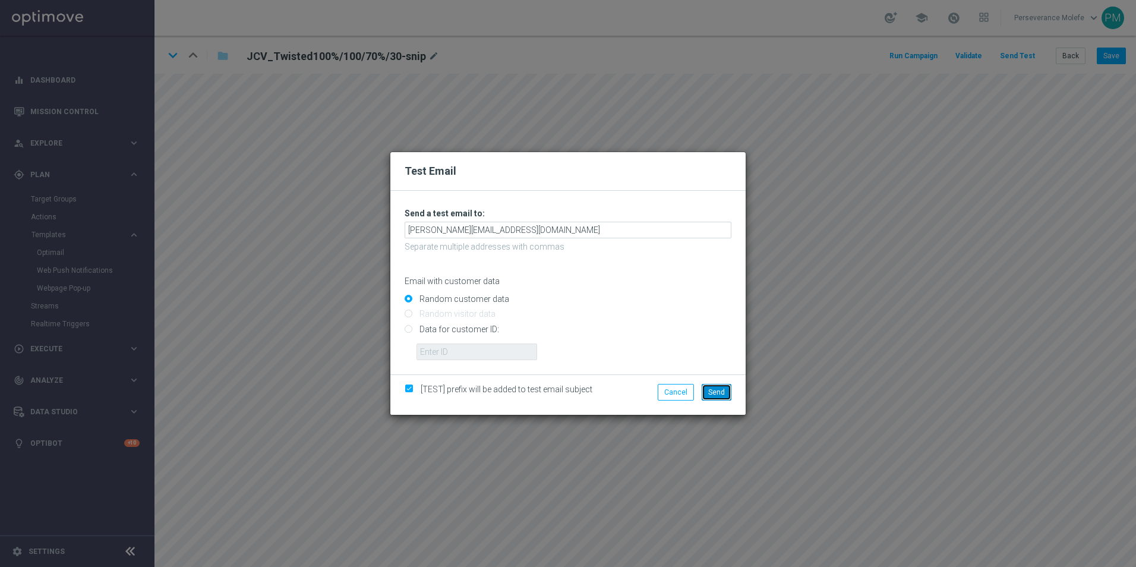
click at [713, 390] on span "Send" at bounding box center [716, 392] width 17 height 8
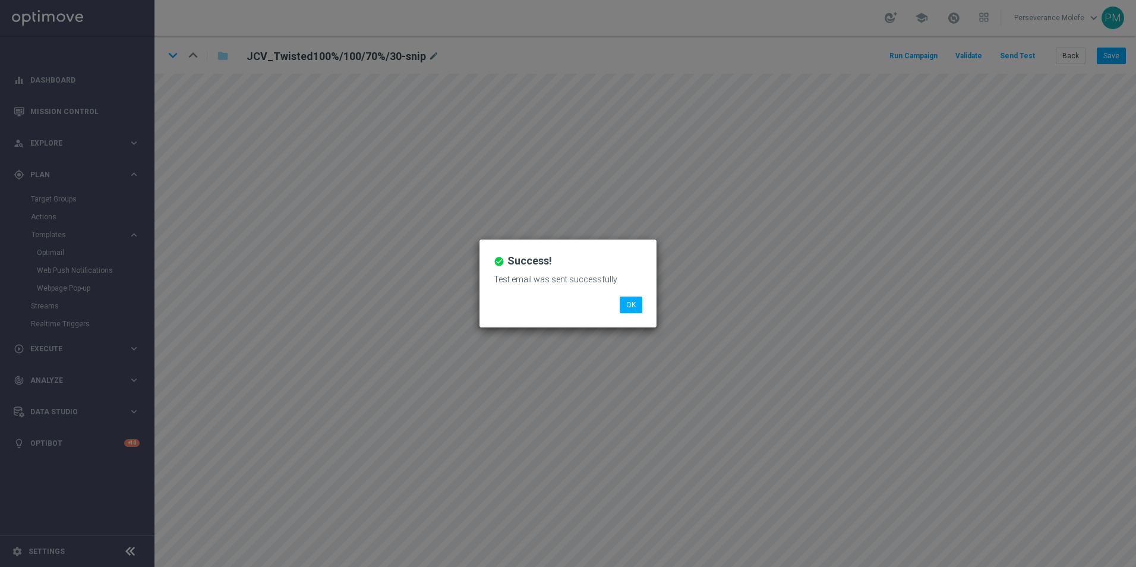
click at [642, 308] on li "OK" at bounding box center [631, 305] width 29 height 17
click at [639, 307] on button "OK" at bounding box center [631, 305] width 23 height 17
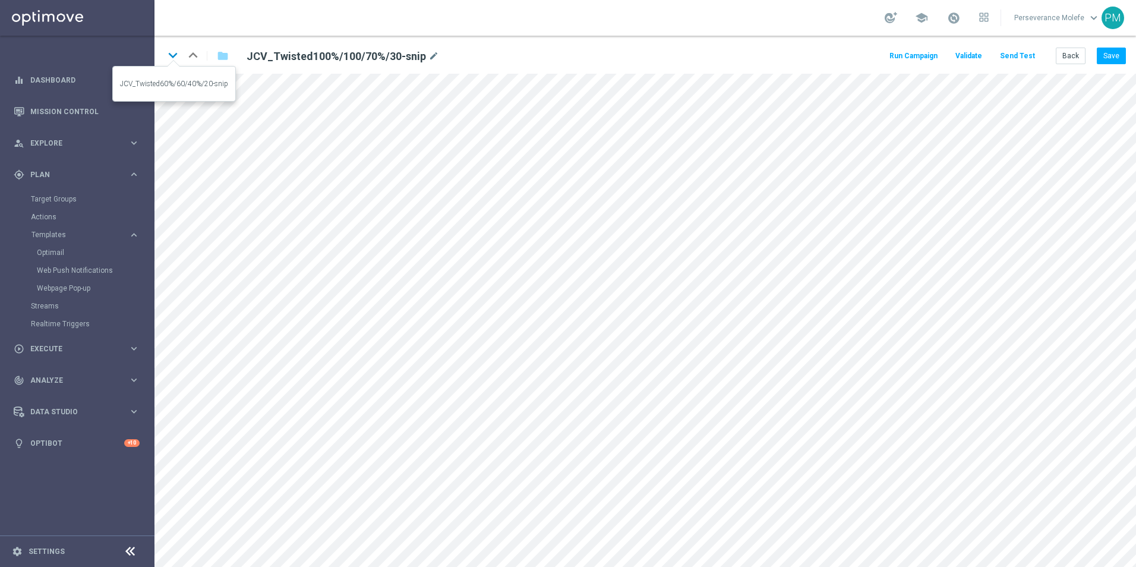
click at [175, 58] on icon "keyboard_arrow_down" at bounding box center [173, 55] width 18 height 18
click at [1076, 58] on button "Back" at bounding box center [1071, 56] width 30 height 17
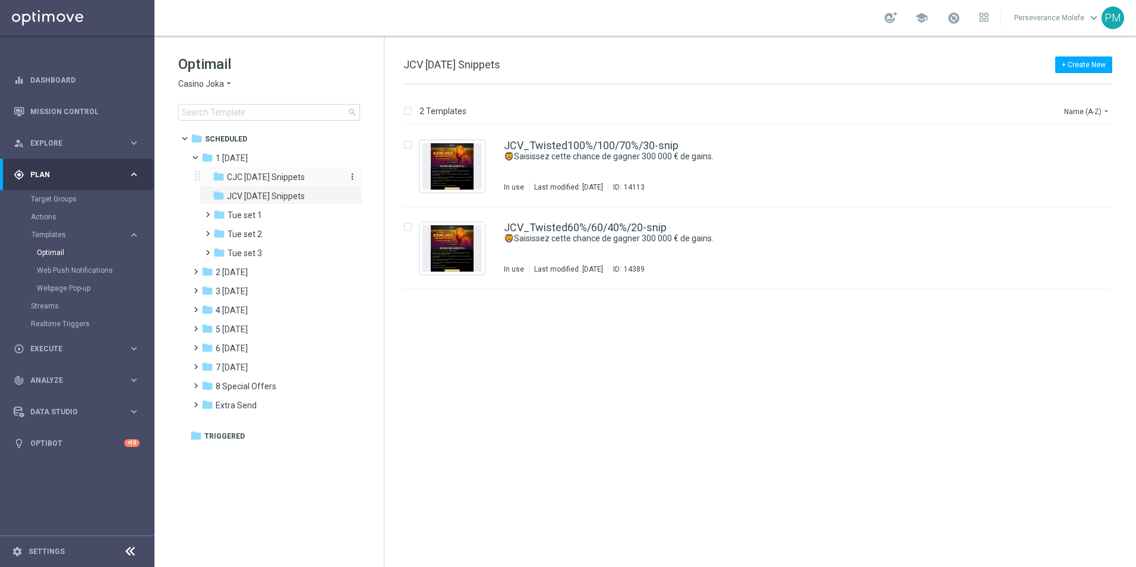
click at [288, 172] on span "CJC [DATE] Snippets" at bounding box center [266, 177] width 78 height 11
click at [303, 196] on span "JCV [DATE] Snippets" at bounding box center [266, 196] width 78 height 11
click at [288, 182] on span "CJC [DATE] Snippets" at bounding box center [266, 177] width 78 height 11
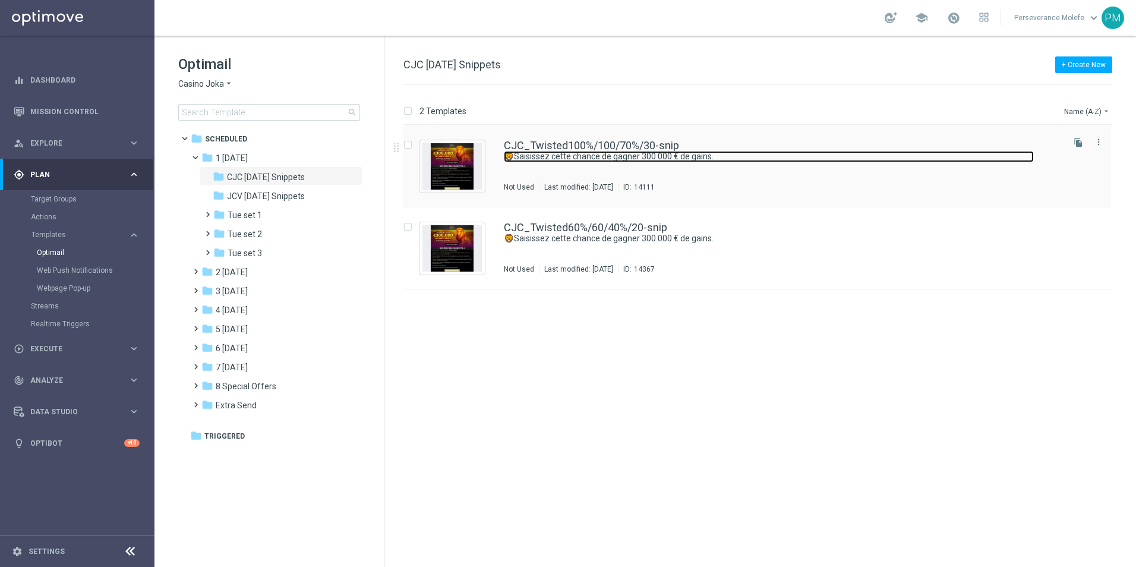
click at [511, 151] on link "🦁Saisissez cette chance de gagner 300 000 € de gains." at bounding box center [769, 156] width 530 height 11
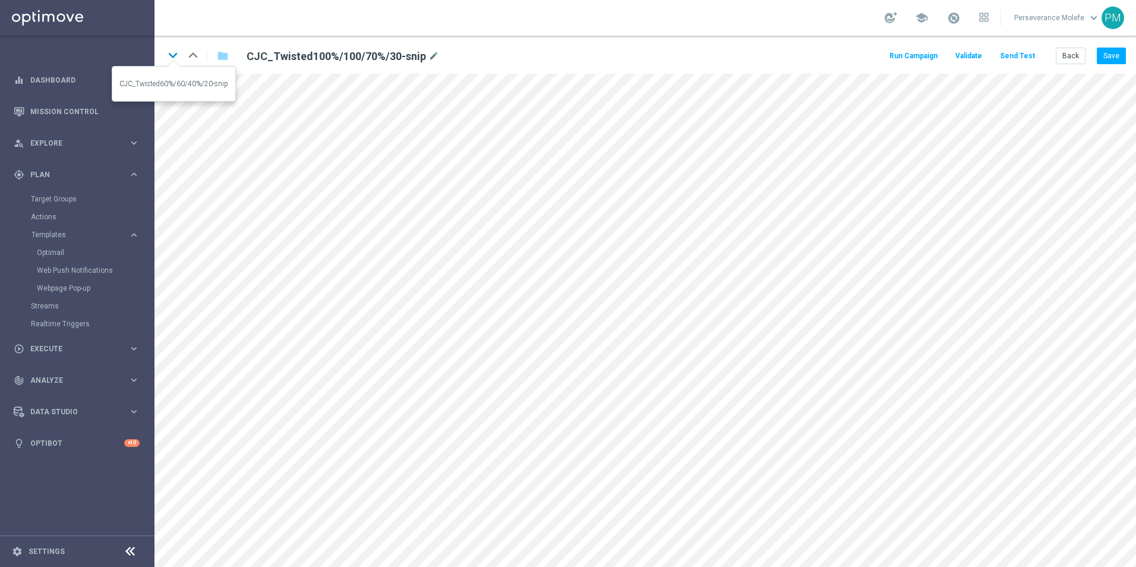
click at [172, 59] on icon "keyboard_arrow_down" at bounding box center [173, 55] width 18 height 18
